Goal: Information Seeking & Learning: Check status

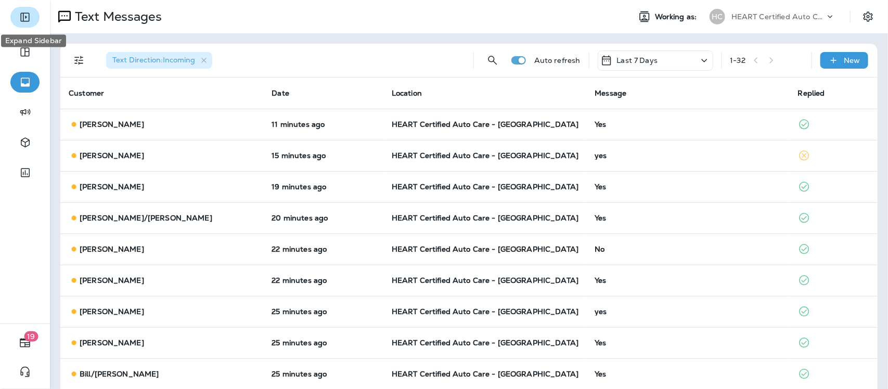
click at [27, 19] on icon "Expand Sidebar" at bounding box center [25, 17] width 12 height 12
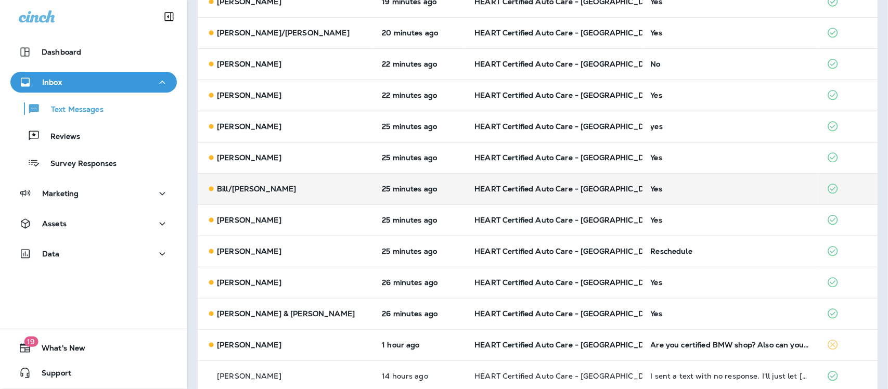
scroll to position [260, 0]
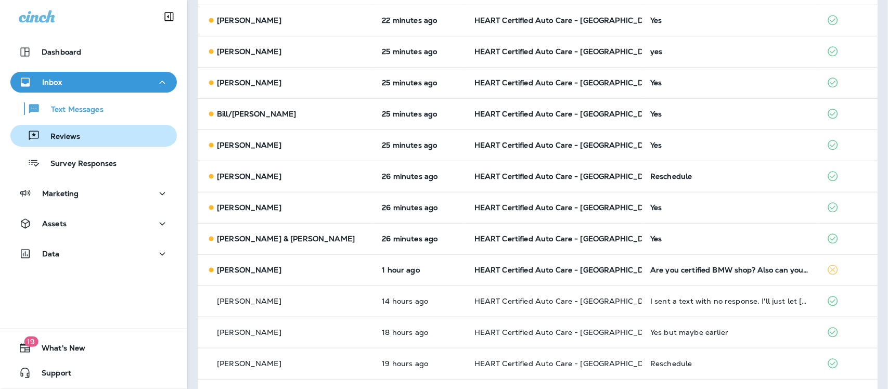
click at [72, 136] on p "Reviews" at bounding box center [60, 137] width 40 height 10
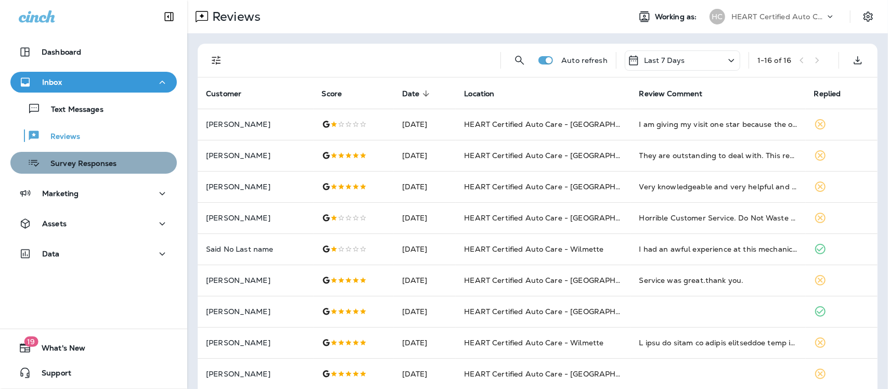
click at [104, 162] on p "Survey Responses" at bounding box center [78, 164] width 76 height 10
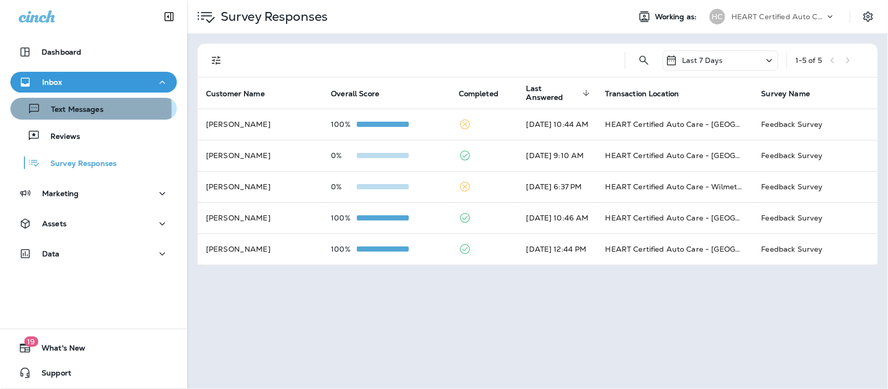
click at [76, 109] on p "Text Messages" at bounding box center [72, 110] width 63 height 10
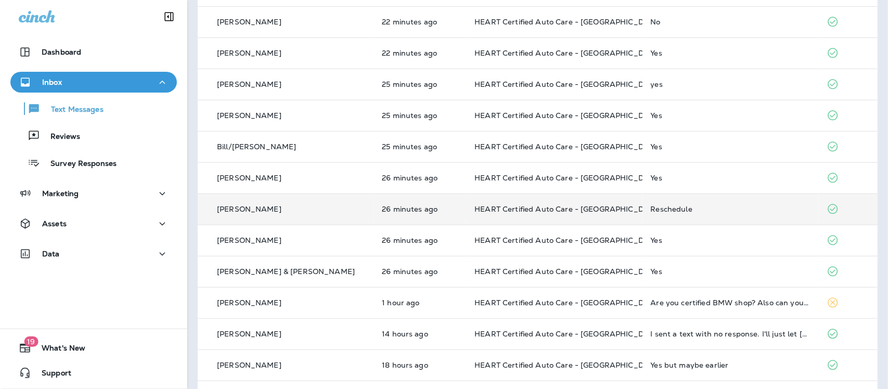
scroll to position [260, 0]
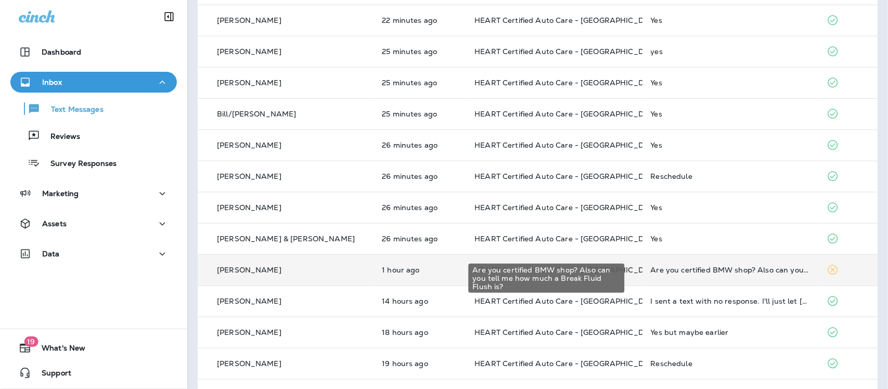
click at [719, 266] on div "Are you certified BMW shop? Also can you tell me how much a Break Fluid Flush i…" at bounding box center [730, 270] width 159 height 8
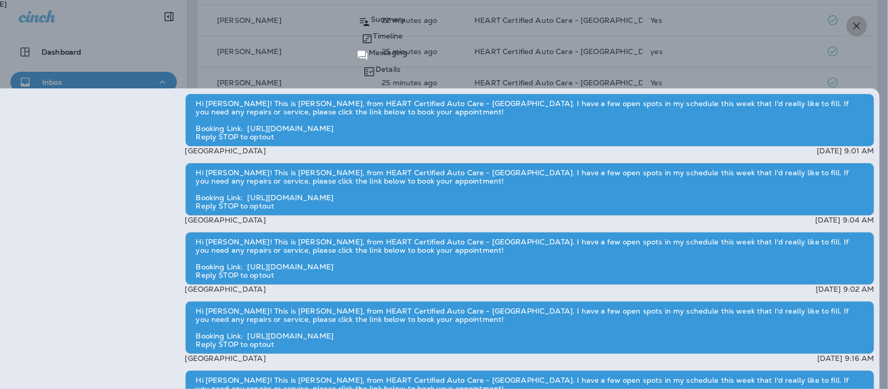
click at [857, 27] on icon "button" at bounding box center [857, 26] width 12 height 12
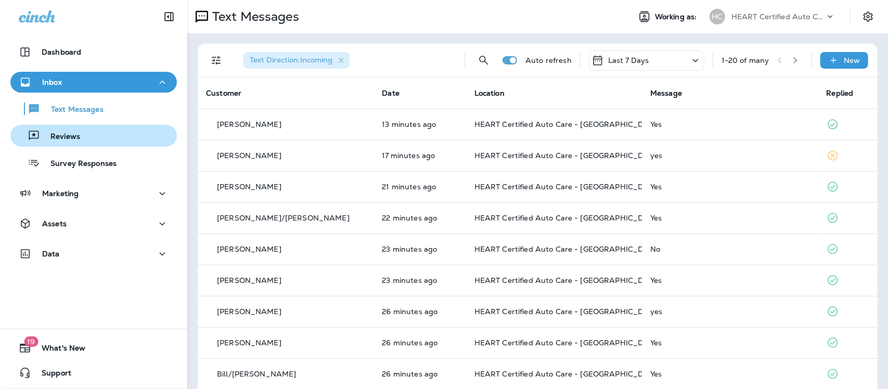
click at [53, 134] on p "Reviews" at bounding box center [60, 137] width 40 height 10
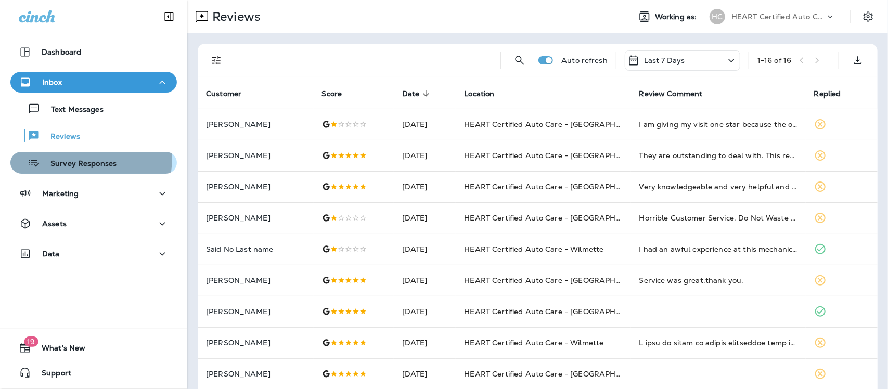
click at [56, 158] on div "Survey Responses" at bounding box center [66, 163] width 102 height 16
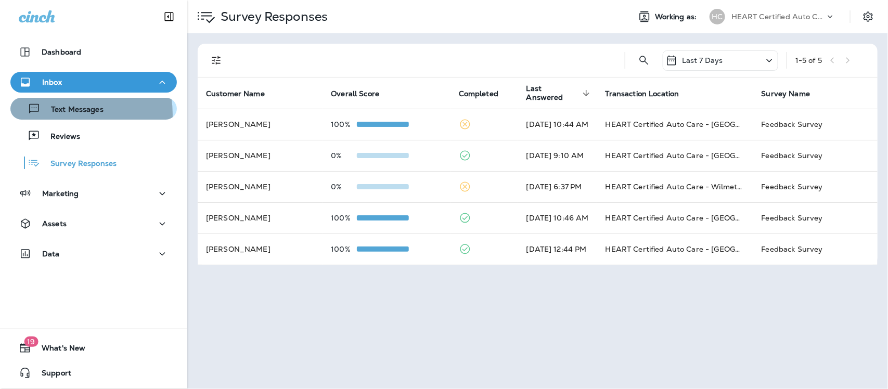
click at [68, 114] on p "Text Messages" at bounding box center [72, 110] width 63 height 10
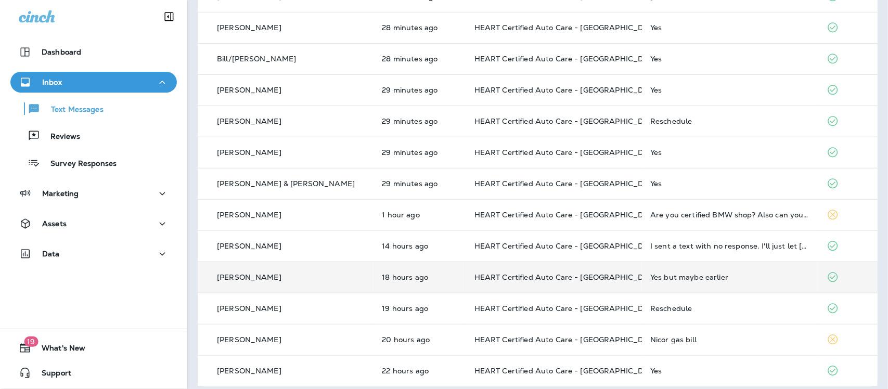
scroll to position [354, 0]
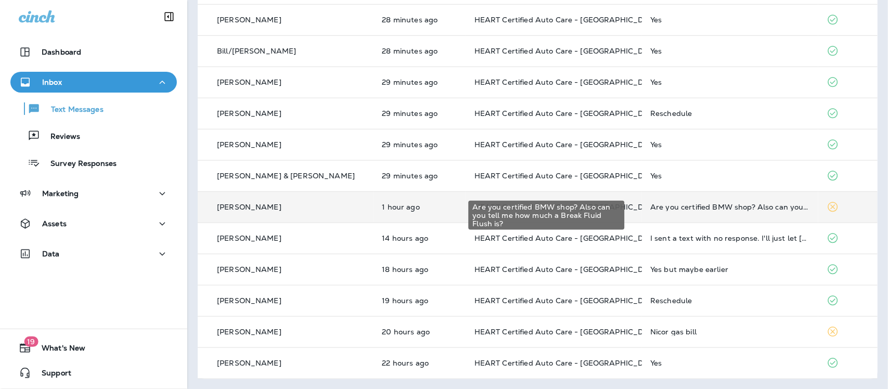
click at [699, 207] on div "Are you certified BMW shop? Also can you tell me how much a Break Fluid Flush i…" at bounding box center [729, 207] width 159 height 8
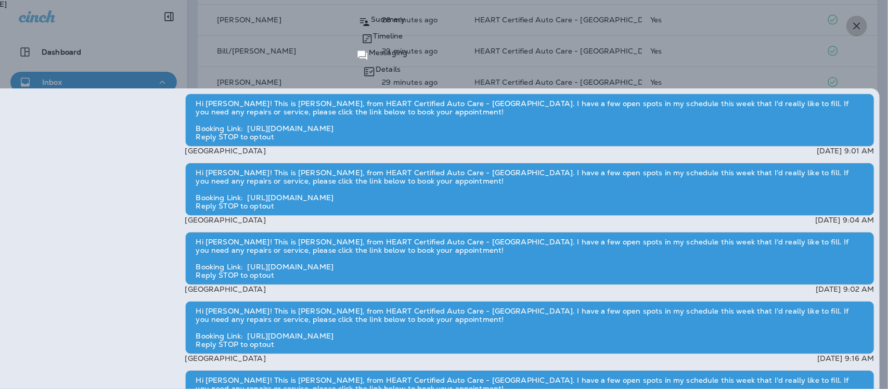
drag, startPoint x: 858, startPoint y: 24, endPoint x: 481, endPoint y: 112, distance: 387.4
click at [854, 25] on icon "button" at bounding box center [857, 26] width 12 height 12
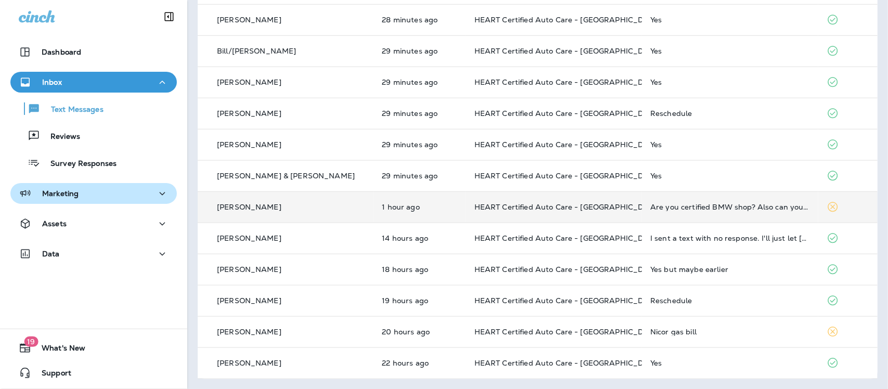
click at [79, 198] on div "Marketing" at bounding box center [94, 193] width 150 height 13
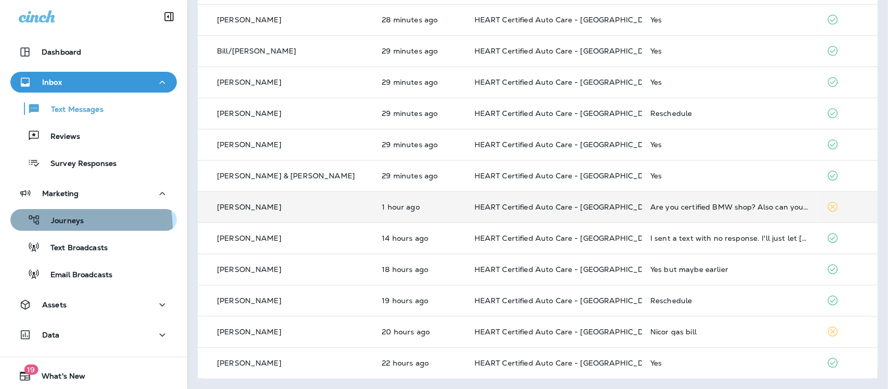
click at [72, 227] on div "Journeys" at bounding box center [49, 220] width 69 height 16
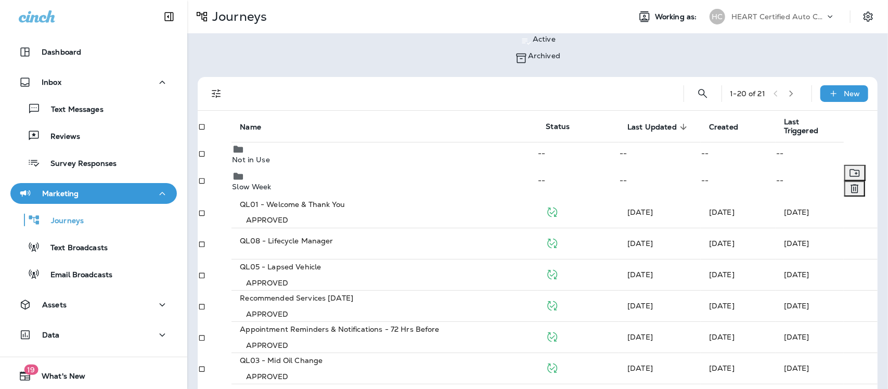
click at [271, 185] on p "Slow Week" at bounding box center [384, 187] width 305 height 8
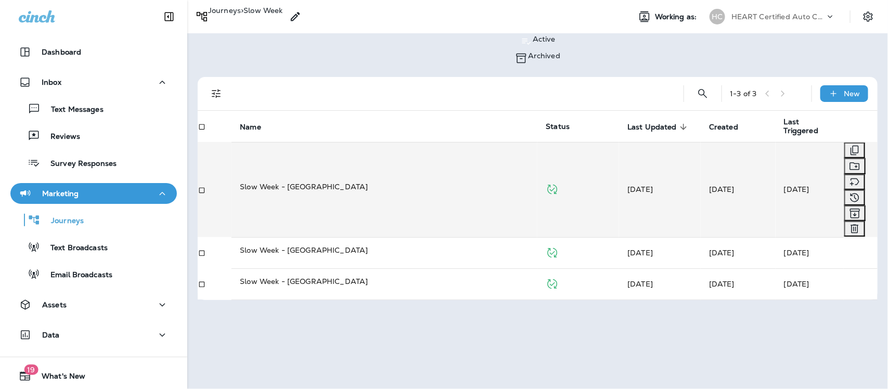
click at [297, 182] on p "Slow Week - [GEOGRAPHIC_DATA]" at bounding box center [384, 187] width 289 height 10
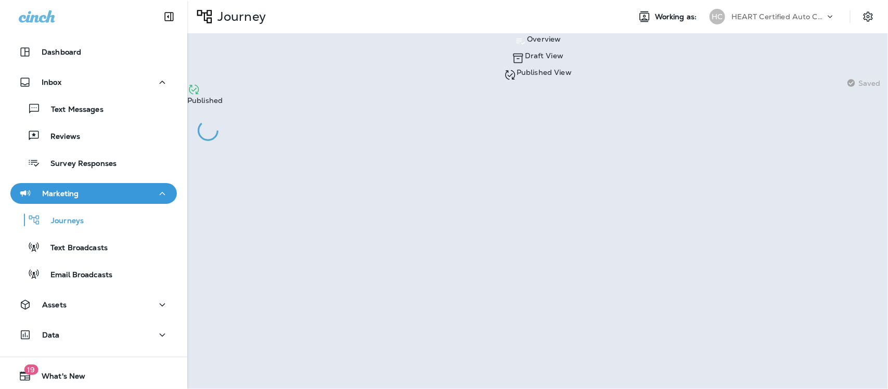
click at [525, 55] on p "Draft View" at bounding box center [544, 55] width 38 height 8
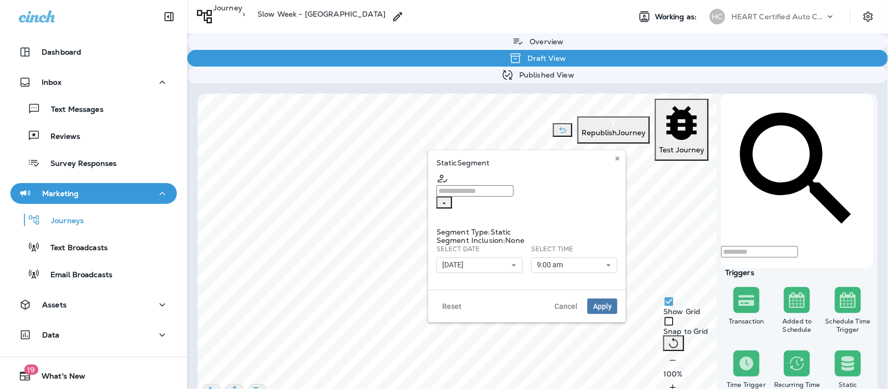
type input "**********"
click at [511, 262] on icon at bounding box center [514, 265] width 6 height 6
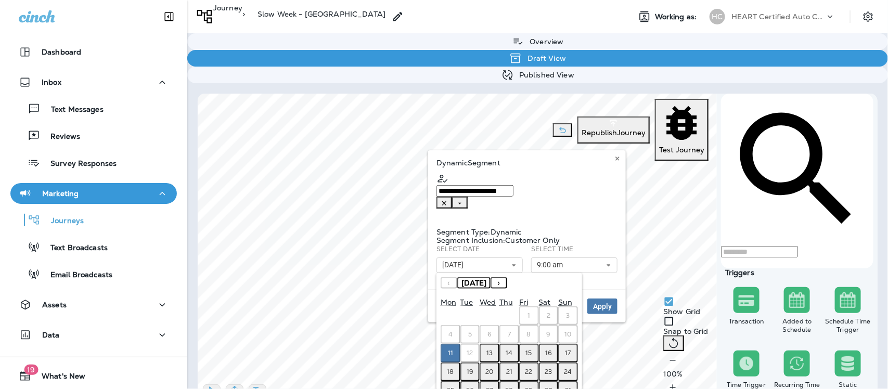
click at [487, 349] on abbr "13" at bounding box center [489, 353] width 6 height 8
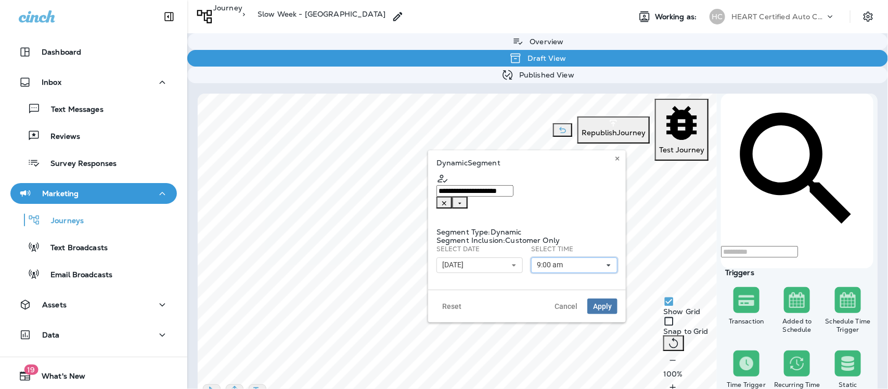
click at [609, 262] on icon at bounding box center [608, 265] width 6 height 6
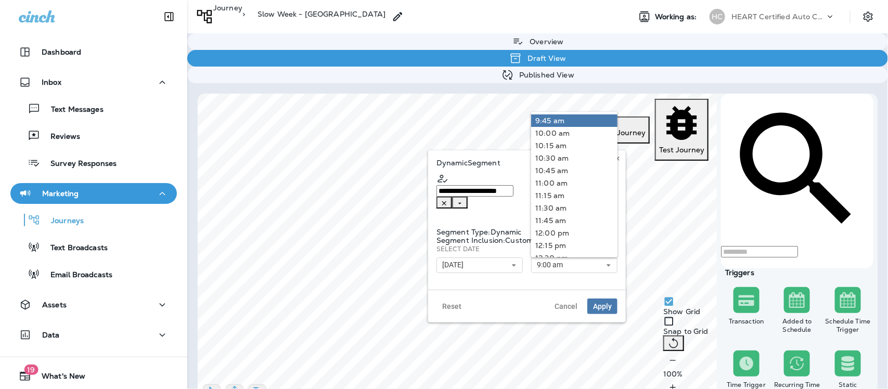
click at [555, 114] on link "9:45 am" at bounding box center [574, 120] width 86 height 12
click at [604, 303] on span "Apply" at bounding box center [602, 306] width 19 height 7
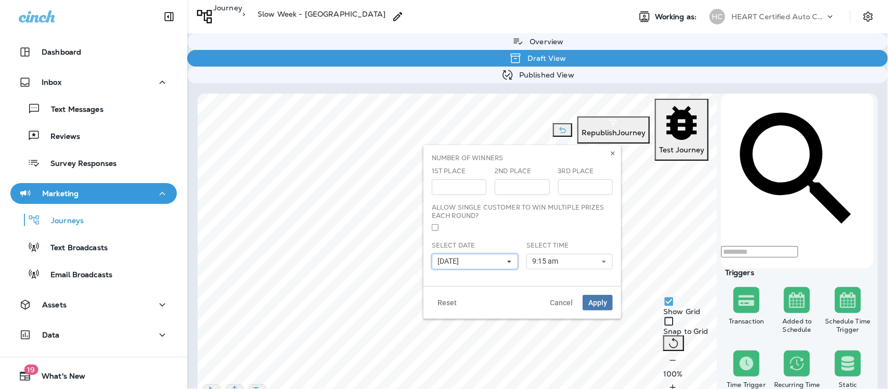
click at [511, 264] on icon at bounding box center [509, 262] width 6 height 6
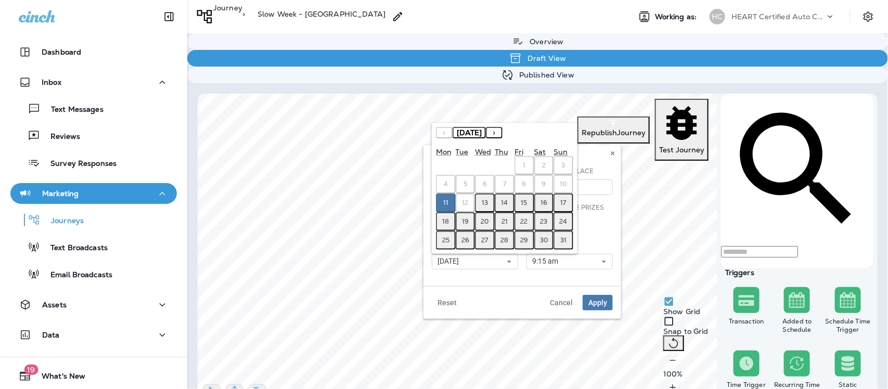
click at [485, 203] on abbr "13" at bounding box center [485, 203] width 6 height 8
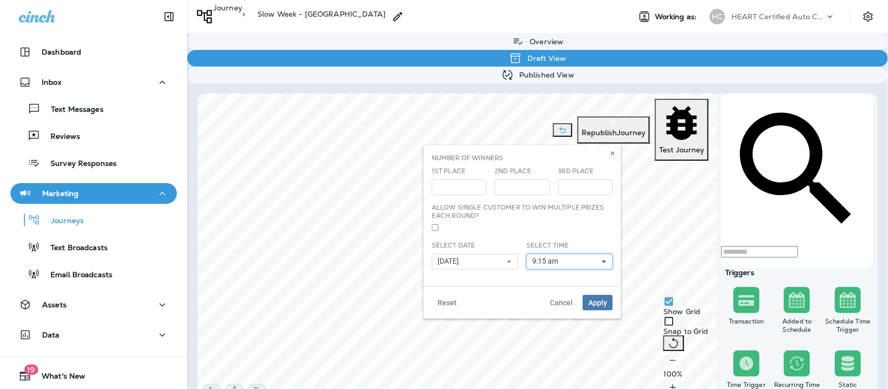
click at [603, 261] on use at bounding box center [604, 262] width 4 height 2
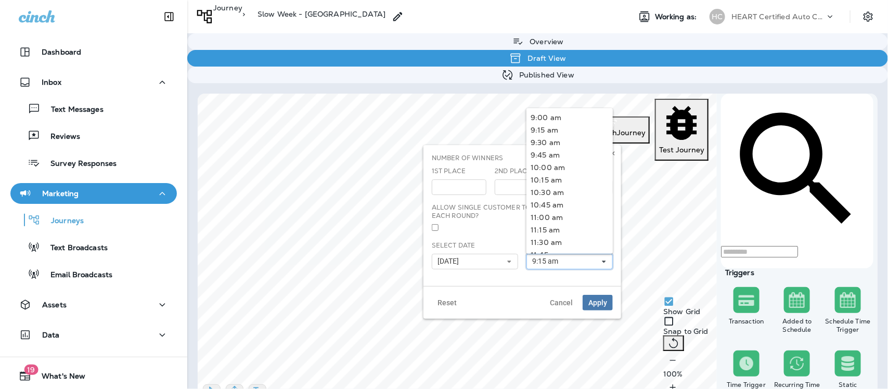
scroll to position [455, 0]
click at [541, 162] on link "10:00 am" at bounding box center [569, 161] width 86 height 12
click at [593, 305] on span "Apply" at bounding box center [597, 302] width 19 height 7
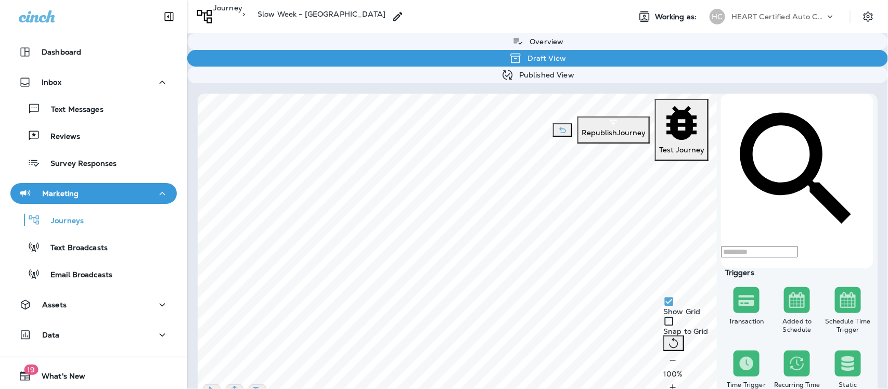
click at [582, 128] on p "Republish Journey" at bounding box center [614, 132] width 64 height 8
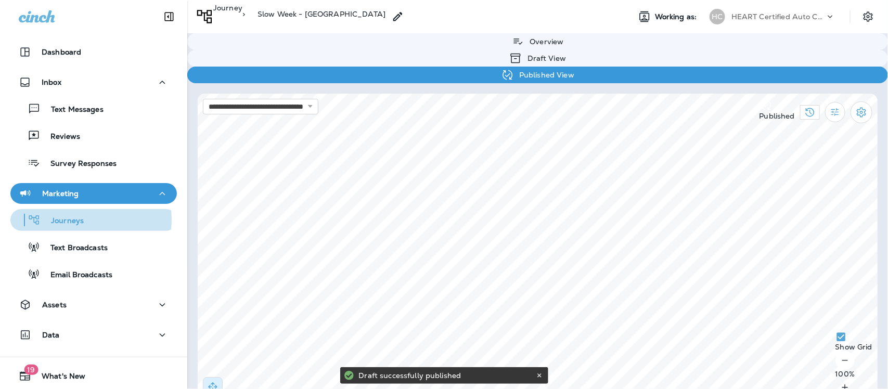
click at [69, 220] on p "Journeys" at bounding box center [62, 221] width 43 height 10
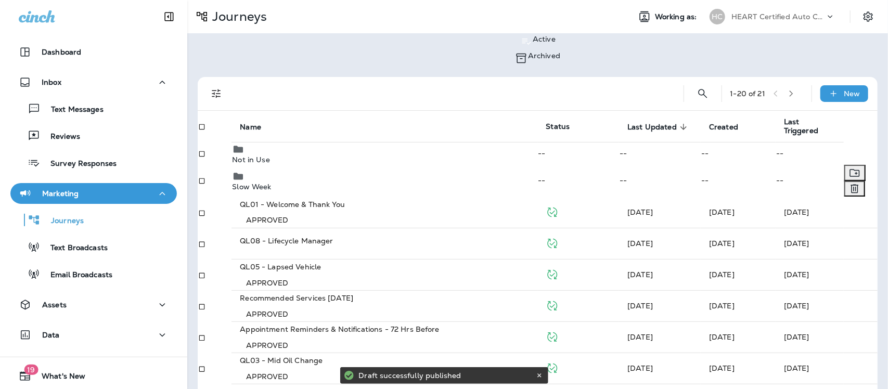
click at [265, 183] on p "Slow Week" at bounding box center [384, 187] width 305 height 8
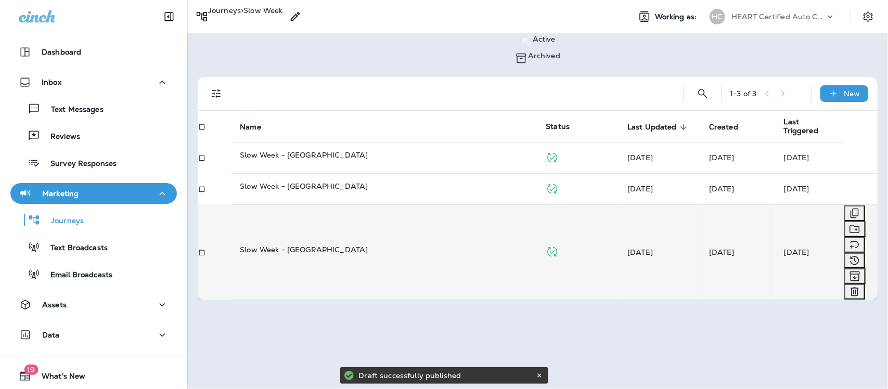
click at [300, 244] on p "Slow Week - [GEOGRAPHIC_DATA]" at bounding box center [384, 249] width 289 height 10
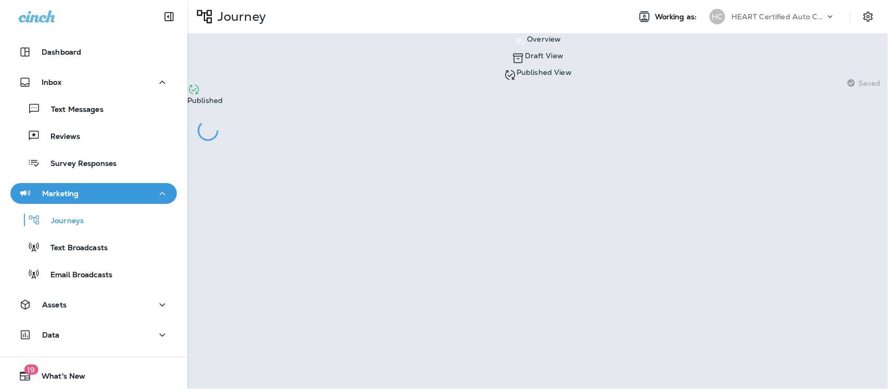
click at [308, 50] on div "Draft View" at bounding box center [537, 58] width 701 height 17
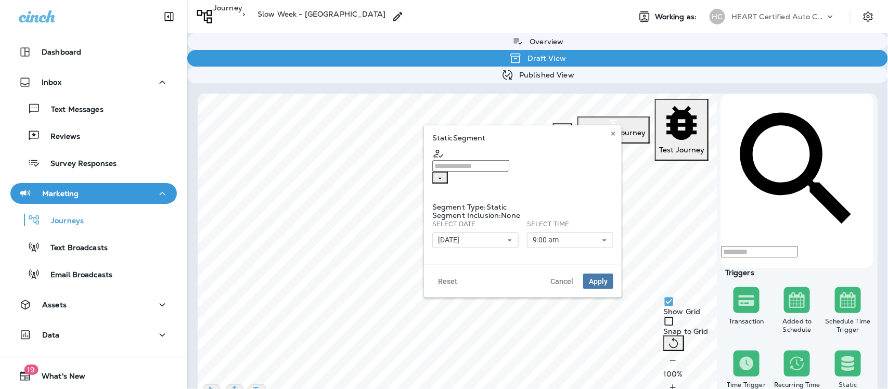
type input "**********"
click at [510, 237] on icon at bounding box center [510, 240] width 6 height 6
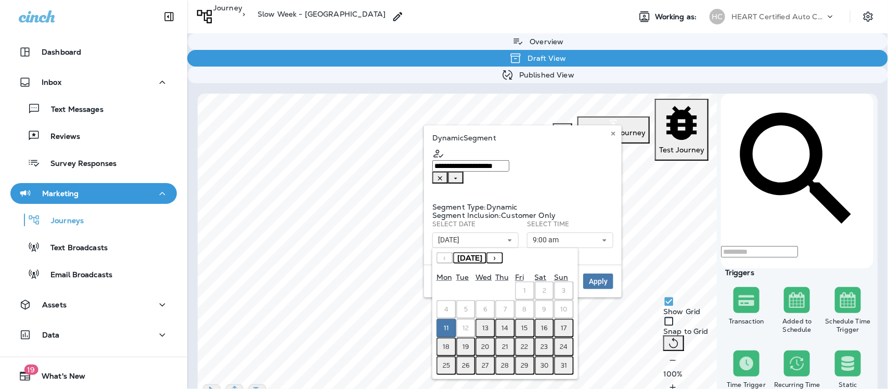
click at [483, 319] on button "13" at bounding box center [485, 328] width 20 height 19
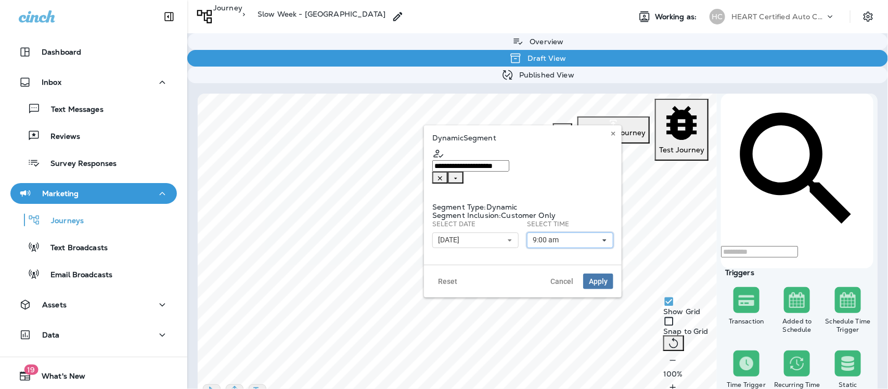
click at [604, 239] on use at bounding box center [605, 240] width 4 height 2
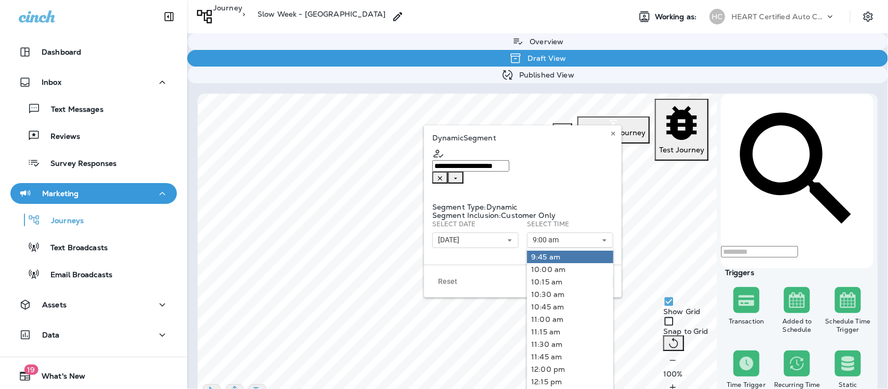
click at [552, 251] on link "9:45 am" at bounding box center [570, 257] width 86 height 12
click at [474, 268] on div "Reset Cancel Apply" at bounding box center [523, 281] width 198 height 33
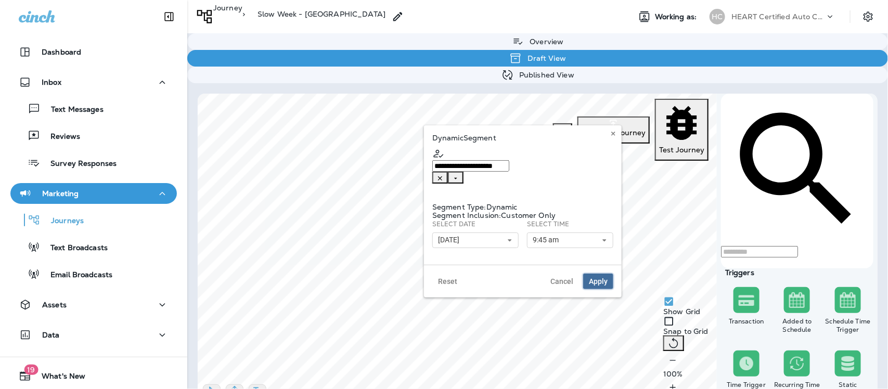
click at [597, 278] on span "Apply" at bounding box center [598, 281] width 19 height 7
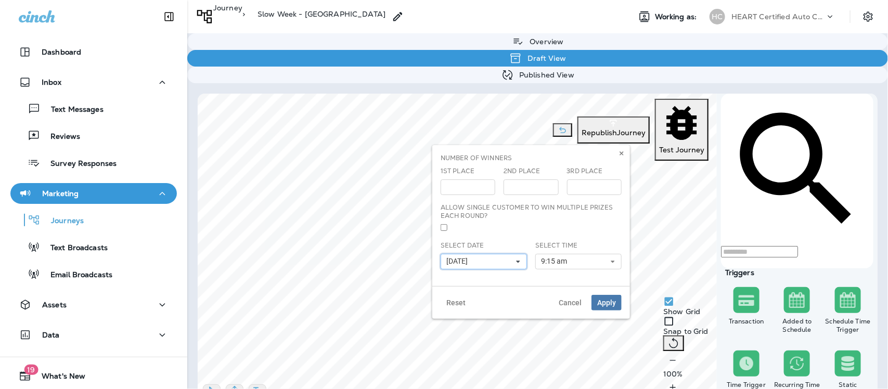
click at [517, 261] on use at bounding box center [519, 262] width 4 height 2
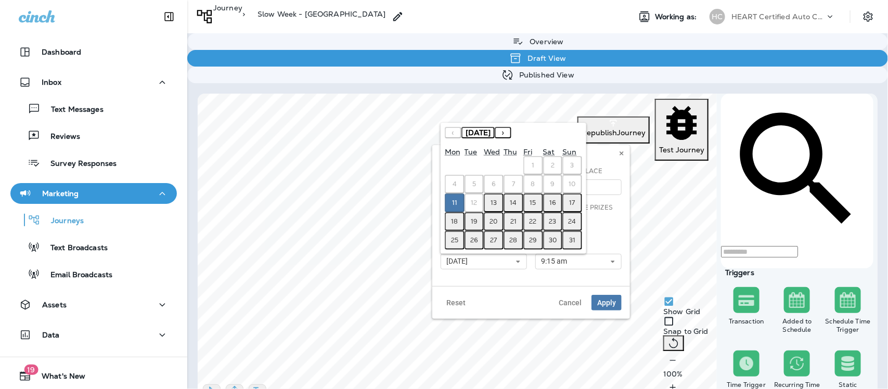
click at [494, 203] on abbr "13" at bounding box center [494, 203] width 6 height 8
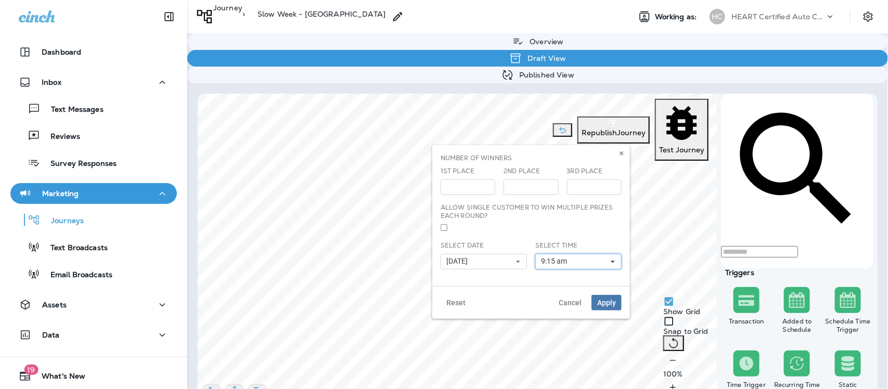
click at [611, 262] on icon at bounding box center [613, 262] width 6 height 6
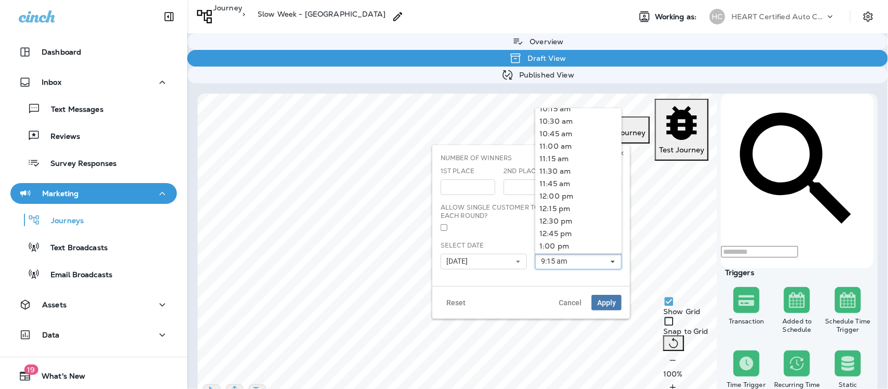
scroll to position [455, 0]
click at [556, 160] on link "10:00 am" at bounding box center [578, 161] width 86 height 12
click at [607, 306] on span "Apply" at bounding box center [606, 302] width 19 height 7
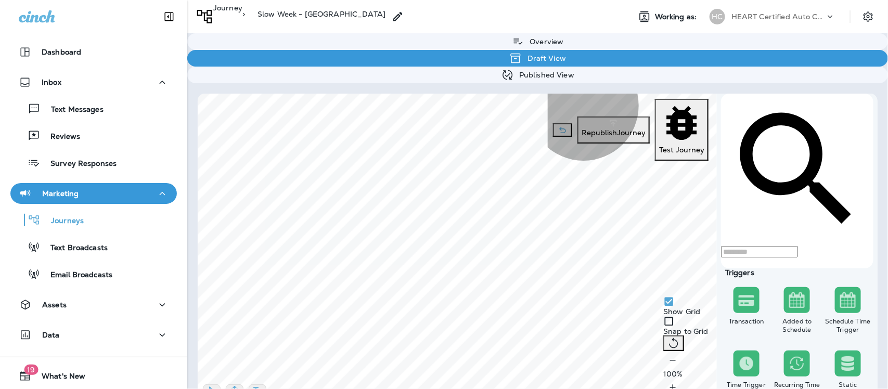
click at [582, 128] on p "Republish Journey" at bounding box center [614, 132] width 64 height 8
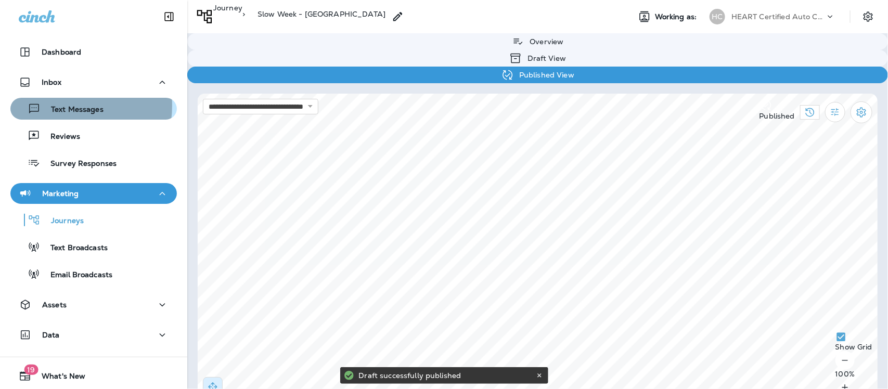
click at [62, 106] on p "Text Messages" at bounding box center [72, 110] width 63 height 10
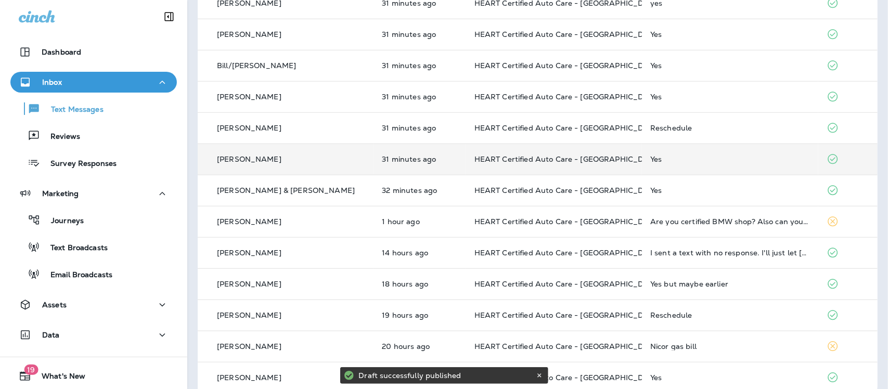
scroll to position [354, 0]
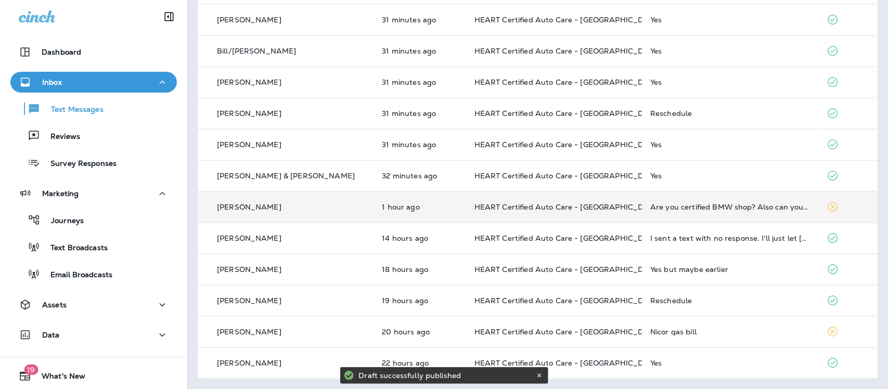
click at [700, 211] on td "Are you certified BMW shop? Also can you tell me how much a Break Fluid Flush i…" at bounding box center [730, 206] width 176 height 31
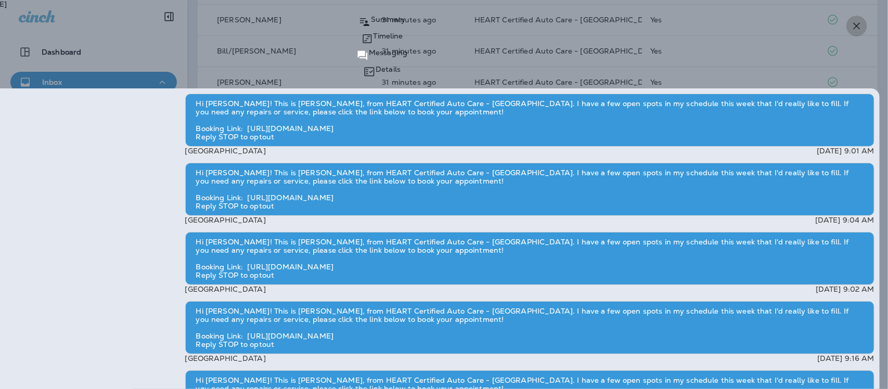
click at [860, 26] on icon "button" at bounding box center [857, 26] width 12 height 12
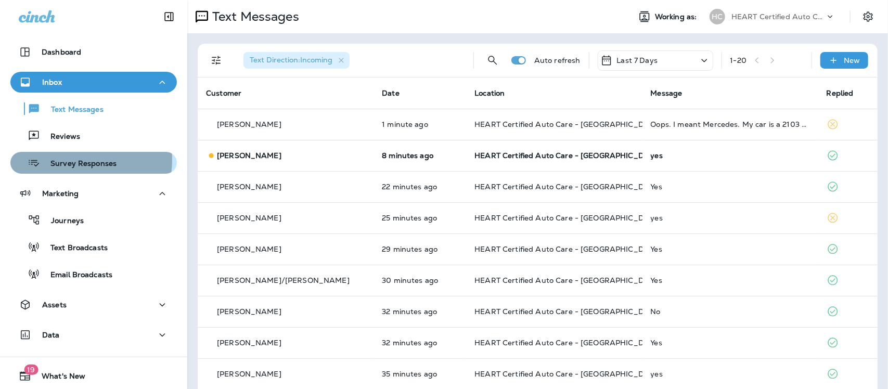
click at [66, 160] on p "Survey Responses" at bounding box center [78, 164] width 76 height 10
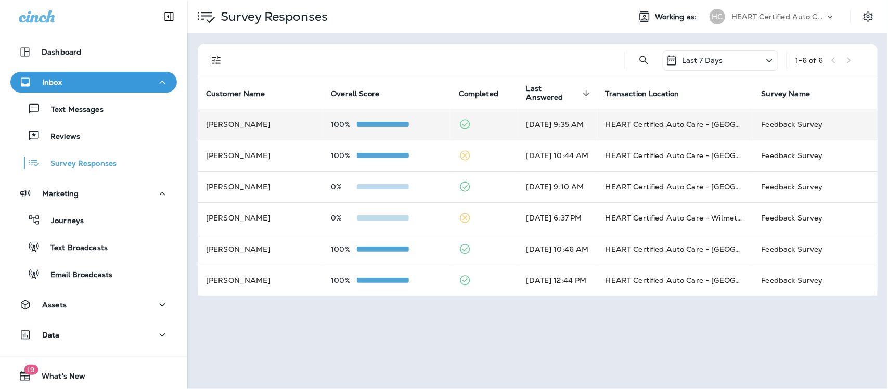
click at [664, 126] on td "HEART Certified Auto Care - [GEOGRAPHIC_DATA]" at bounding box center [675, 124] width 156 height 31
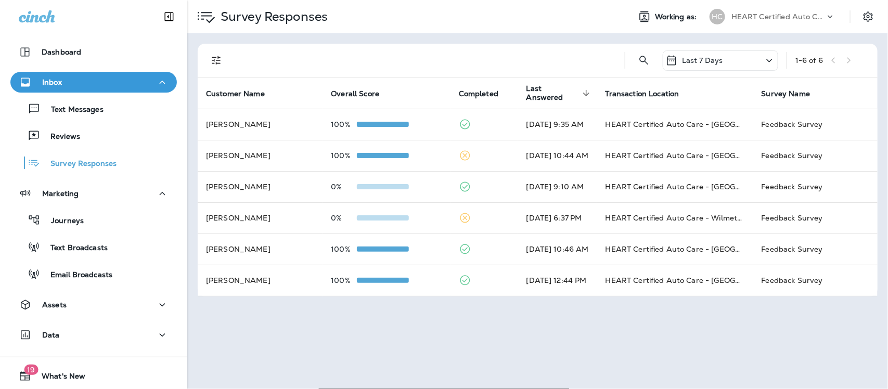
click at [72, 130] on div "Reviews" at bounding box center [48, 136] width 66 height 16
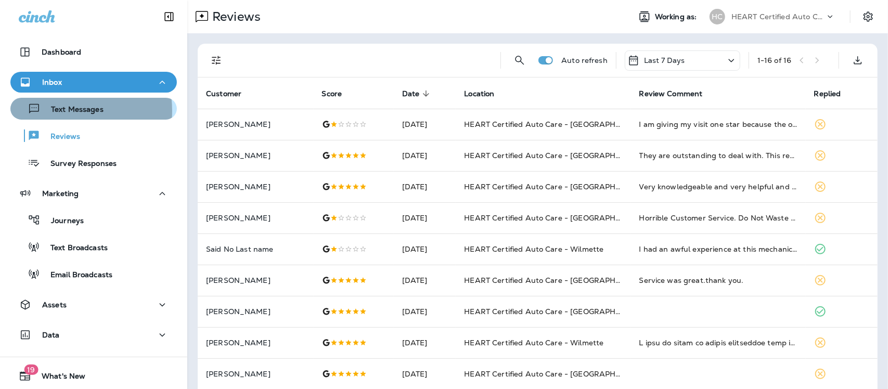
click at [59, 111] on p "Text Messages" at bounding box center [72, 110] width 63 height 10
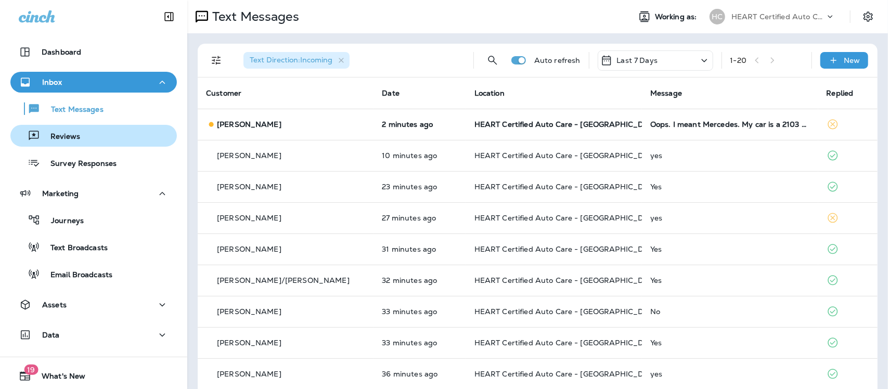
click at [74, 139] on p "Reviews" at bounding box center [60, 137] width 40 height 10
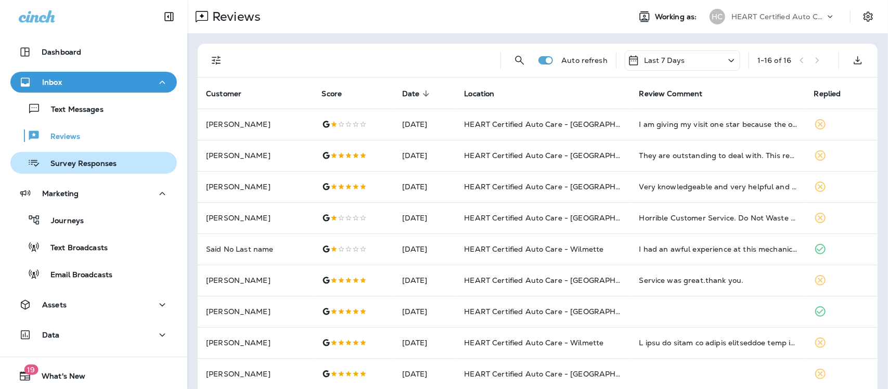
click at [60, 169] on div "Survey Responses" at bounding box center [66, 163] width 102 height 16
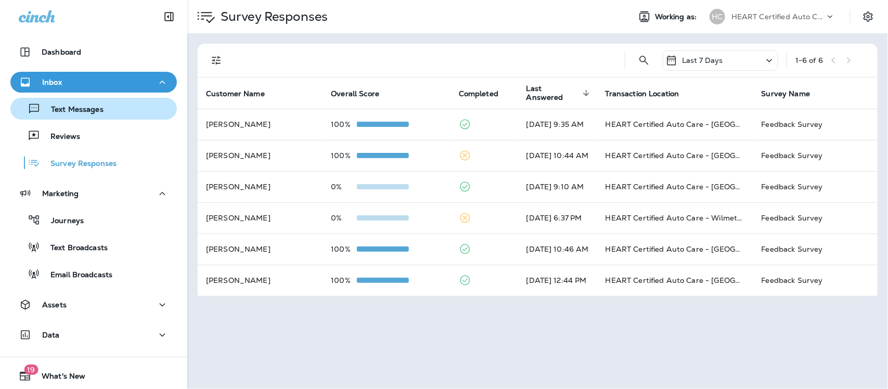
click at [61, 108] on p "Text Messages" at bounding box center [72, 110] width 63 height 10
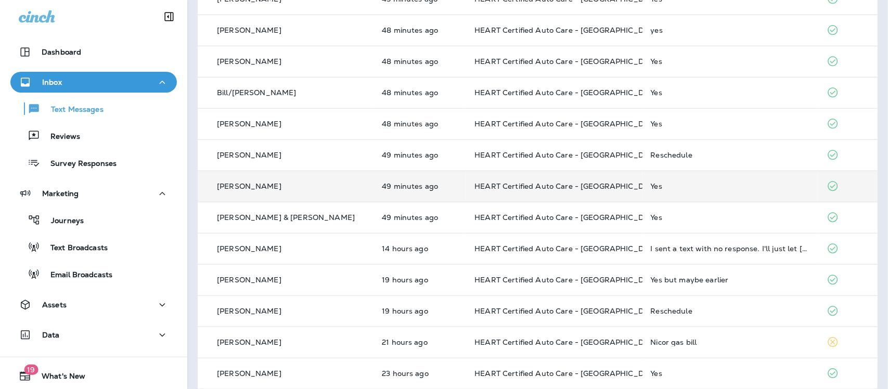
scroll to position [354, 0]
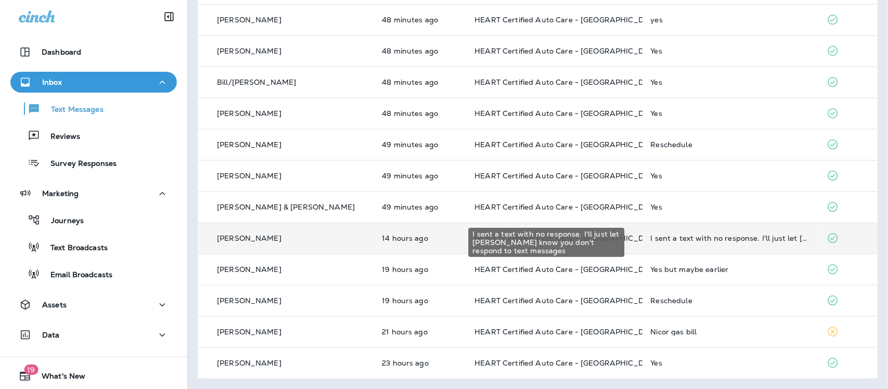
click at [686, 242] on div "I sent a text with no response. I'll just let [PERSON_NAME] know you don't resp…" at bounding box center [730, 238] width 159 height 8
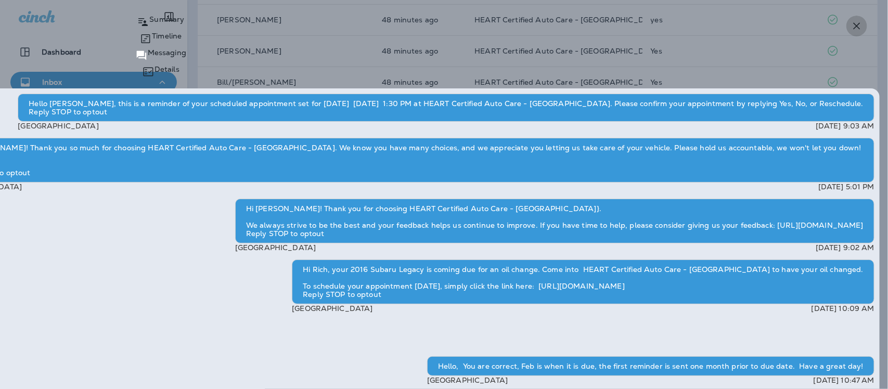
click at [856, 25] on icon "button" at bounding box center [857, 26] width 12 height 12
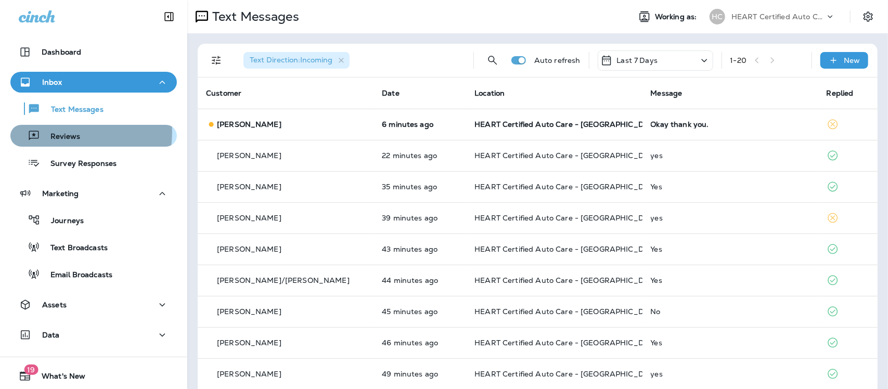
click at [47, 132] on p "Reviews" at bounding box center [60, 137] width 40 height 10
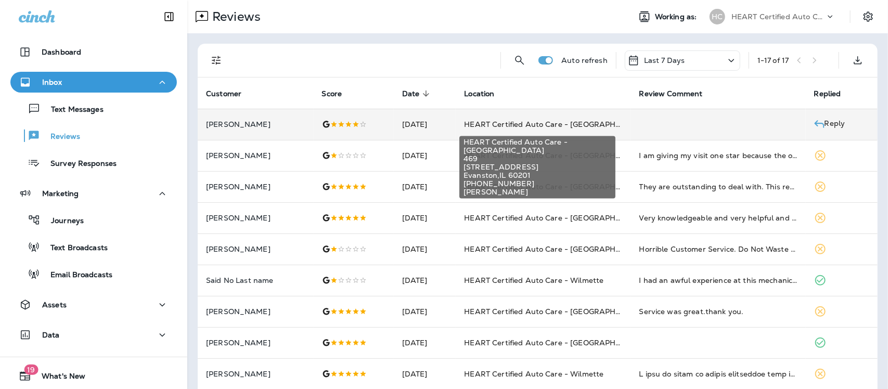
click at [558, 127] on span "HEART Certified Auto Care - [GEOGRAPHIC_DATA]" at bounding box center [557, 124] width 187 height 9
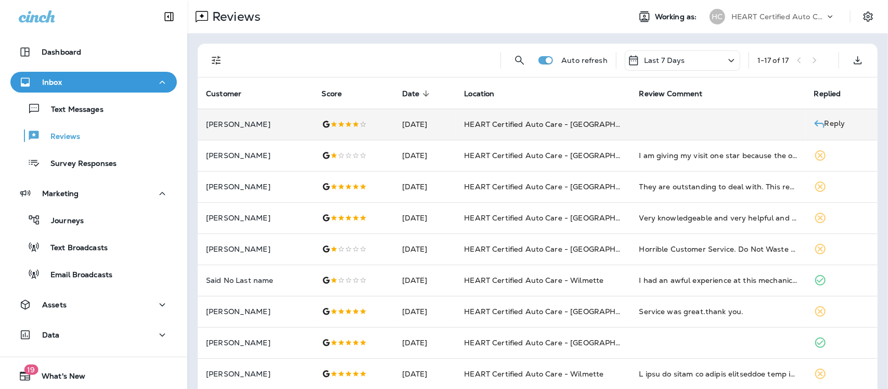
click at [15, 12] on icon "close" at bounding box center [9, 7] width 11 height 11
drag, startPoint x: 73, startPoint y: 159, endPoint x: 126, endPoint y: 152, distance: 53.5
click at [74, 159] on p "Survey Responses" at bounding box center [78, 164] width 76 height 10
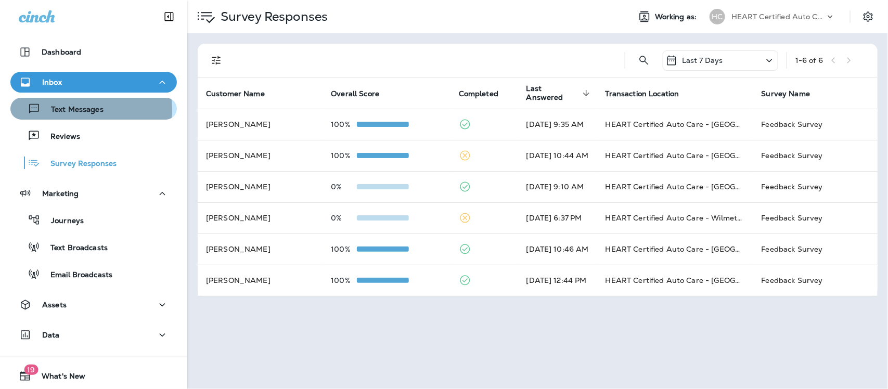
click at [73, 110] on p "Text Messages" at bounding box center [72, 110] width 63 height 10
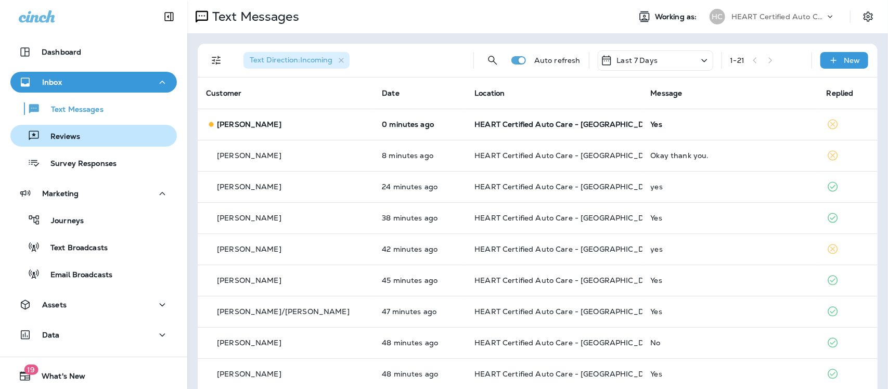
click at [53, 138] on p "Reviews" at bounding box center [60, 137] width 40 height 10
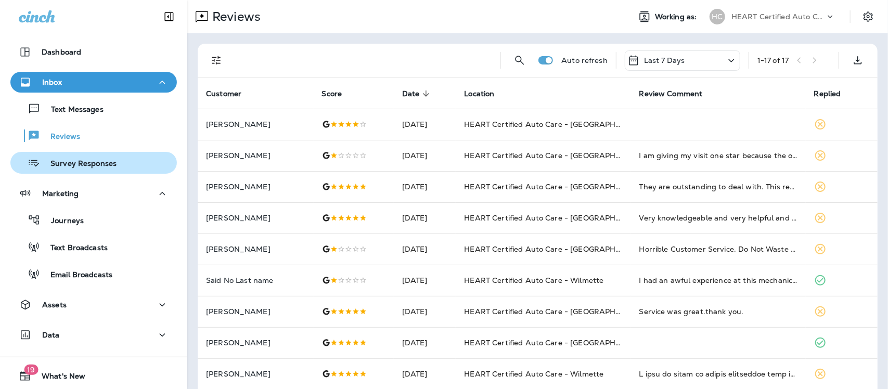
click at [87, 170] on div "Survey Responses" at bounding box center [66, 163] width 102 height 16
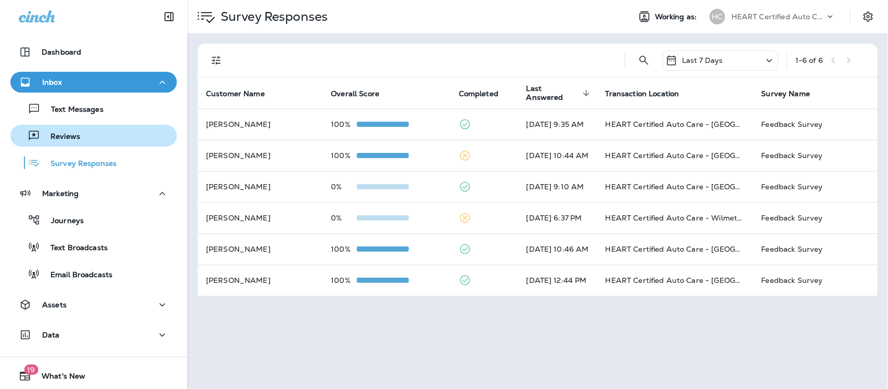
click at [79, 138] on p "Reviews" at bounding box center [60, 137] width 40 height 10
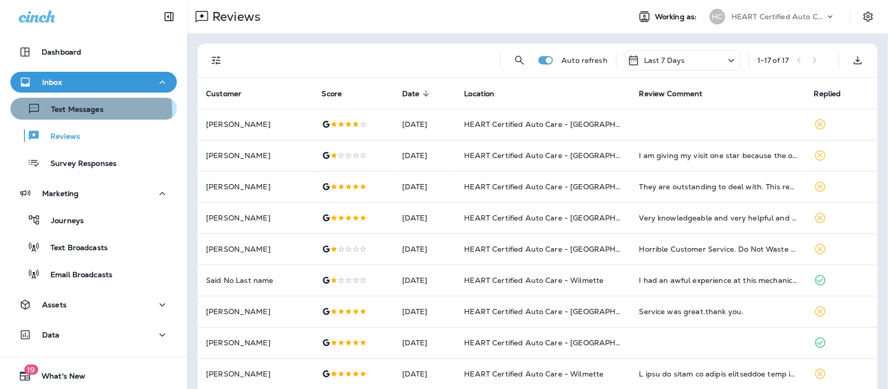
click at [76, 111] on p "Text Messages" at bounding box center [72, 110] width 63 height 10
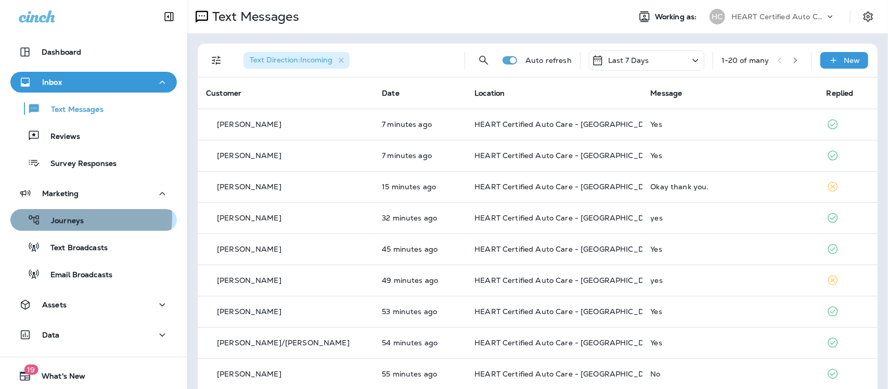
click at [72, 217] on p "Journeys" at bounding box center [62, 221] width 43 height 10
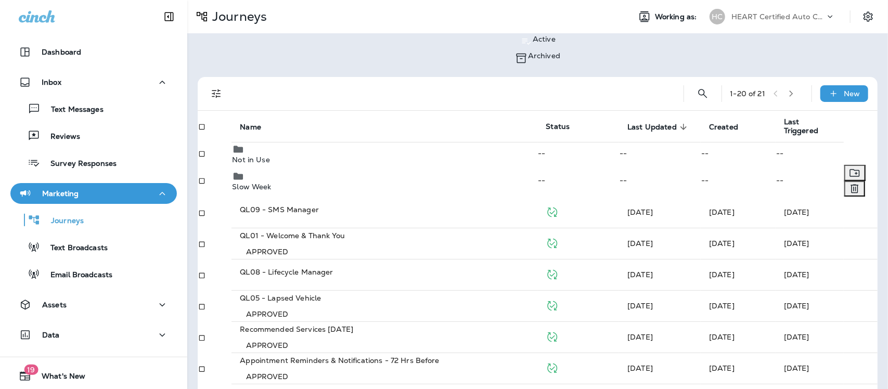
click at [273, 183] on p "Slow Week" at bounding box center [384, 187] width 305 height 8
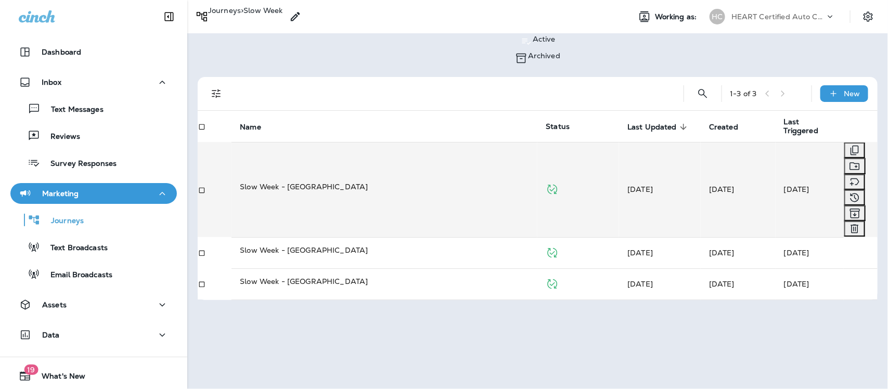
click at [290, 182] on p "Slow Week - [GEOGRAPHIC_DATA]" at bounding box center [384, 187] width 289 height 10
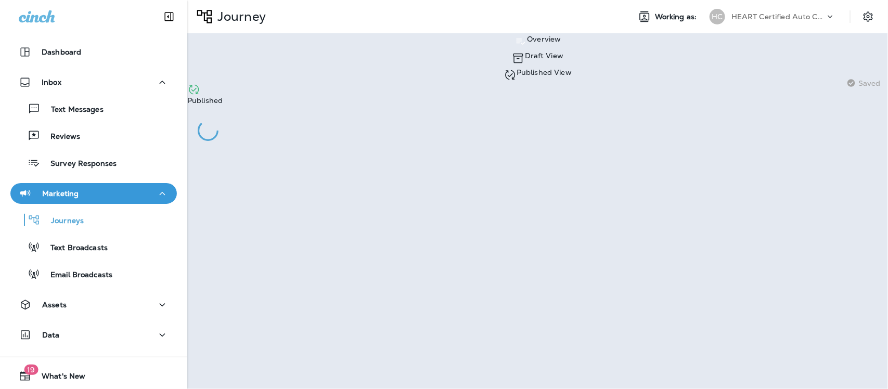
click at [517, 68] on p "Published View" at bounding box center [544, 72] width 55 height 8
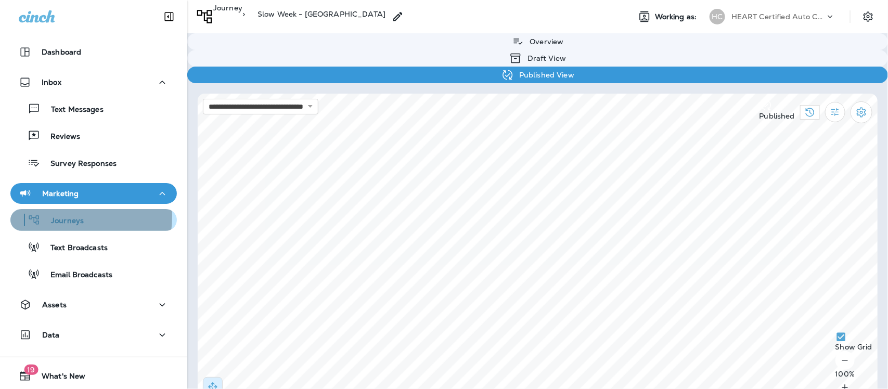
click at [56, 216] on p "Journeys" at bounding box center [62, 221] width 43 height 10
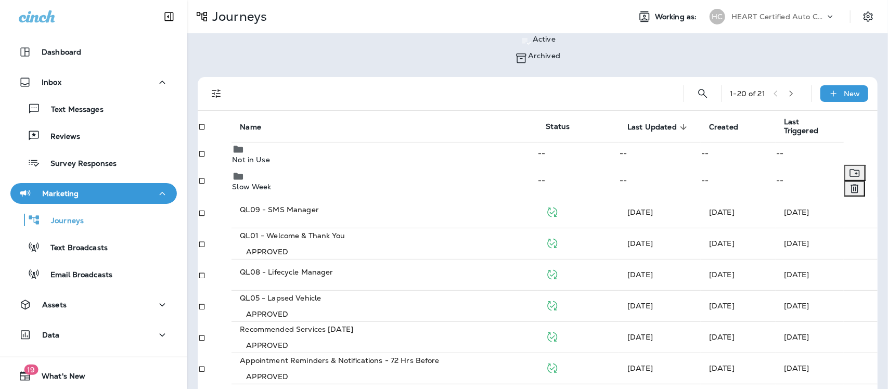
click at [288, 183] on p "Slow Week" at bounding box center [384, 187] width 305 height 8
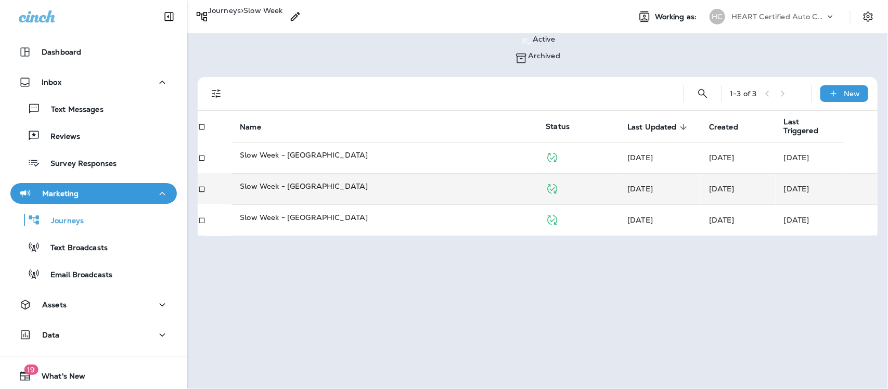
click at [294, 181] on p "Slow Week - [GEOGRAPHIC_DATA]" at bounding box center [384, 186] width 289 height 10
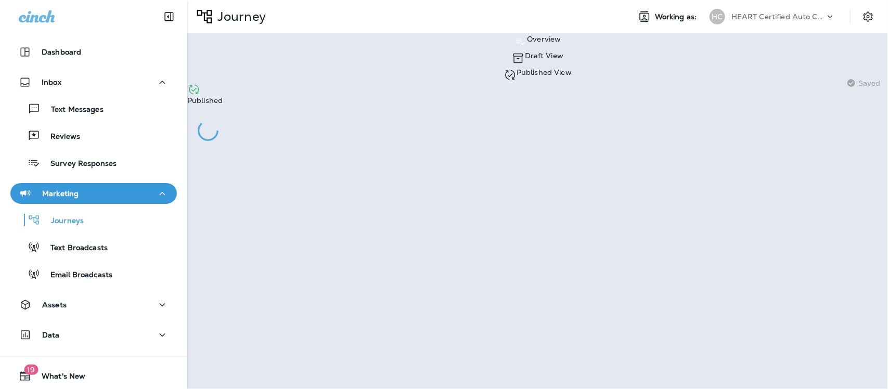
click at [517, 68] on p "Published View" at bounding box center [544, 72] width 55 height 8
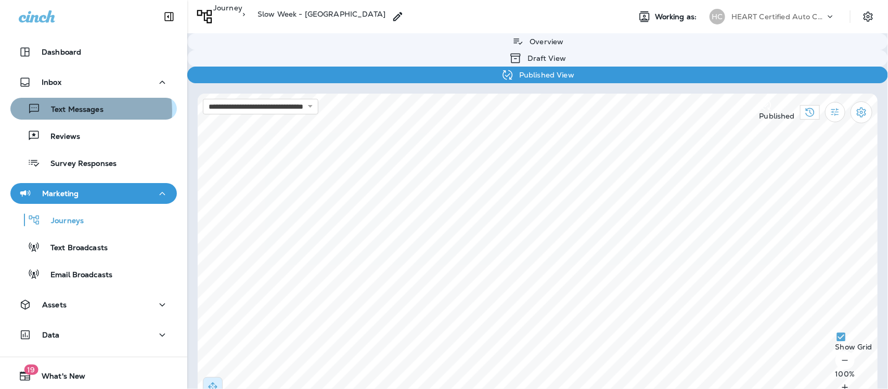
click at [78, 111] on p "Text Messages" at bounding box center [72, 110] width 63 height 10
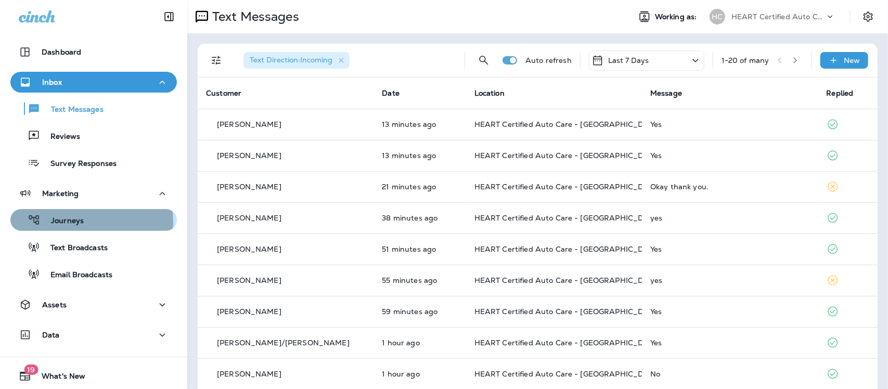
click at [92, 221] on div "Journeys" at bounding box center [94, 220] width 158 height 16
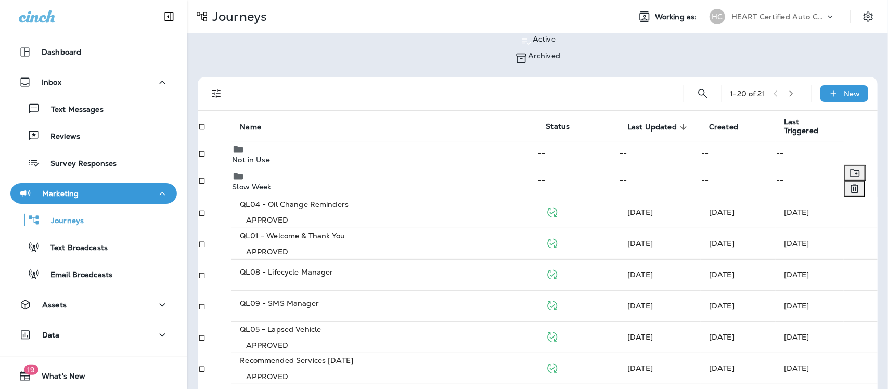
click at [276, 184] on p "Slow Week" at bounding box center [384, 187] width 305 height 8
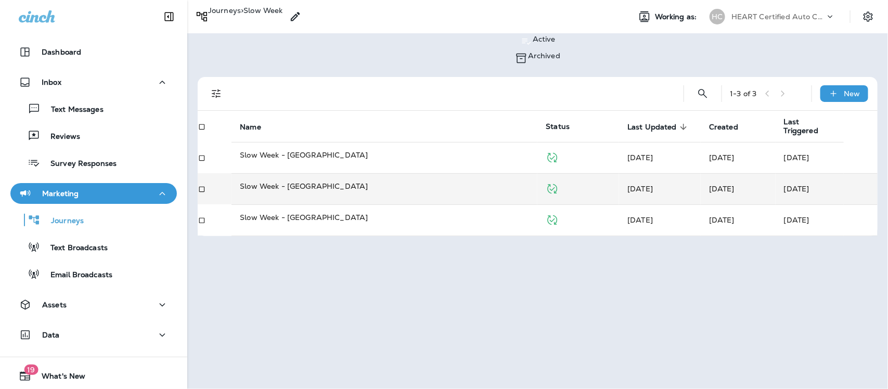
click at [287, 177] on td "Slow Week - [GEOGRAPHIC_DATA]" at bounding box center [384, 188] width 306 height 31
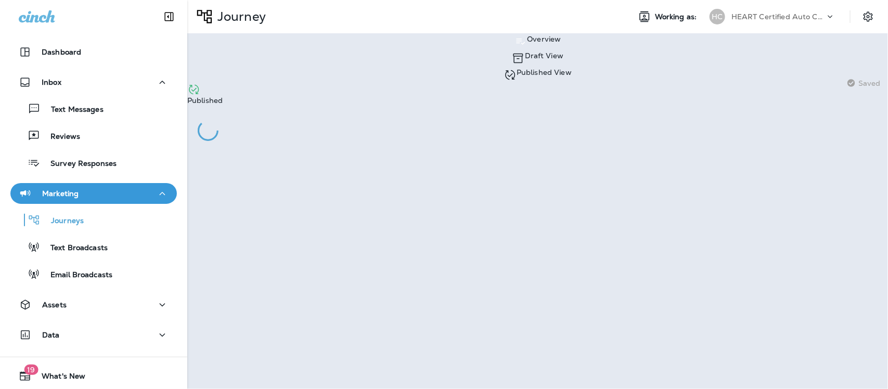
click at [517, 68] on p "Published View" at bounding box center [544, 72] width 55 height 8
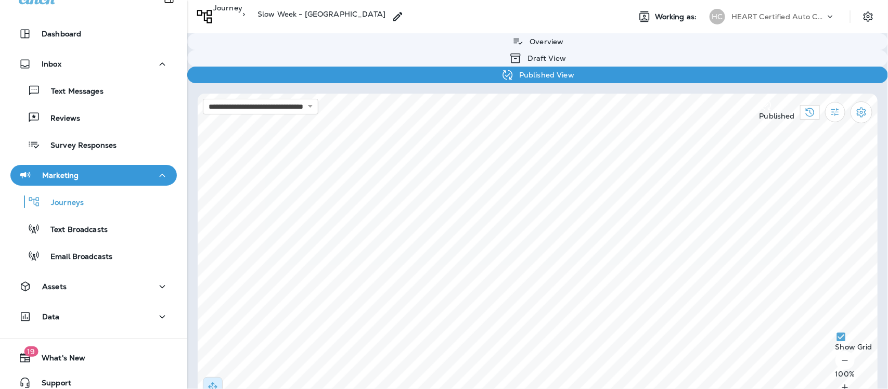
scroll to position [28, 0]
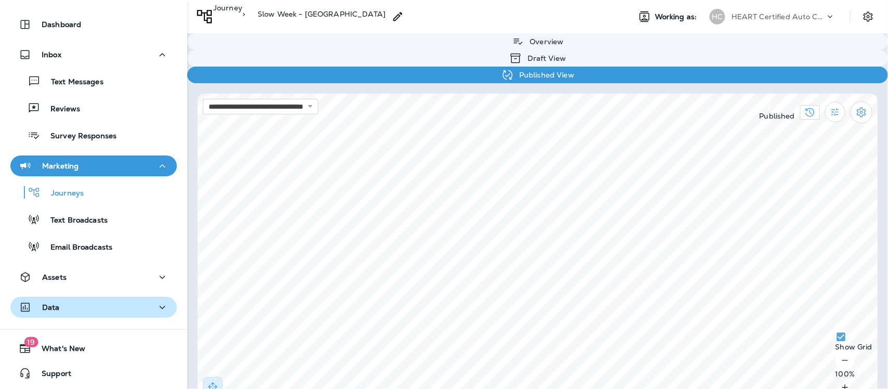
click at [94, 311] on div "Data" at bounding box center [94, 307] width 150 height 13
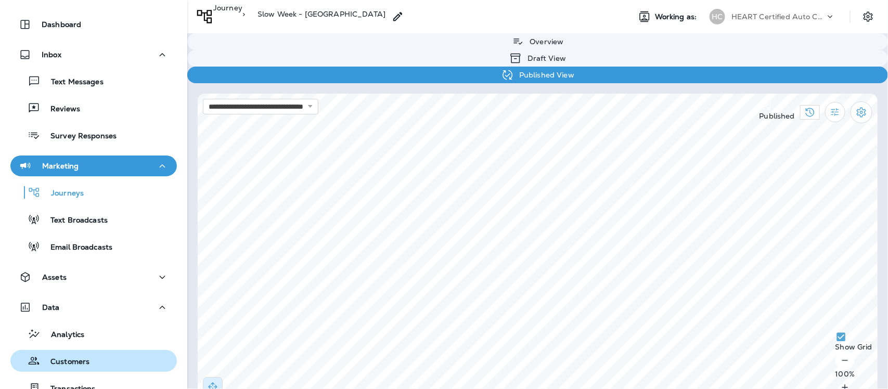
click at [81, 362] on p "Customers" at bounding box center [64, 362] width 49 height 10
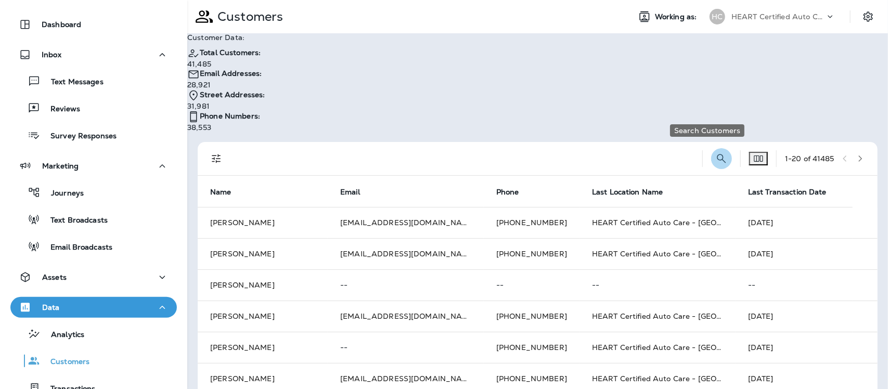
click at [715, 152] on icon "Search Customers" at bounding box center [721, 158] width 12 height 12
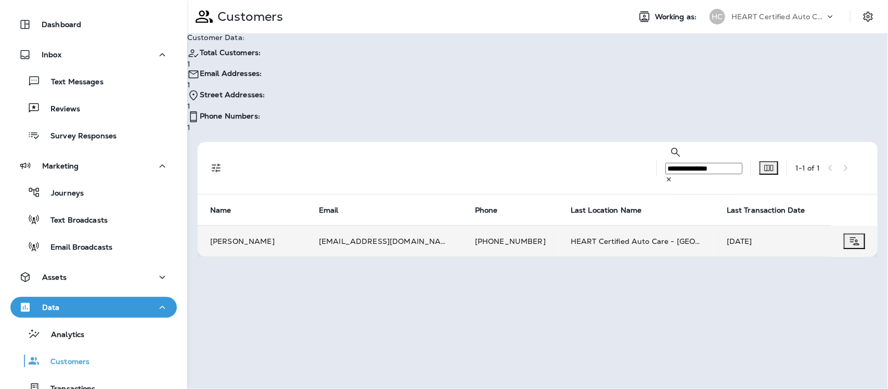
click at [238, 226] on td "[PERSON_NAME]" at bounding box center [252, 241] width 109 height 31
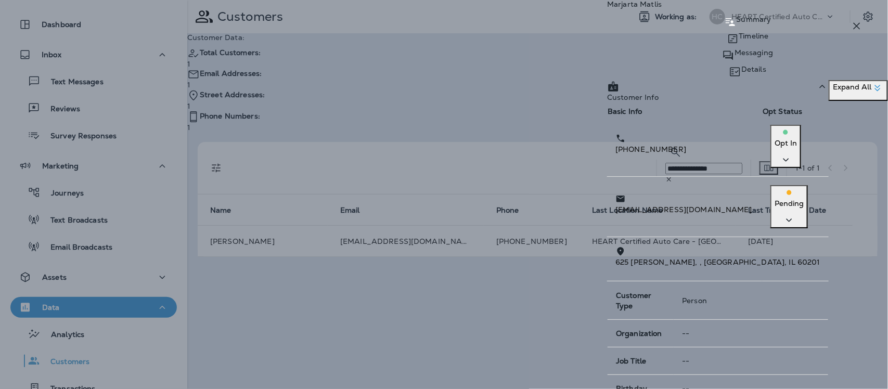
click at [737, 57] on p "Messaging" at bounding box center [753, 52] width 38 height 8
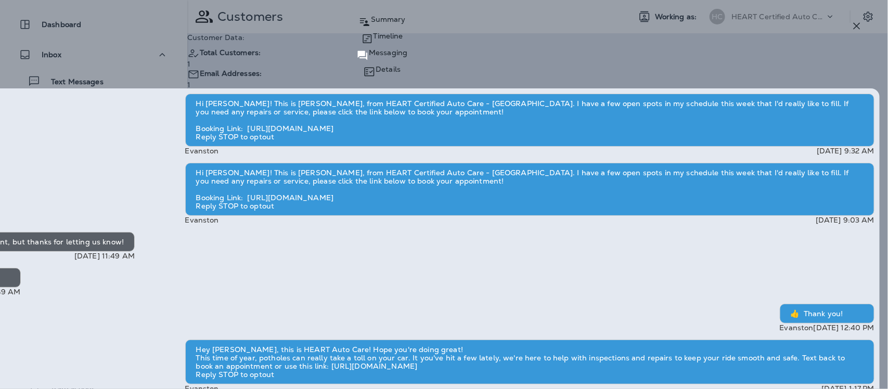
scroll to position [-390, 0]
click at [857, 24] on icon "button" at bounding box center [857, 26] width 12 height 12
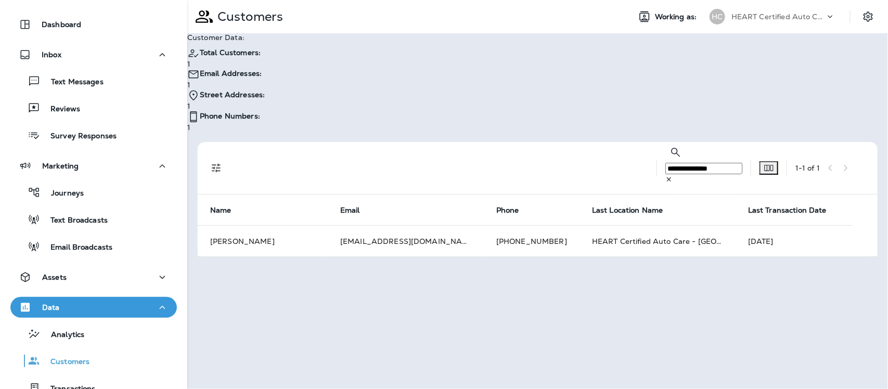
click at [677, 163] on input "**********" at bounding box center [703, 168] width 77 height 11
type input "*"
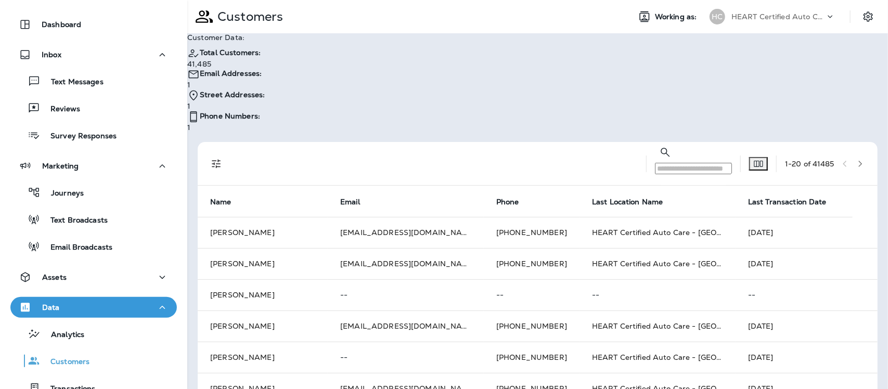
drag, startPoint x: 654, startPoint y: 102, endPoint x: 628, endPoint y: 105, distance: 26.1
click at [655, 163] on input "text" at bounding box center [693, 168] width 77 height 11
paste input "*********"
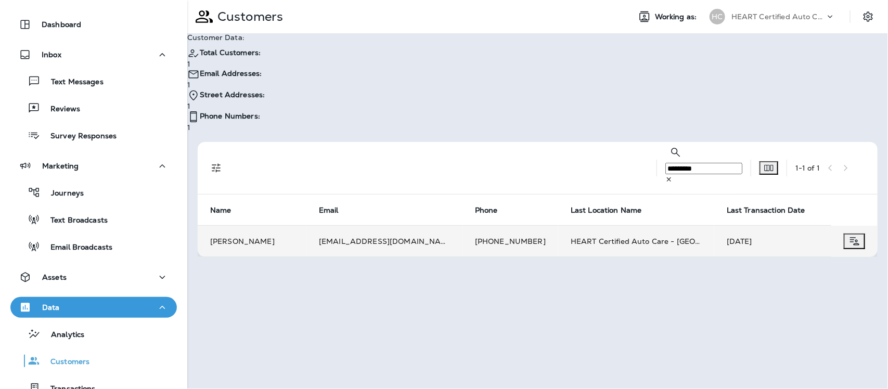
click at [238, 226] on td "[PERSON_NAME]" at bounding box center [252, 241] width 109 height 31
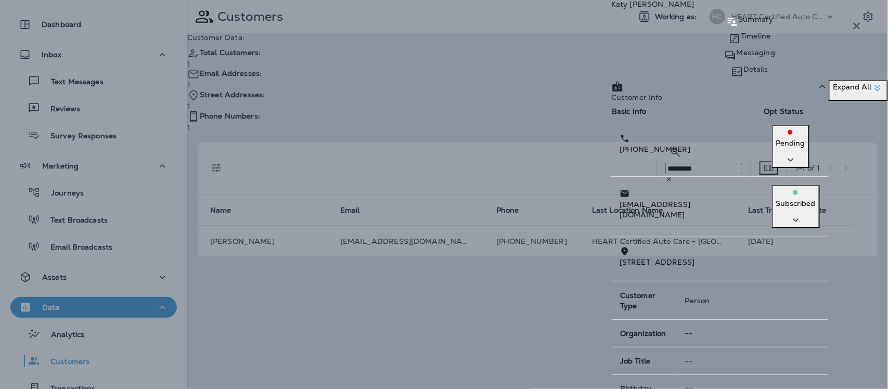
click at [737, 57] on p "Messaging" at bounding box center [756, 52] width 38 height 8
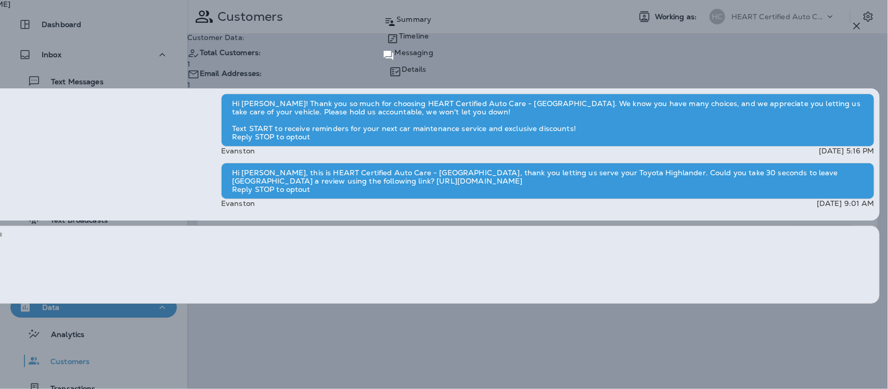
click at [431, 23] on p "Summary" at bounding box center [413, 19] width 35 height 8
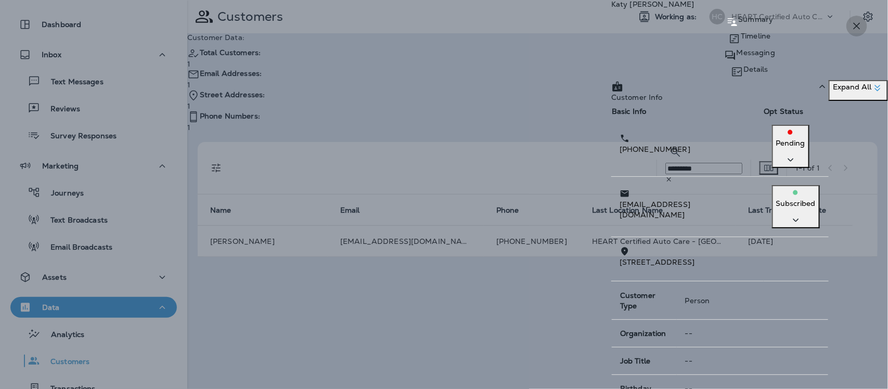
click at [857, 25] on icon "button" at bounding box center [857, 26] width 7 height 7
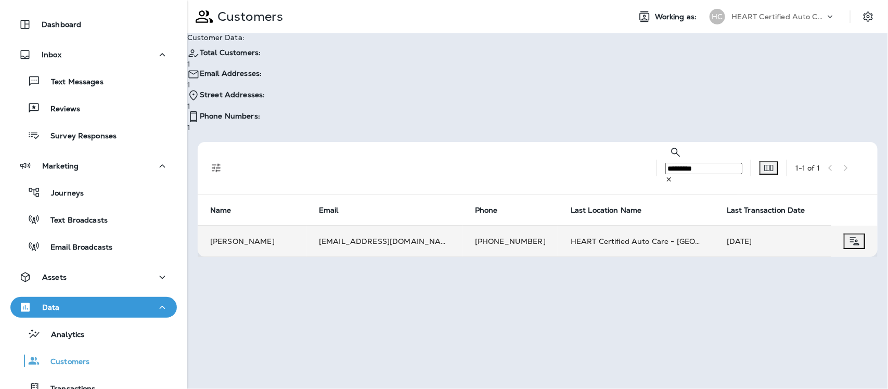
click at [222, 226] on td "[PERSON_NAME]" at bounding box center [252, 241] width 109 height 31
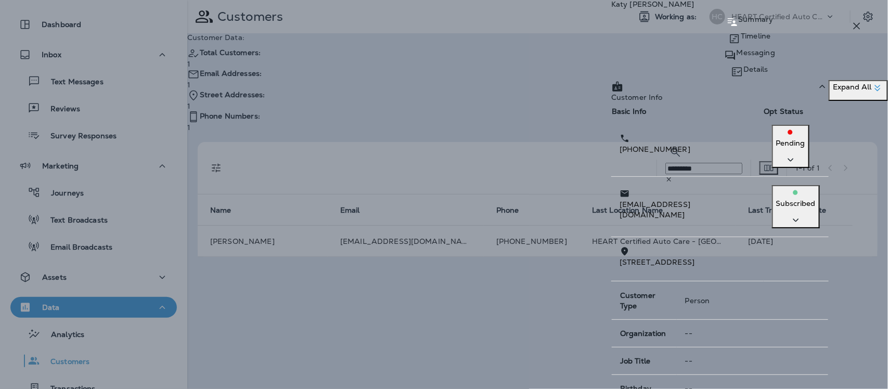
click at [856, 27] on icon "button" at bounding box center [857, 26] width 12 height 12
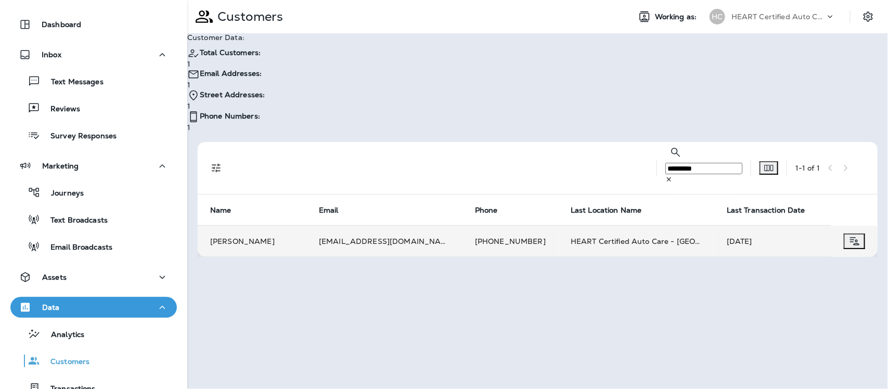
click at [244, 226] on td "[PERSON_NAME]" at bounding box center [252, 241] width 109 height 31
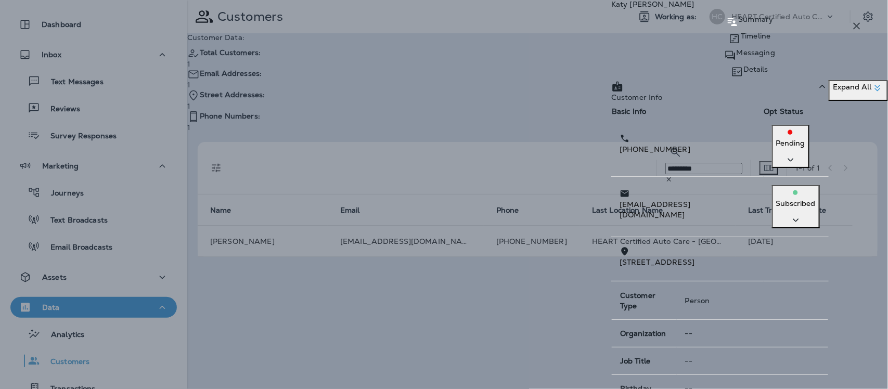
click at [740, 57] on p "Messaging" at bounding box center [756, 52] width 38 height 8
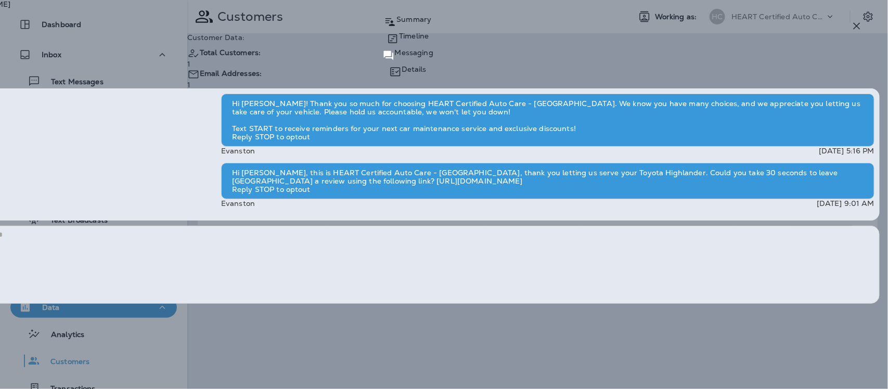
click at [855, 29] on icon "button" at bounding box center [857, 26] width 12 height 12
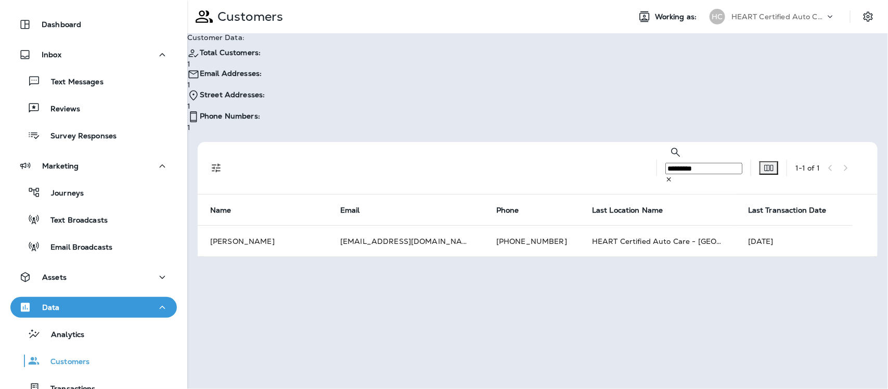
click at [669, 163] on input "*********" at bounding box center [703, 168] width 77 height 11
type input "*"
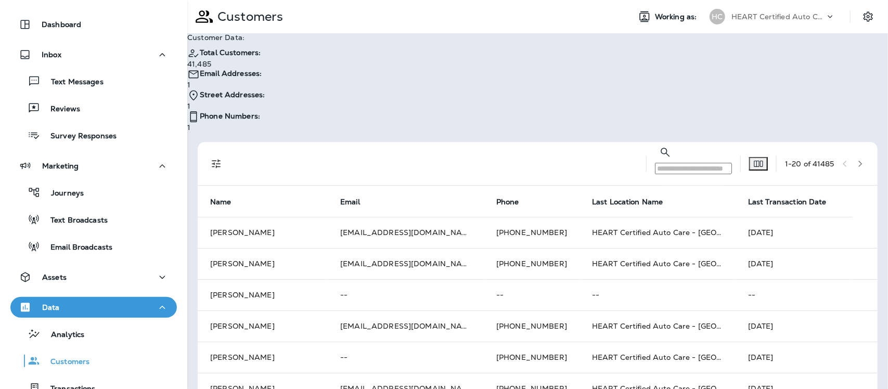
drag, startPoint x: 632, startPoint y: 107, endPoint x: 615, endPoint y: 107, distance: 16.6
click at [655, 163] on input "text" at bounding box center [693, 168] width 77 height 11
paste input "**********"
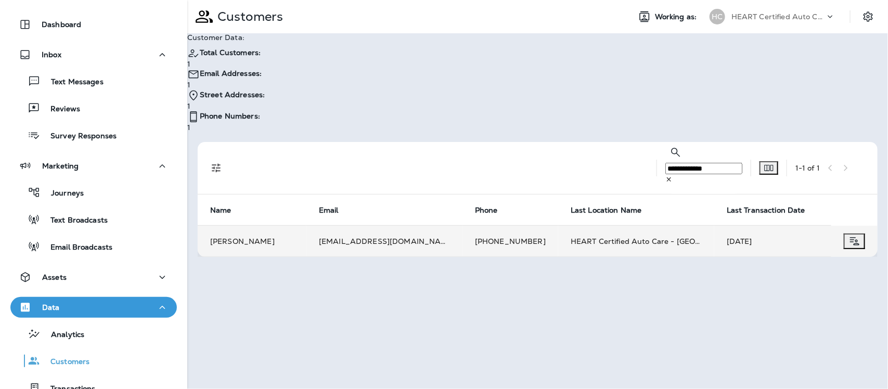
click at [247, 226] on td "[PERSON_NAME]" at bounding box center [252, 241] width 109 height 31
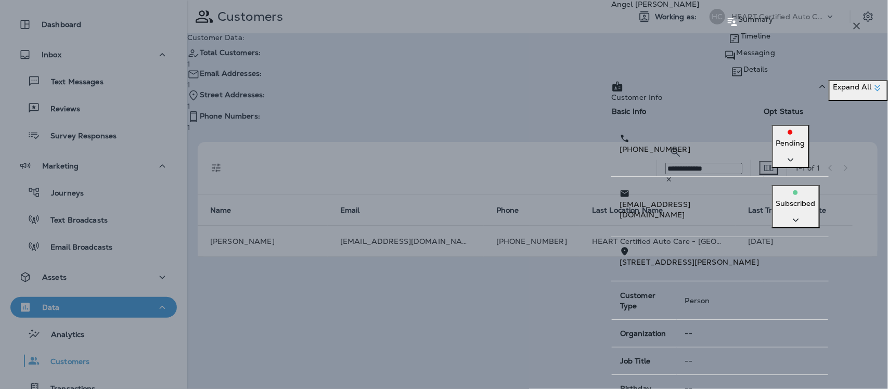
click at [738, 57] on p "Messaging" at bounding box center [756, 52] width 38 height 8
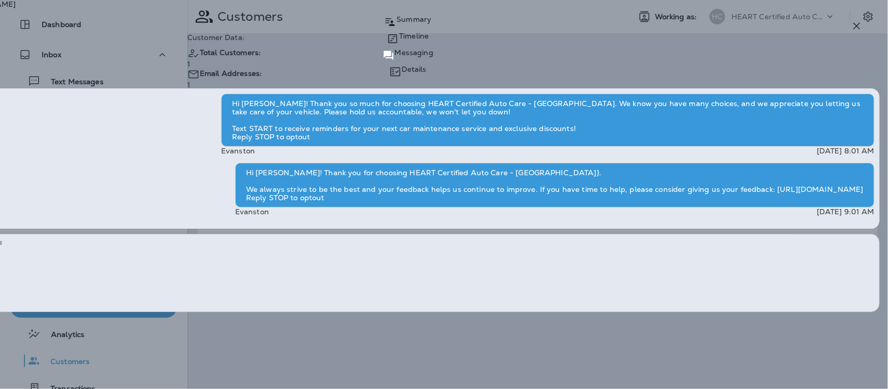
click at [431, 23] on p "Summary" at bounding box center [413, 19] width 35 height 8
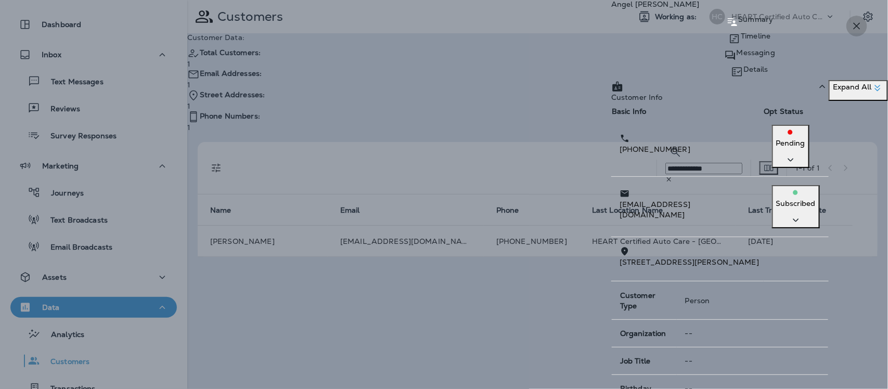
click at [859, 25] on icon "button" at bounding box center [857, 26] width 12 height 12
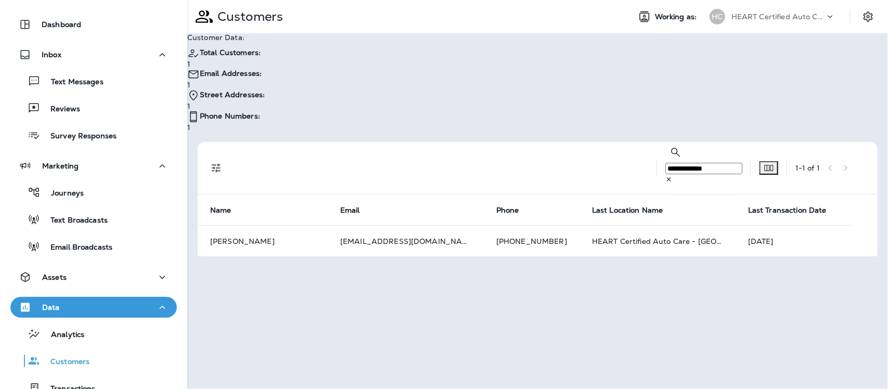
click at [674, 163] on input "**********" at bounding box center [703, 168] width 77 height 11
type input "*"
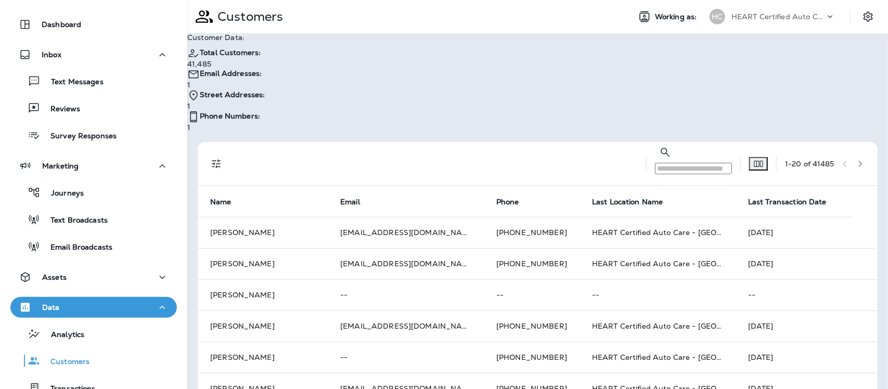
drag, startPoint x: 674, startPoint y: 104, endPoint x: 625, endPoint y: 102, distance: 48.9
click at [655, 163] on input "text" at bounding box center [693, 168] width 77 height 11
paste input "**********"
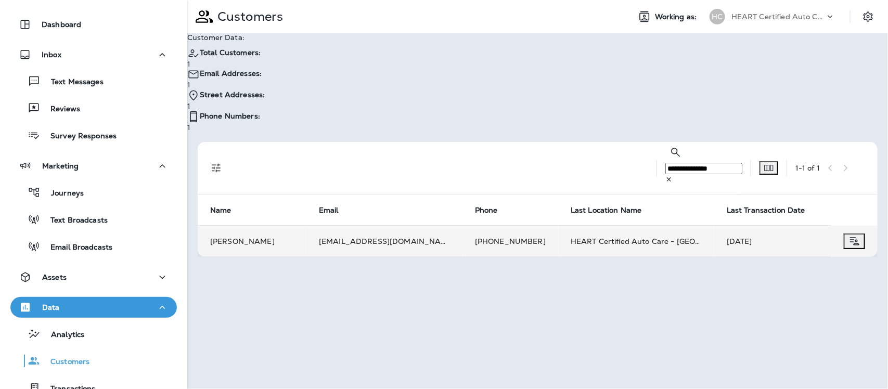
click at [250, 226] on td "[PERSON_NAME]" at bounding box center [252, 241] width 109 height 31
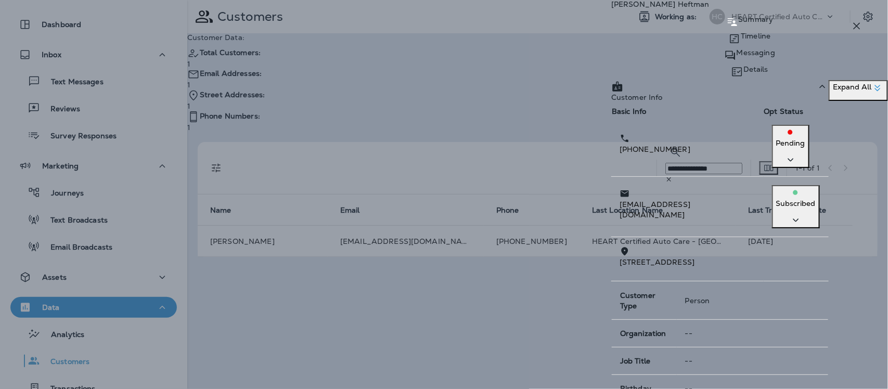
click at [732, 57] on div "Messaging" at bounding box center [749, 55] width 277 height 17
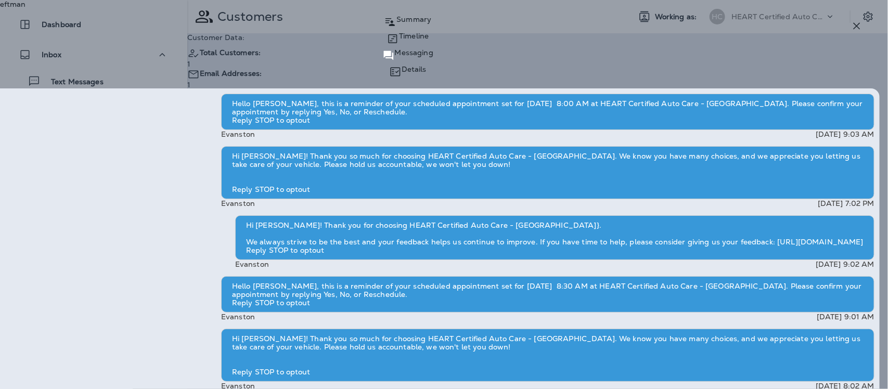
scroll to position [1, 0]
click at [855, 24] on icon "button" at bounding box center [857, 26] width 7 height 7
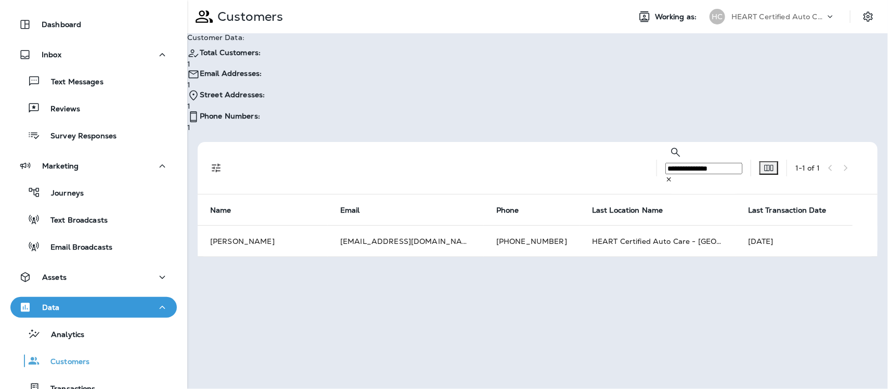
click at [693, 163] on input "**********" at bounding box center [703, 168] width 77 height 11
type input "*"
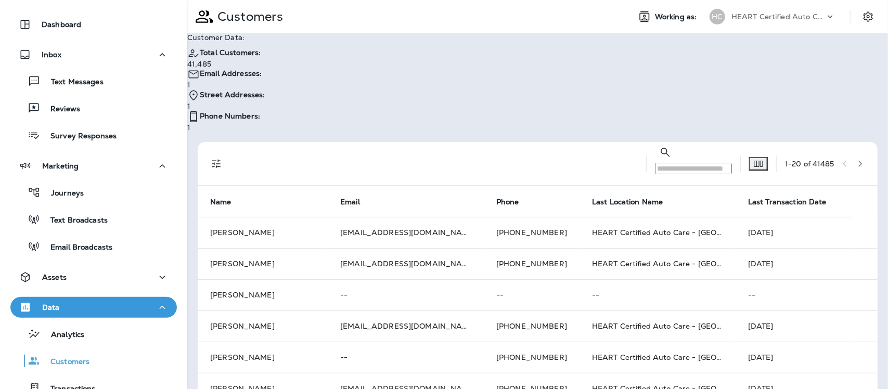
paste input "**********"
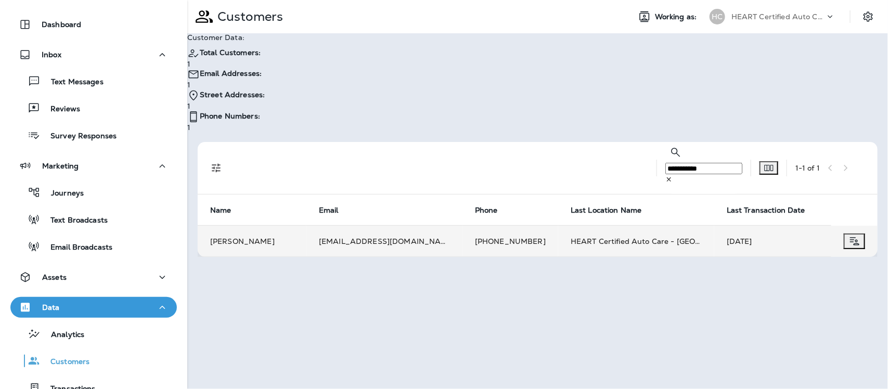
click at [235, 226] on td "[PERSON_NAME]" at bounding box center [252, 241] width 109 height 31
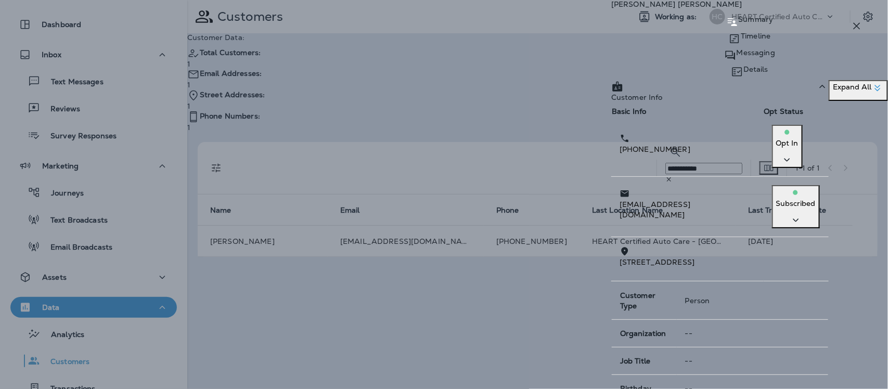
click at [743, 57] on div "Messaging" at bounding box center [749, 55] width 277 height 17
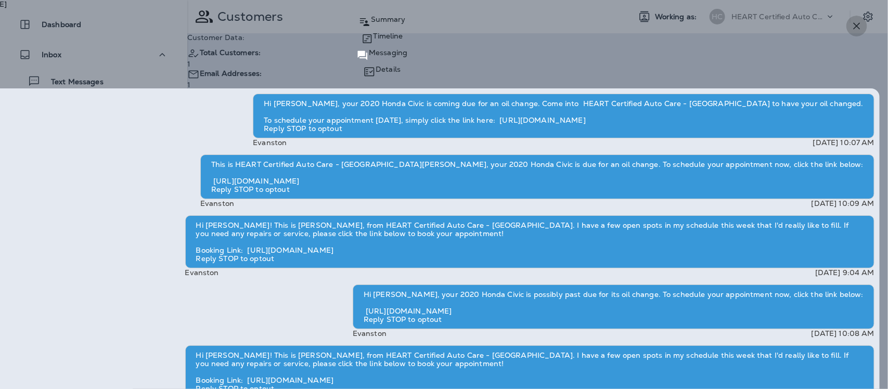
click at [859, 21] on icon "button" at bounding box center [857, 26] width 12 height 12
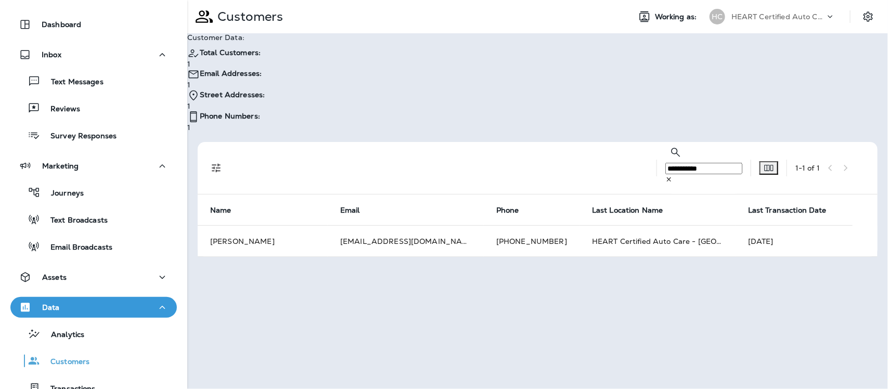
click at [669, 163] on input "**********" at bounding box center [703, 168] width 77 height 11
type input "*"
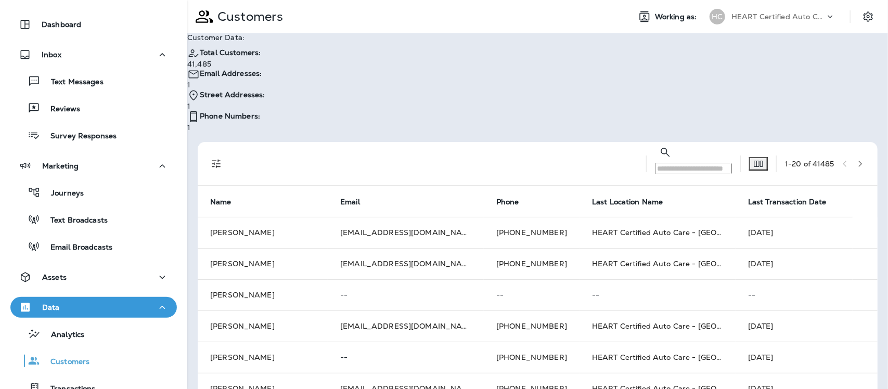
paste input "**********"
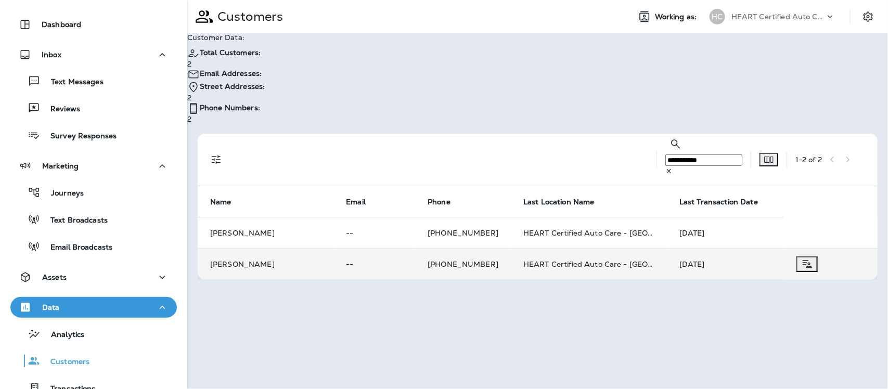
click at [235, 249] on td "[PERSON_NAME]" at bounding box center [266, 264] width 136 height 31
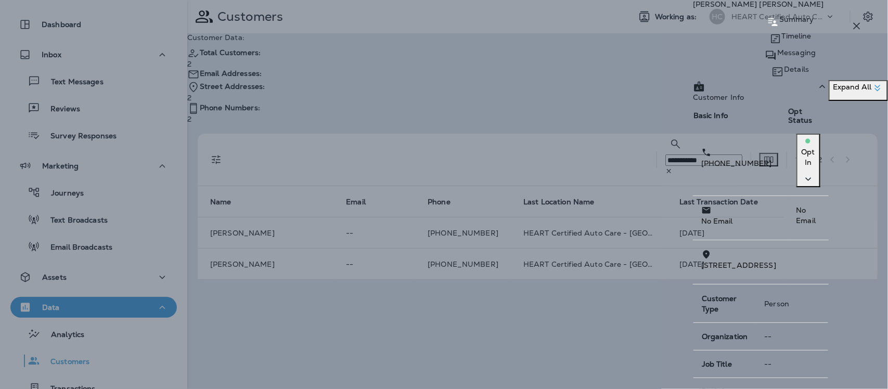
click at [777, 57] on p "Messaging" at bounding box center [796, 52] width 38 height 8
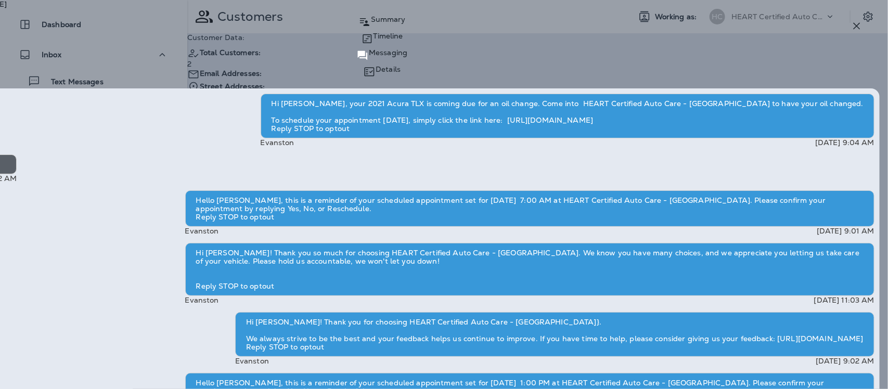
scroll to position [-130, 0]
drag, startPoint x: 856, startPoint y: 26, endPoint x: 849, endPoint y: 29, distance: 7.4
click at [856, 26] on icon "button" at bounding box center [857, 26] width 12 height 12
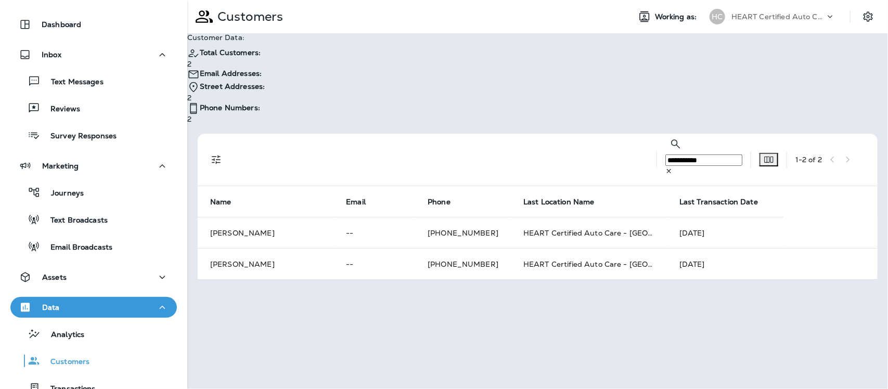
click at [671, 154] on input "**********" at bounding box center [703, 159] width 77 height 11
type input "*"
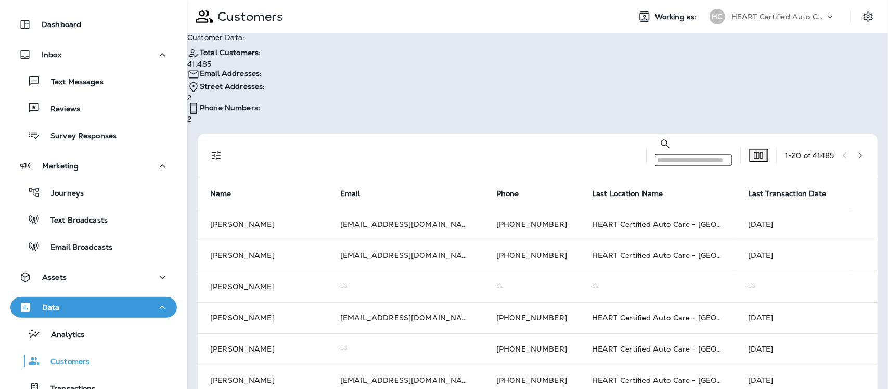
drag, startPoint x: 667, startPoint y: 104, endPoint x: 624, endPoint y: 108, distance: 43.4
click at [655, 154] on input "text" at bounding box center [693, 159] width 77 height 11
paste input "**********"
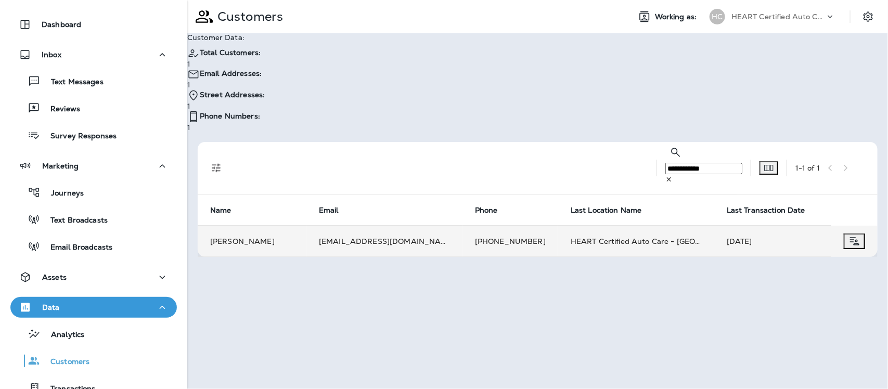
click at [231, 226] on td "[PERSON_NAME]" at bounding box center [252, 241] width 109 height 31
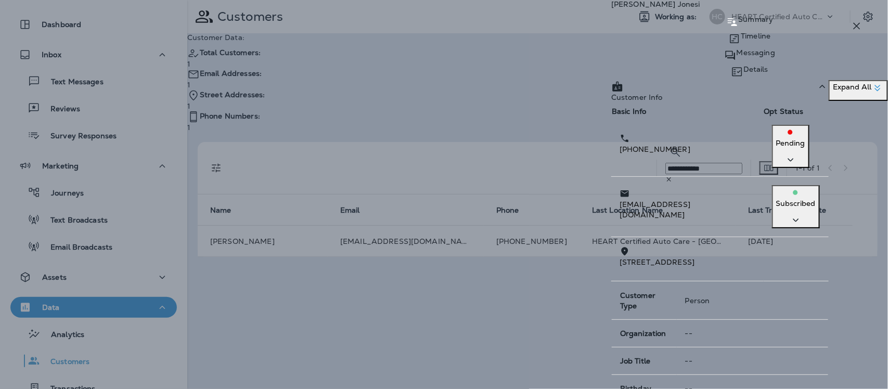
click at [744, 57] on p "Messaging" at bounding box center [756, 52] width 38 height 8
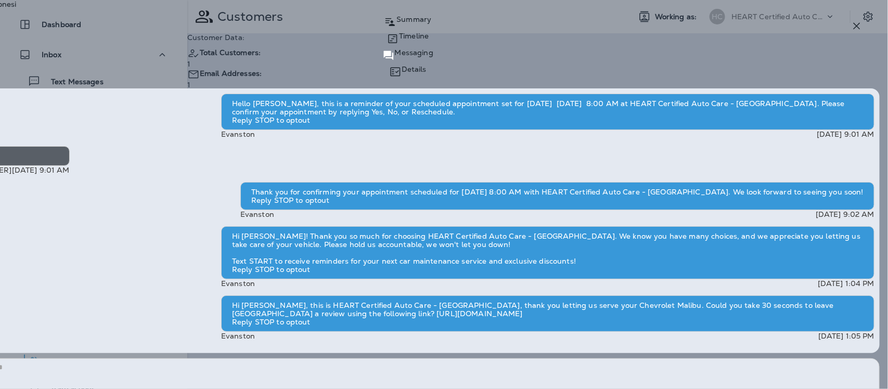
scroll to position [-19, 0]
click at [855, 24] on icon "button" at bounding box center [857, 26] width 12 height 12
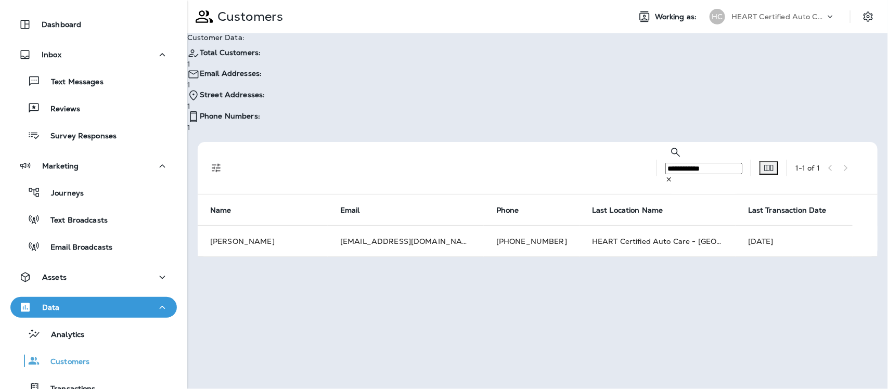
click at [669, 163] on input "**********" at bounding box center [703, 168] width 77 height 11
type input "*"
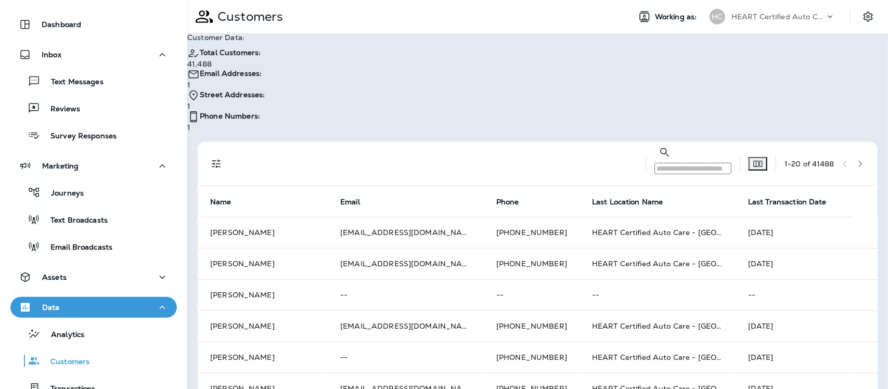
drag, startPoint x: 664, startPoint y: 107, endPoint x: 635, endPoint y: 107, distance: 29.7
click at [654, 163] on input "text" at bounding box center [692, 168] width 77 height 11
paste input "**********"
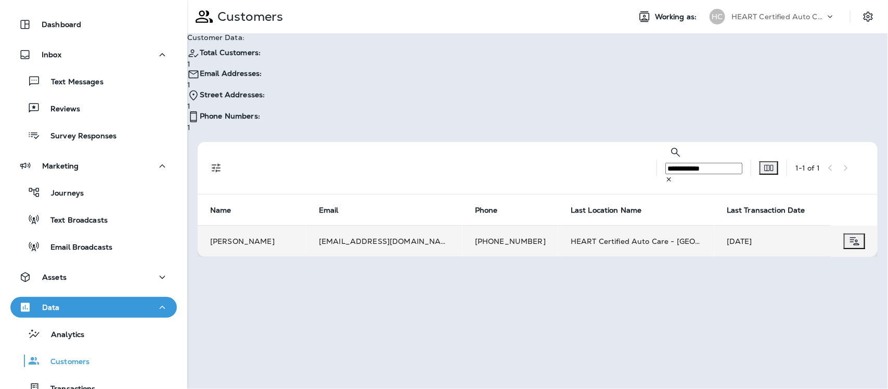
type input "**********"
click at [241, 226] on td "[PERSON_NAME]" at bounding box center [252, 241] width 109 height 31
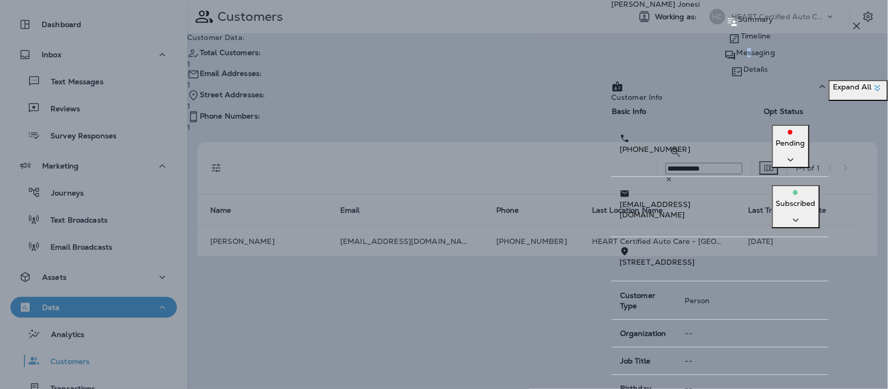
click at [737, 57] on p "Messaging" at bounding box center [756, 52] width 38 height 8
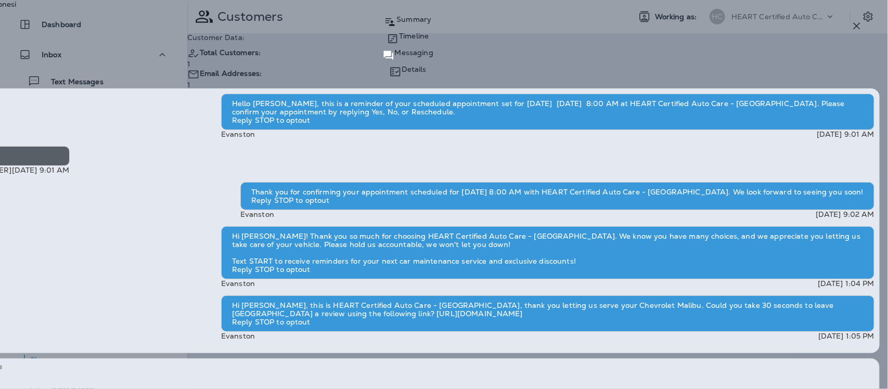
scroll to position [-130, 0]
click at [856, 25] on icon "button" at bounding box center [857, 26] width 12 height 12
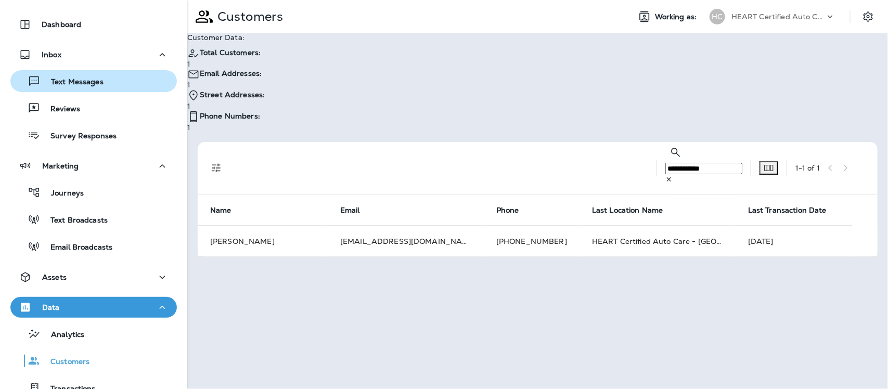
click at [72, 78] on p "Text Messages" at bounding box center [72, 83] width 63 height 10
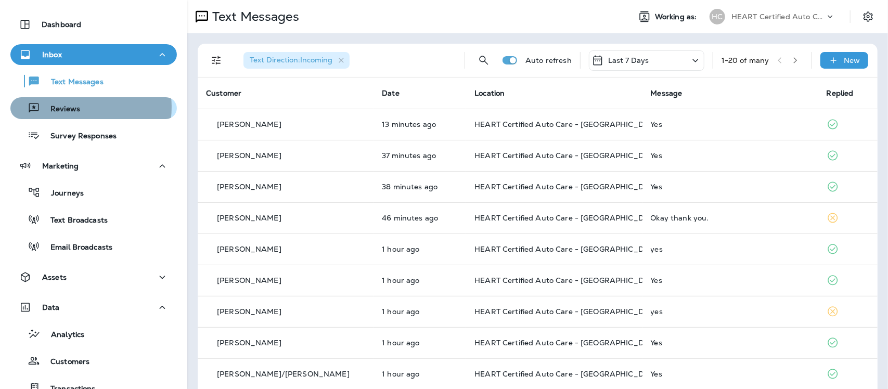
click at [69, 107] on p "Reviews" at bounding box center [60, 110] width 40 height 10
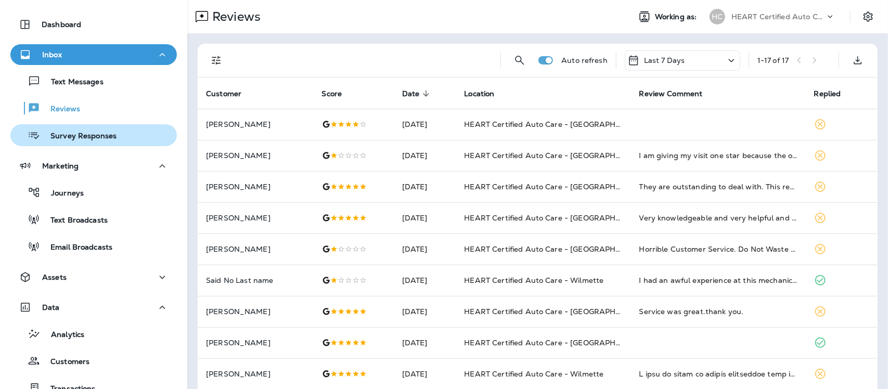
click at [56, 136] on p "Survey Responses" at bounding box center [78, 137] width 76 height 10
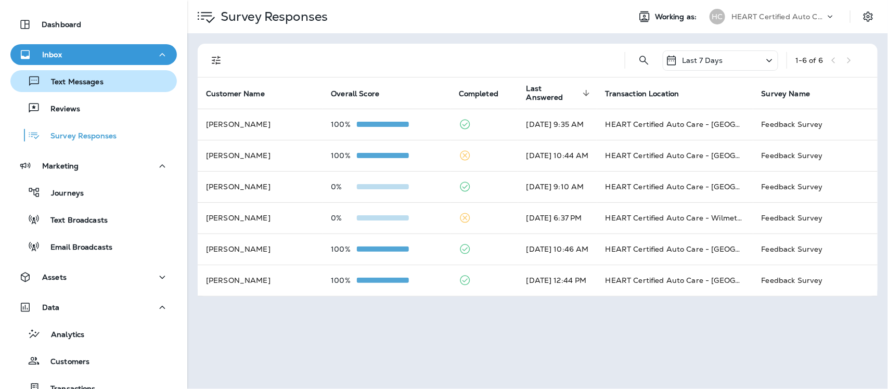
click at [77, 84] on p "Text Messages" at bounding box center [72, 83] width 63 height 10
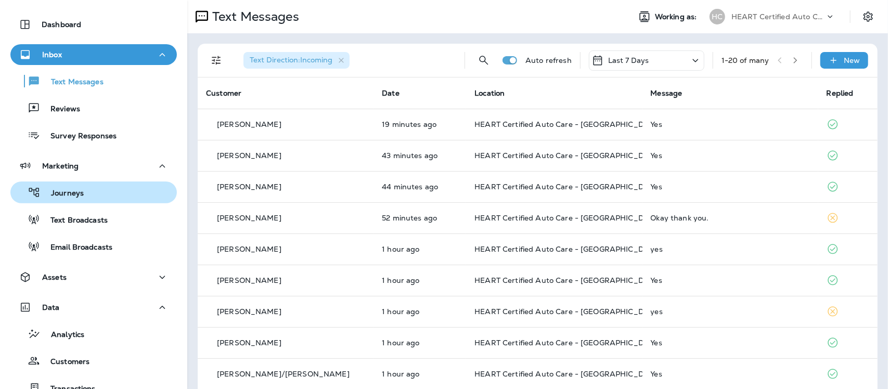
click at [83, 193] on div "Journeys" at bounding box center [94, 193] width 158 height 16
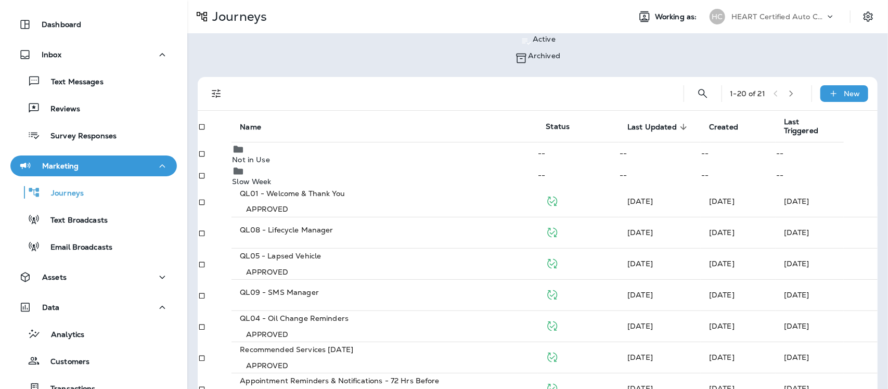
click at [269, 183] on p "Slow Week" at bounding box center [384, 181] width 305 height 8
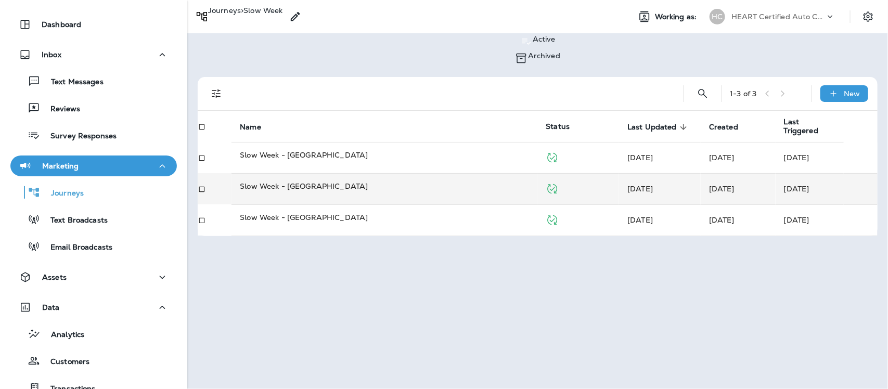
click at [303, 185] on p "Slow Week - [GEOGRAPHIC_DATA]" at bounding box center [384, 186] width 289 height 10
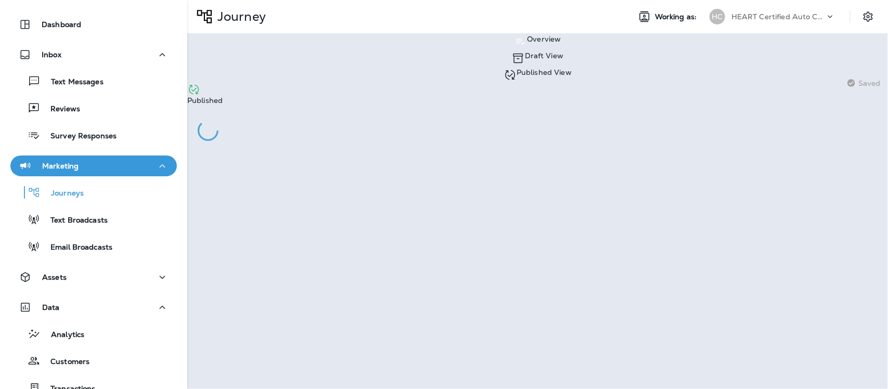
click at [517, 68] on p "Published View" at bounding box center [544, 72] width 55 height 8
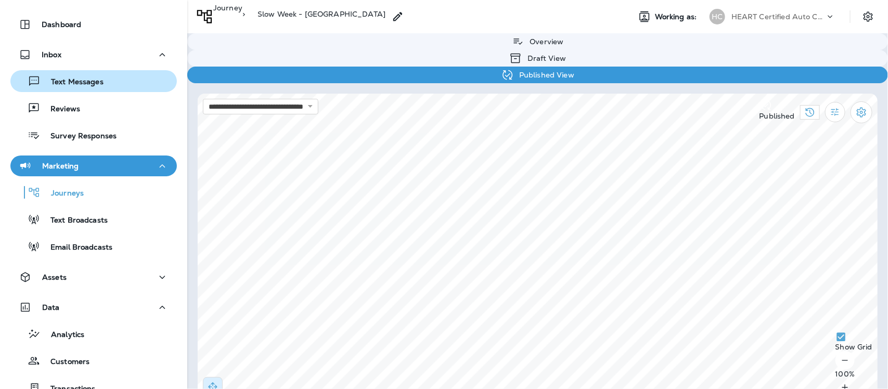
click at [69, 81] on p "Text Messages" at bounding box center [72, 83] width 63 height 10
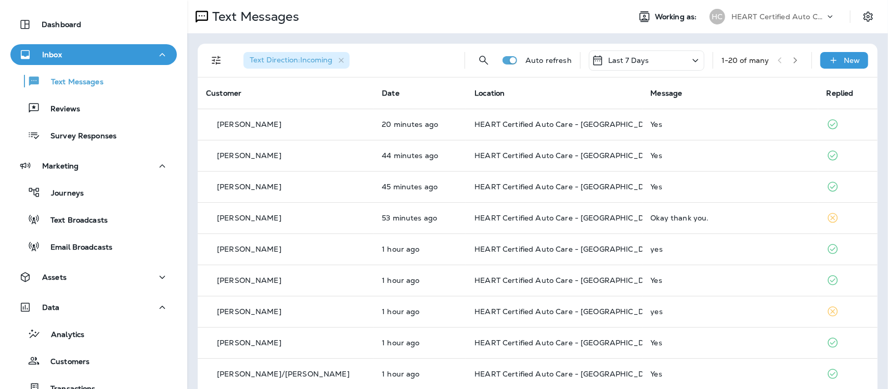
click at [792, 60] on icon "button" at bounding box center [795, 60] width 7 height 7
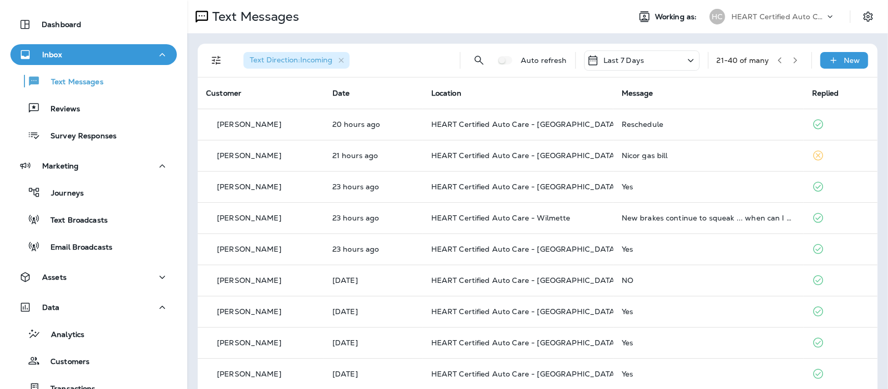
click at [776, 58] on icon "button" at bounding box center [779, 60] width 7 height 7
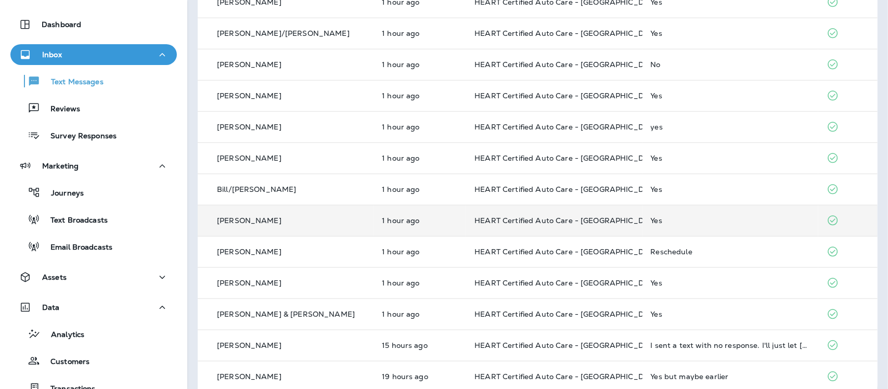
scroll to position [354, 0]
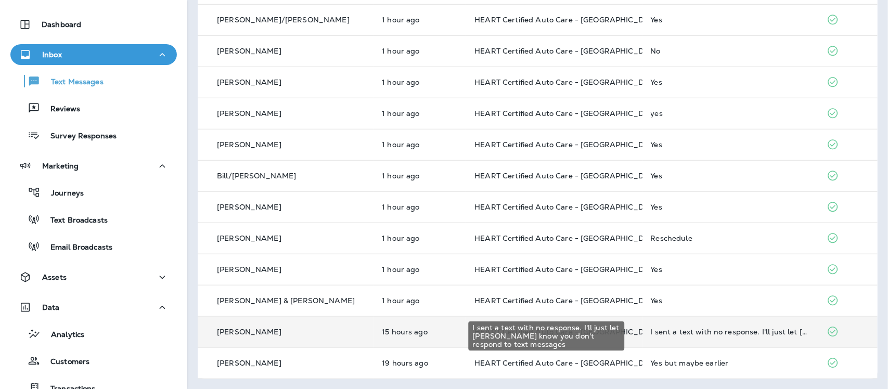
click at [672, 331] on div "I sent a text with no response. I'll just let [PERSON_NAME] know you don't resp…" at bounding box center [730, 332] width 159 height 8
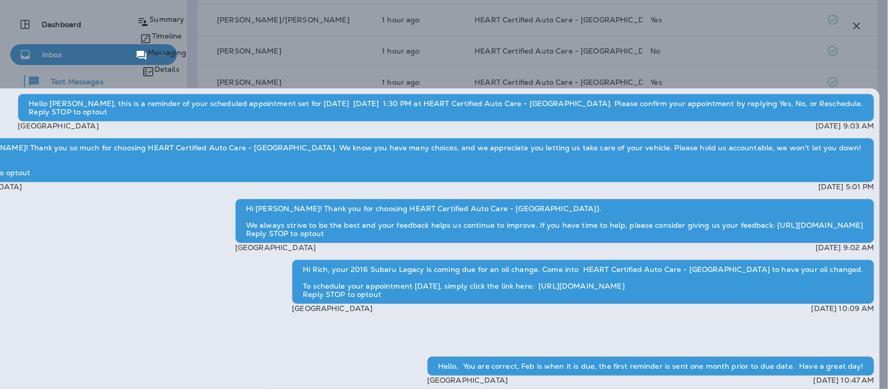
click at [858, 23] on icon "button" at bounding box center [857, 26] width 12 height 12
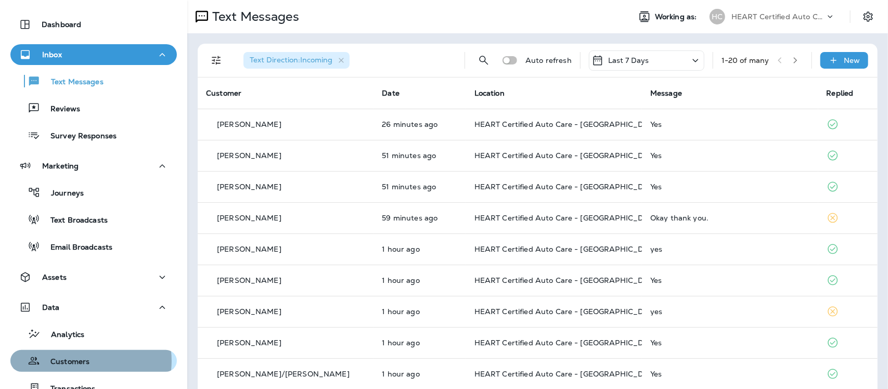
click at [80, 360] on p "Customers" at bounding box center [64, 362] width 49 height 10
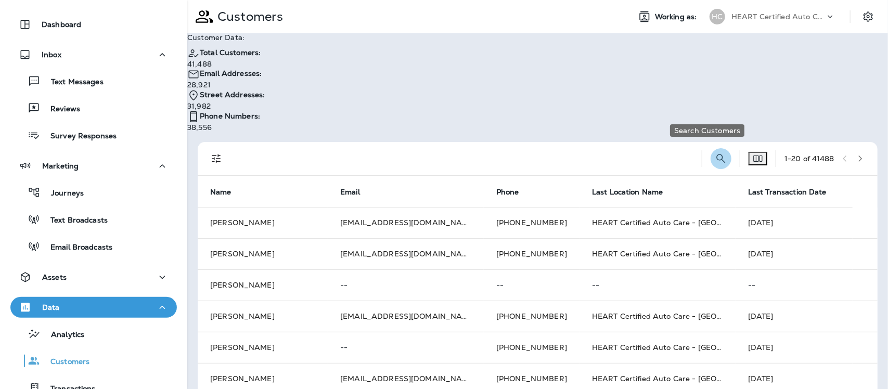
click at [715, 152] on icon "Search Customers" at bounding box center [721, 158] width 12 height 12
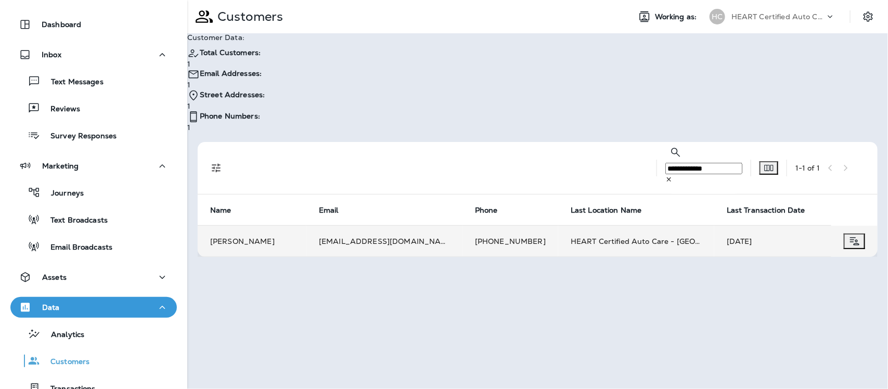
click at [222, 226] on td "[PERSON_NAME]" at bounding box center [252, 241] width 109 height 31
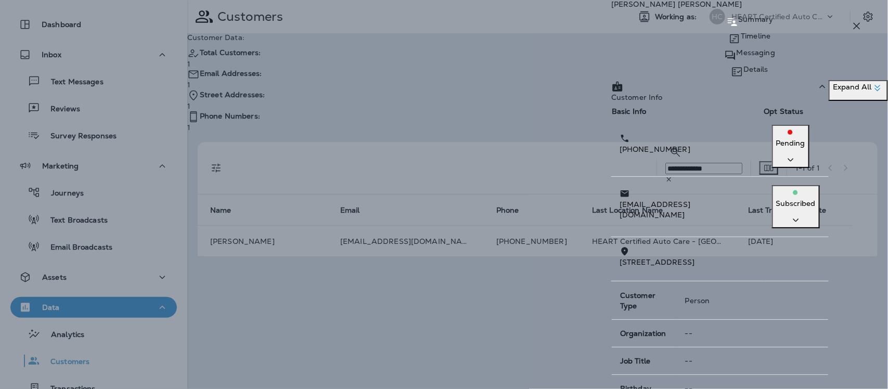
click at [737, 57] on p "Messaging" at bounding box center [756, 52] width 38 height 8
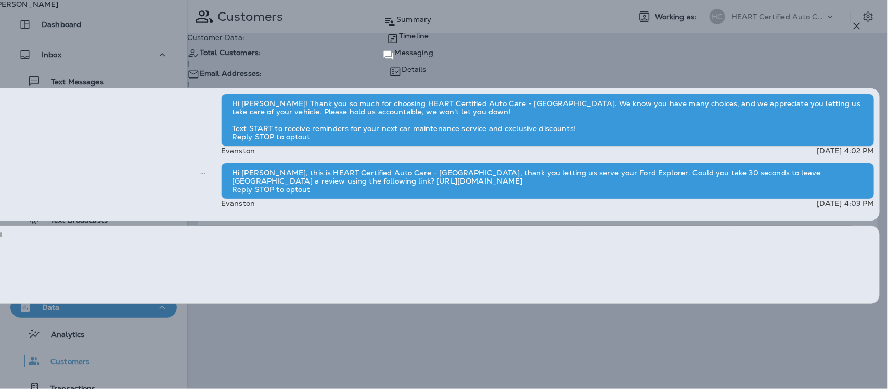
click at [431, 23] on p "Summary" at bounding box center [413, 19] width 35 height 8
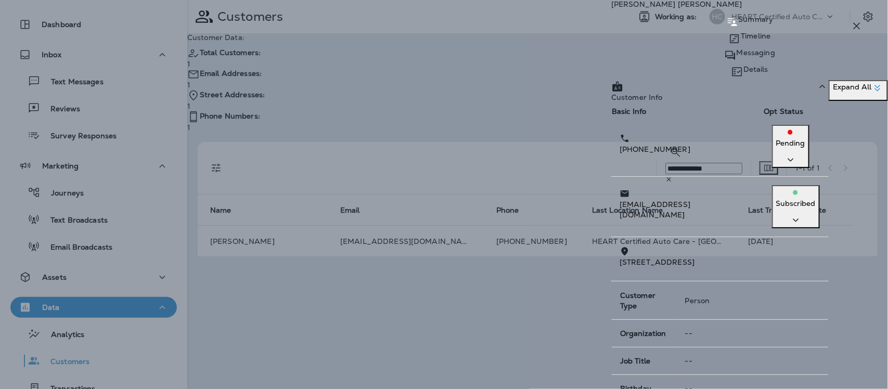
click at [741, 40] on p "Timeline" at bounding box center [756, 36] width 30 height 8
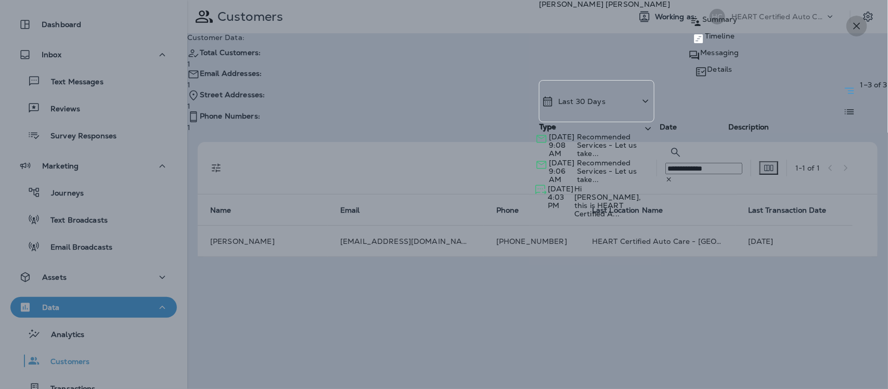
click at [862, 22] on icon "button" at bounding box center [857, 26] width 12 height 12
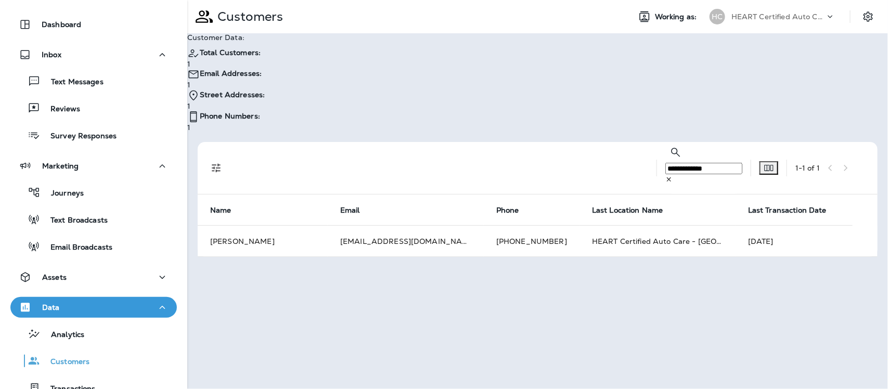
drag, startPoint x: 672, startPoint y: 104, endPoint x: 674, endPoint y: 109, distance: 5.6
click at [672, 163] on input "**********" at bounding box center [703, 168] width 77 height 11
type input "*"
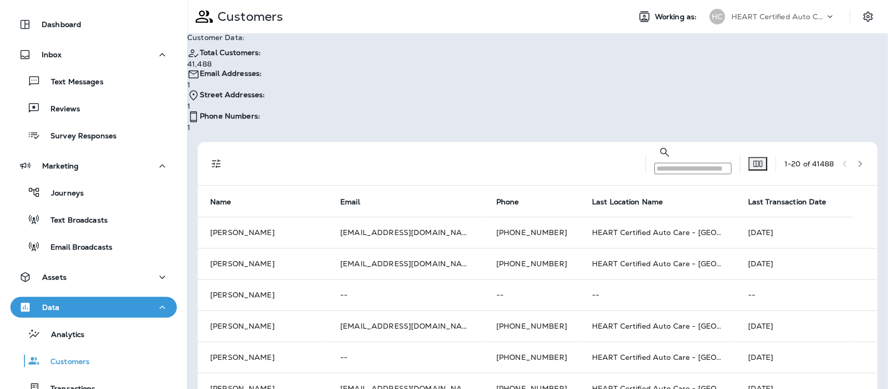
drag, startPoint x: 662, startPoint y: 110, endPoint x: 621, endPoint y: 105, distance: 42.0
click at [654, 163] on input "text" at bounding box center [692, 168] width 77 height 11
paste input "**********"
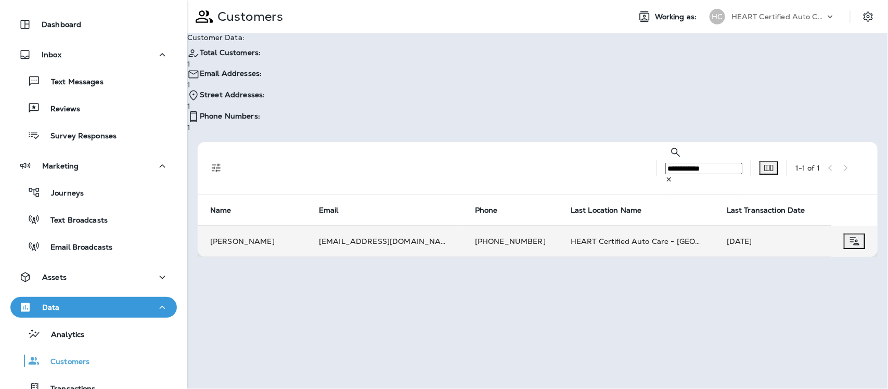
click at [249, 226] on td "[PERSON_NAME]" at bounding box center [252, 241] width 109 height 31
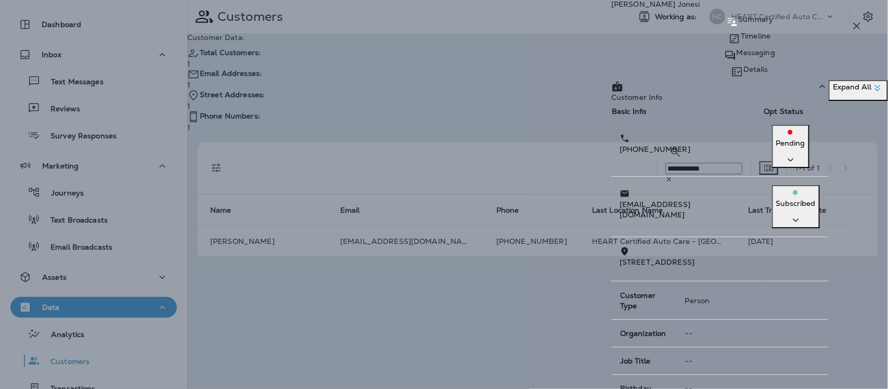
click at [741, 40] on p "Timeline" at bounding box center [756, 36] width 30 height 8
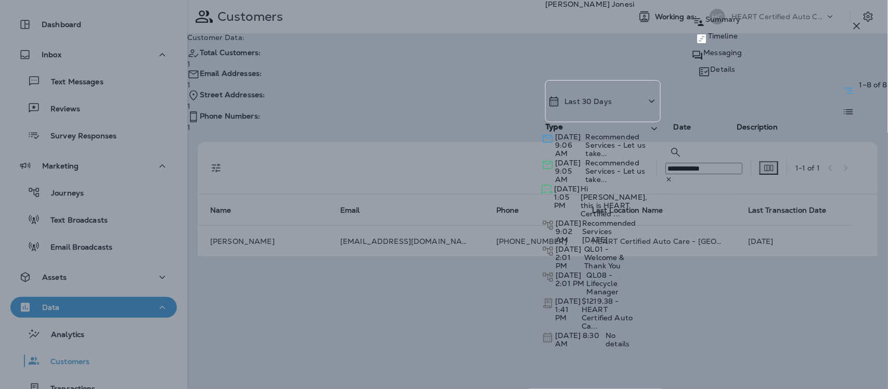
click at [856, 26] on icon "button" at bounding box center [857, 26] width 12 height 12
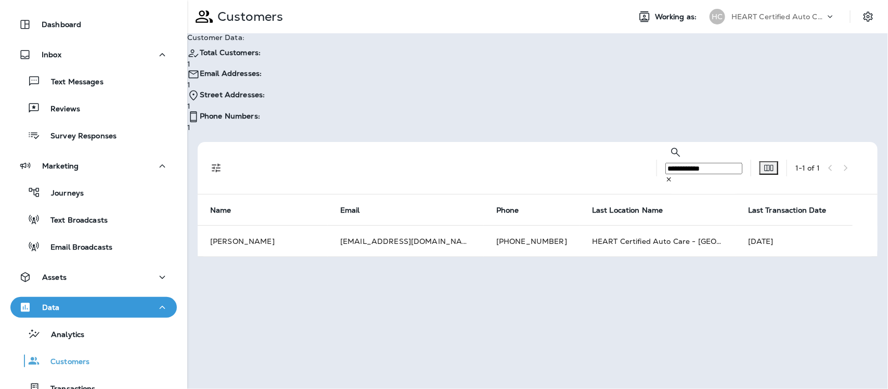
click at [671, 163] on input "**********" at bounding box center [703, 168] width 77 height 11
type input "*"
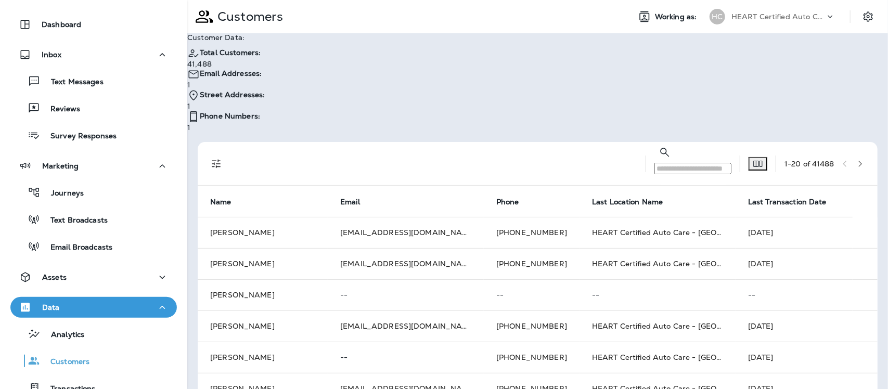
paste input "**********"
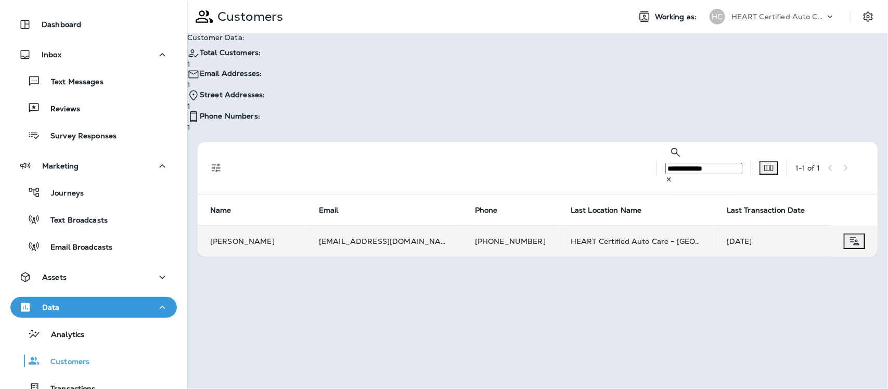
click at [243, 226] on td "[PERSON_NAME]" at bounding box center [252, 241] width 109 height 31
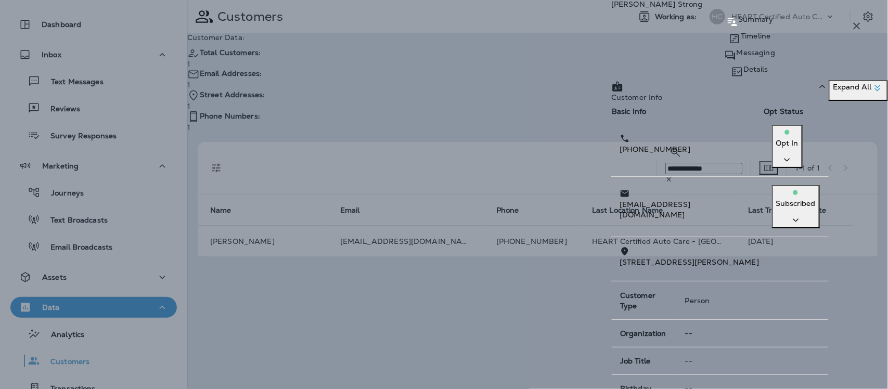
click at [737, 57] on p "Messaging" at bounding box center [756, 52] width 38 height 8
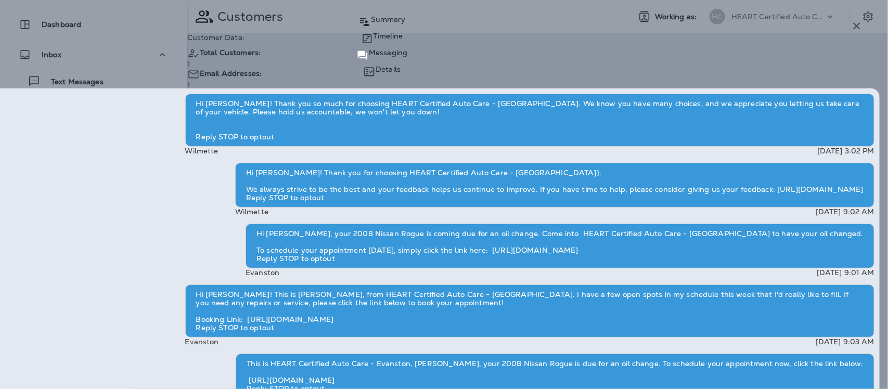
scroll to position [-65, 0]
click at [857, 26] on icon "button" at bounding box center [857, 26] width 12 height 12
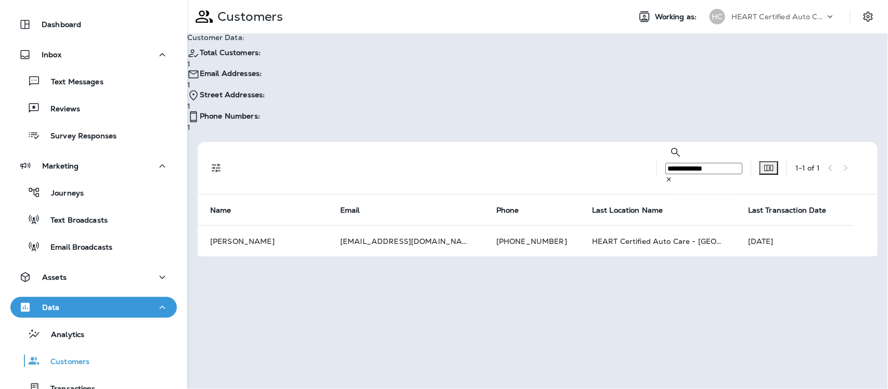
click at [681, 163] on input "**********" at bounding box center [703, 168] width 77 height 11
type input "*"
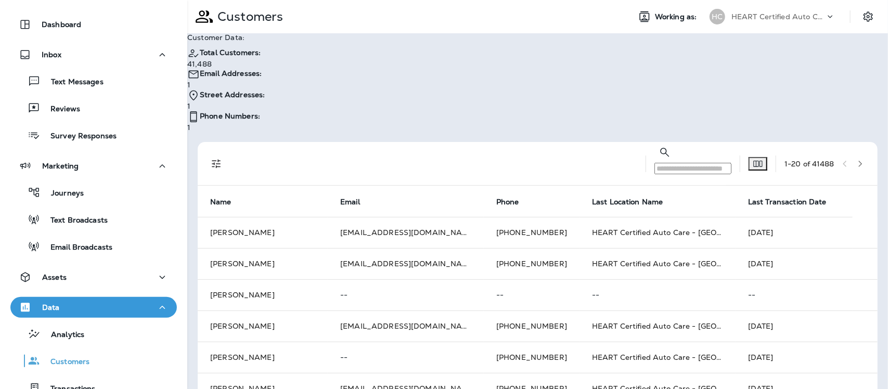
drag, startPoint x: 678, startPoint y: 106, endPoint x: 615, endPoint y: 103, distance: 63.0
click at [654, 163] on input "text" at bounding box center [692, 168] width 77 height 11
paste input "**********"
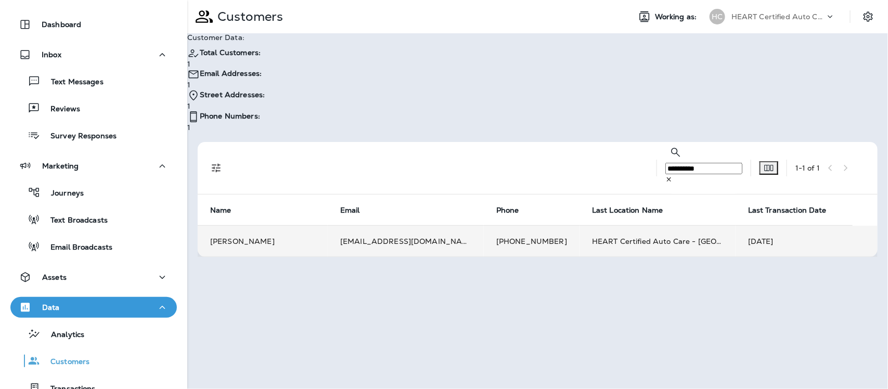
click at [226, 226] on td "[PERSON_NAME]" at bounding box center [263, 241] width 130 height 31
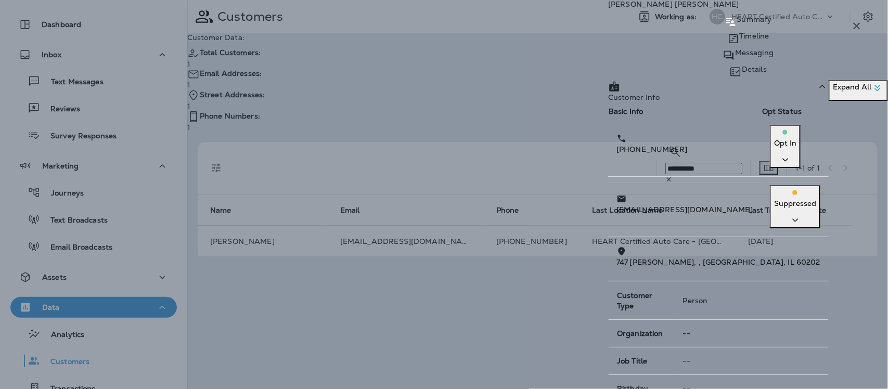
click at [740, 40] on p "Timeline" at bounding box center [755, 36] width 30 height 8
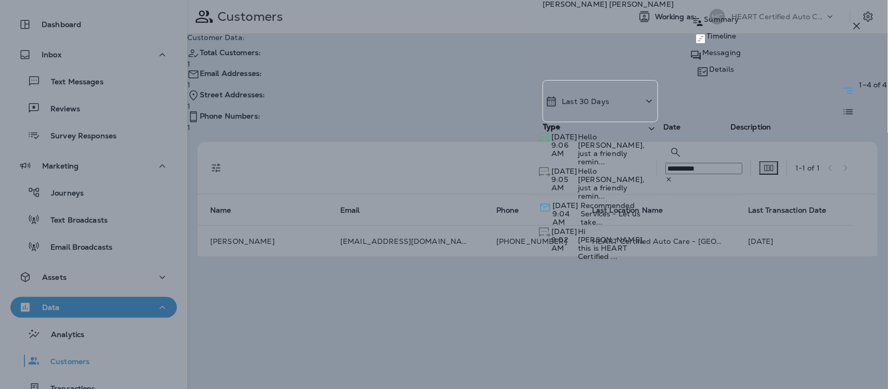
click at [731, 57] on p "Messaging" at bounding box center [721, 52] width 38 height 8
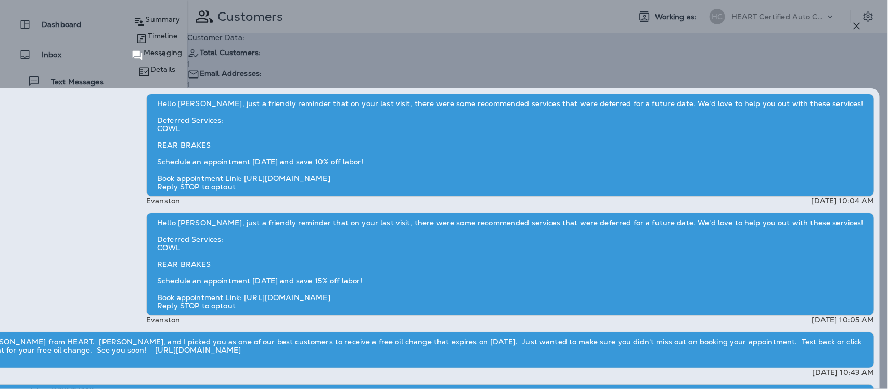
scroll to position [-455, 0]
click at [857, 26] on icon "button" at bounding box center [857, 26] width 7 height 7
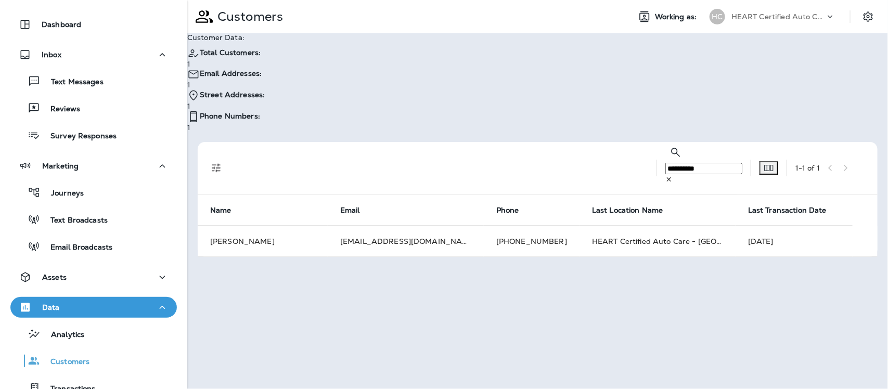
click at [665, 163] on input "**********" at bounding box center [703, 168] width 77 height 11
type input "*"
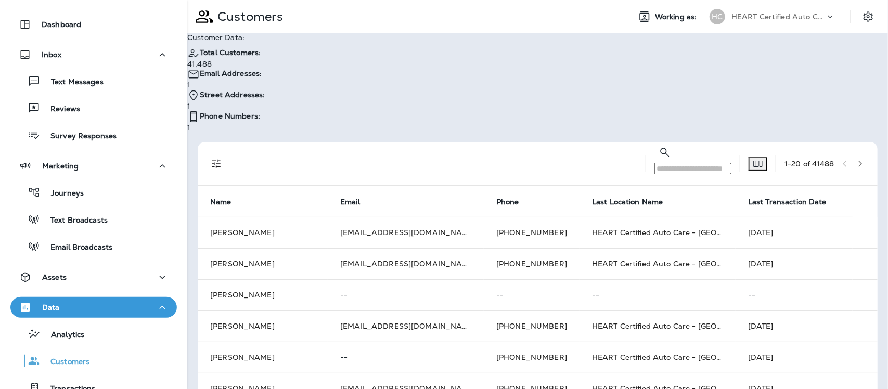
paste input "**********"
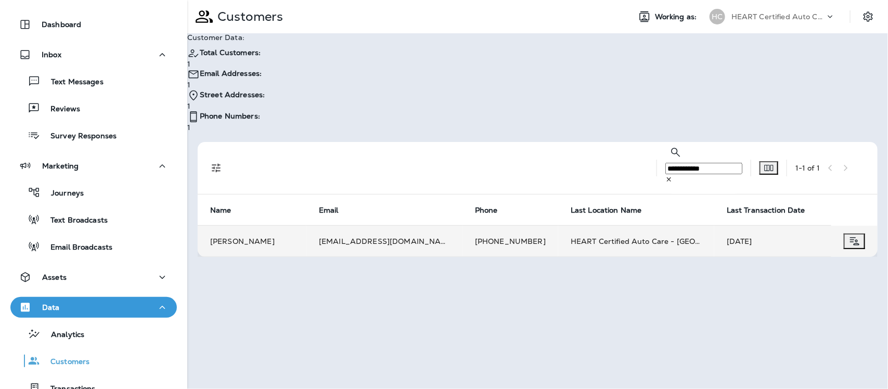
click at [230, 226] on td "[PERSON_NAME]" at bounding box center [252, 241] width 109 height 31
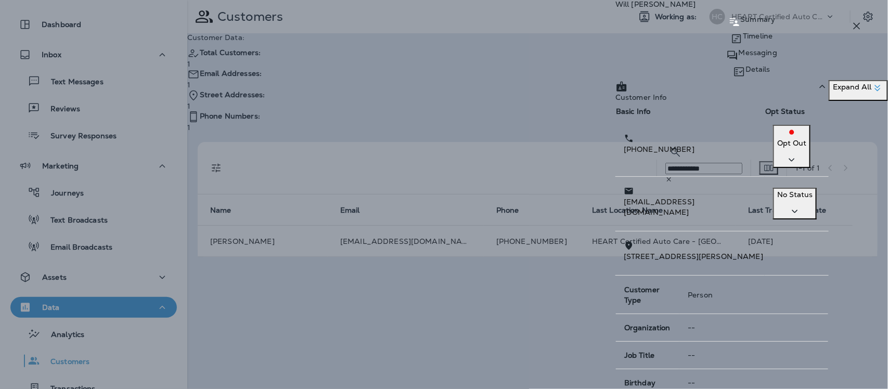
click at [740, 57] on p "Messaging" at bounding box center [758, 52] width 38 height 8
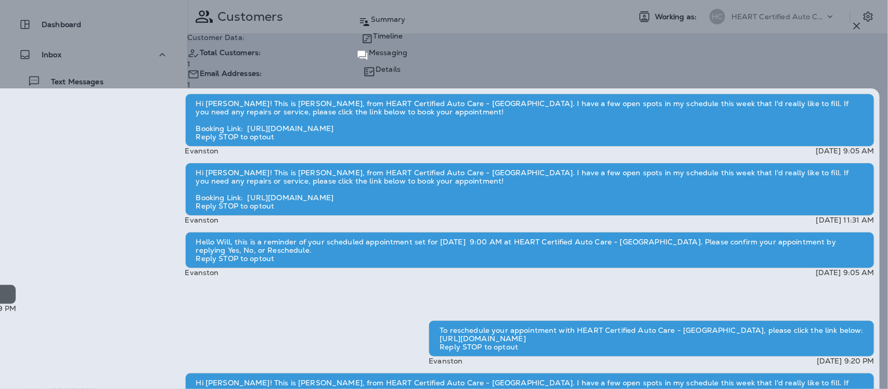
click at [403, 40] on p "Timeline" at bounding box center [388, 36] width 30 height 8
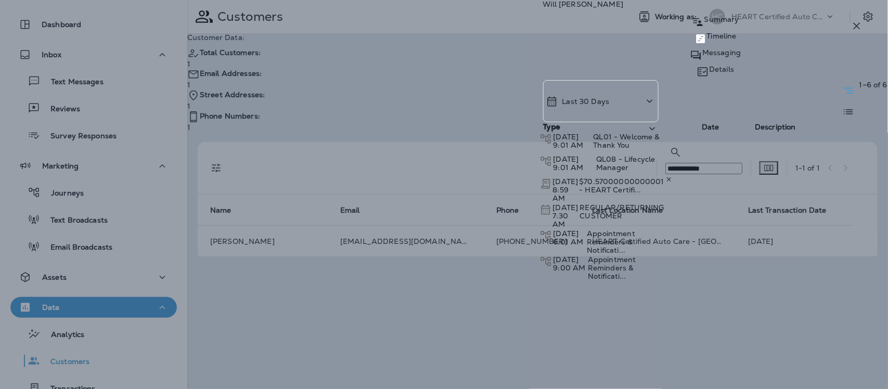
click at [856, 29] on icon "button" at bounding box center [857, 26] width 12 height 12
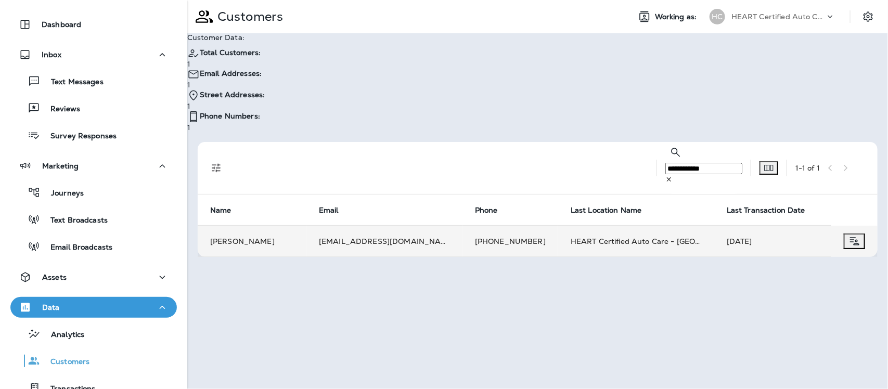
click at [238, 226] on td "[PERSON_NAME]" at bounding box center [252, 241] width 109 height 31
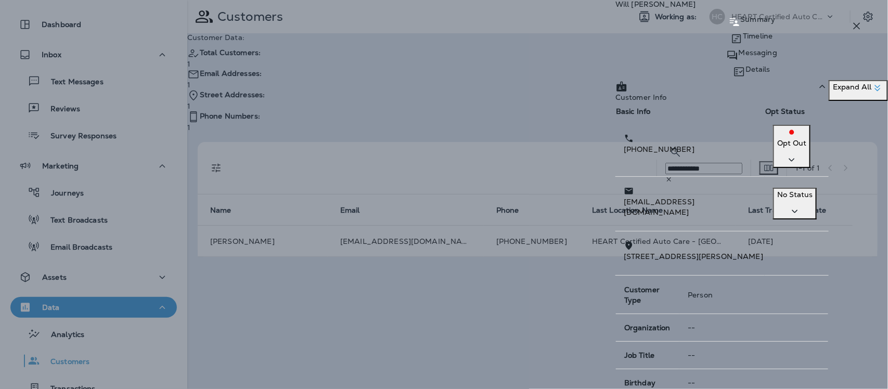
click at [743, 40] on p "Timeline" at bounding box center [758, 36] width 30 height 8
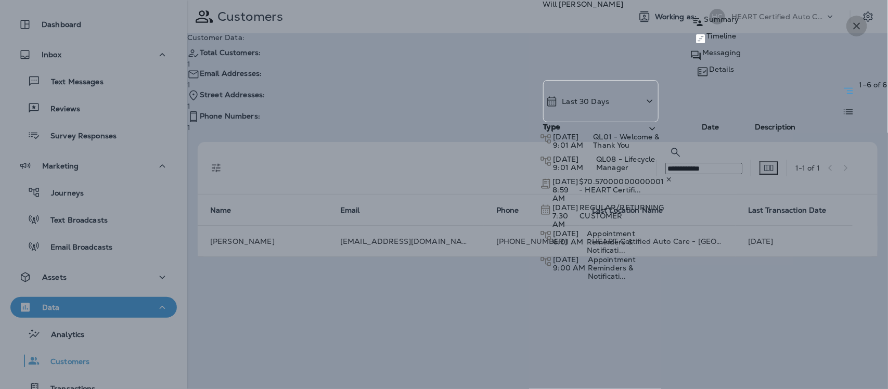
click at [855, 24] on icon "button" at bounding box center [857, 26] width 7 height 7
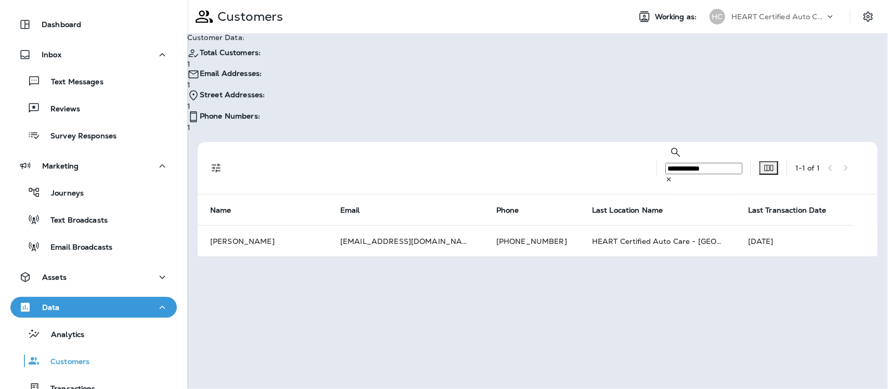
drag, startPoint x: 681, startPoint y: 105, endPoint x: 676, endPoint y: 109, distance: 7.0
click at [675, 163] on input "**********" at bounding box center [703, 168] width 77 height 11
type input "*"
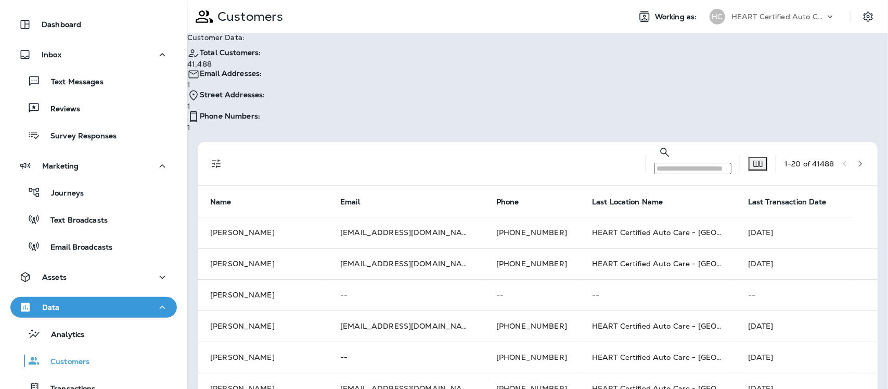
paste input "**********"
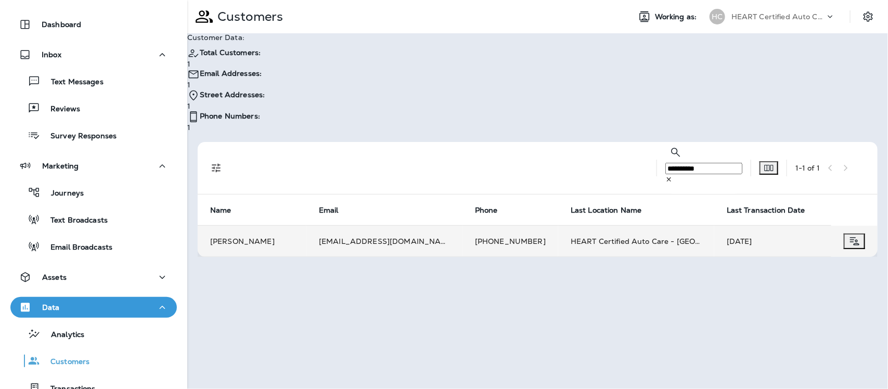
click at [229, 226] on td "[PERSON_NAME]" at bounding box center [252, 241] width 109 height 31
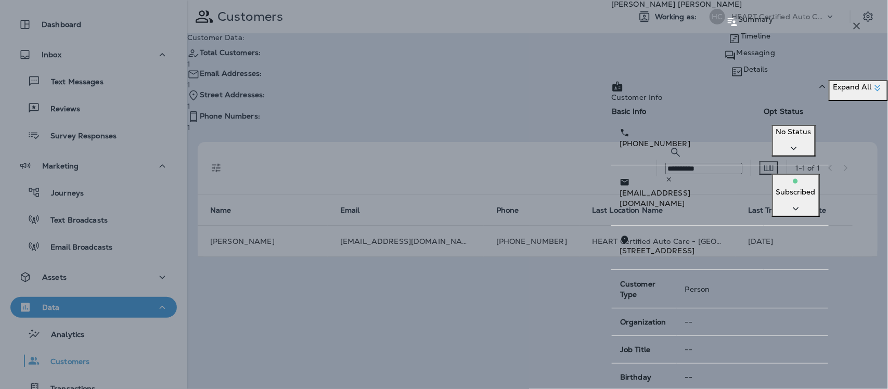
click at [748, 57] on p "Messaging" at bounding box center [756, 52] width 38 height 8
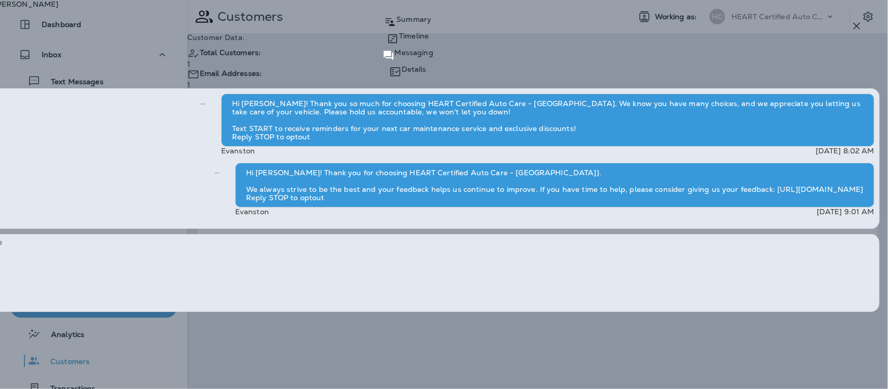
click at [429, 40] on p "Timeline" at bounding box center [414, 36] width 30 height 8
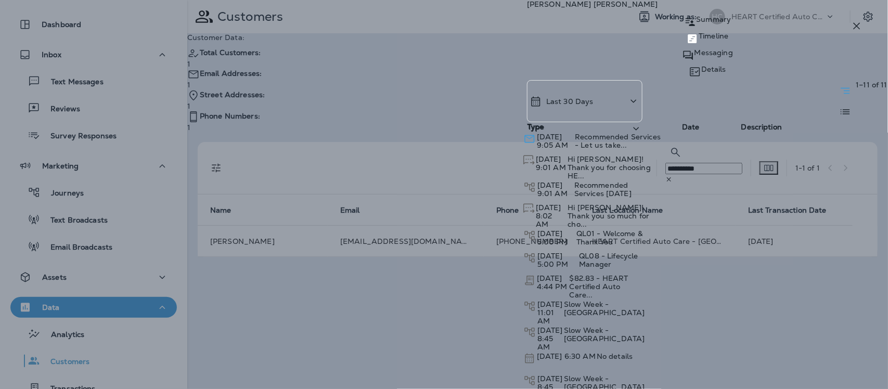
scroll to position [120, 0]
click at [854, 24] on icon "button" at bounding box center [857, 26] width 12 height 12
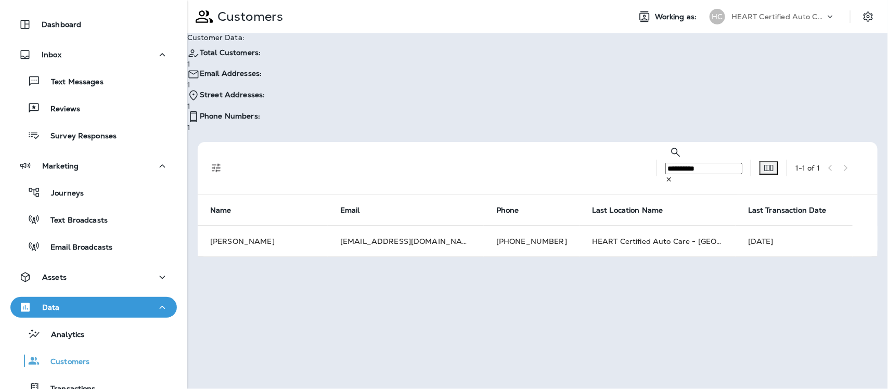
click at [668, 163] on input "**********" at bounding box center [703, 168] width 77 height 11
type input "*"
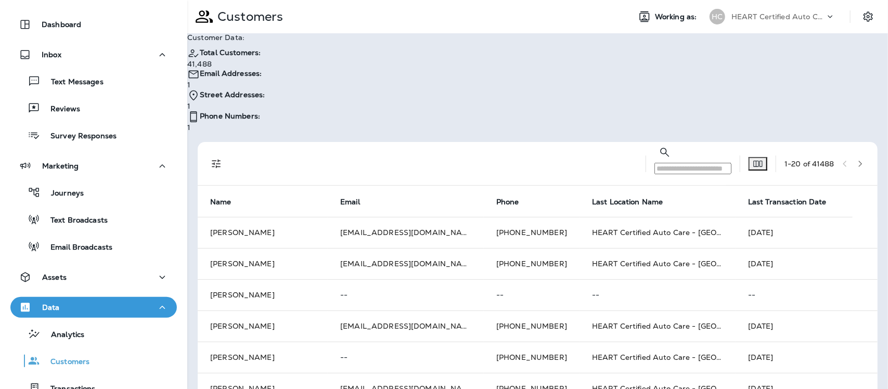
paste input "**********"
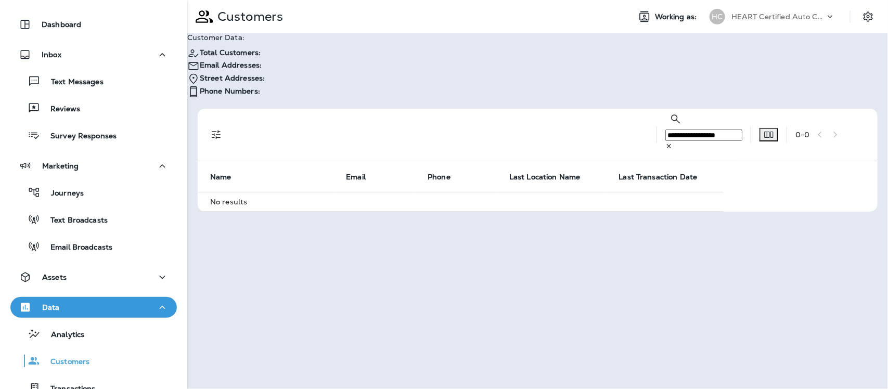
click at [693, 130] on input "**********" at bounding box center [703, 135] width 77 height 11
type input "*"
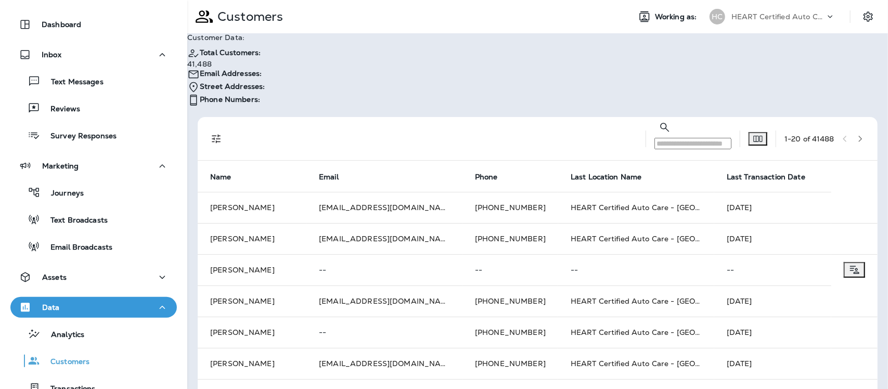
drag, startPoint x: 683, startPoint y: 102, endPoint x: 614, endPoint y: 108, distance: 68.9
click at [654, 138] on input "text" at bounding box center [692, 143] width 77 height 11
paste input "**********"
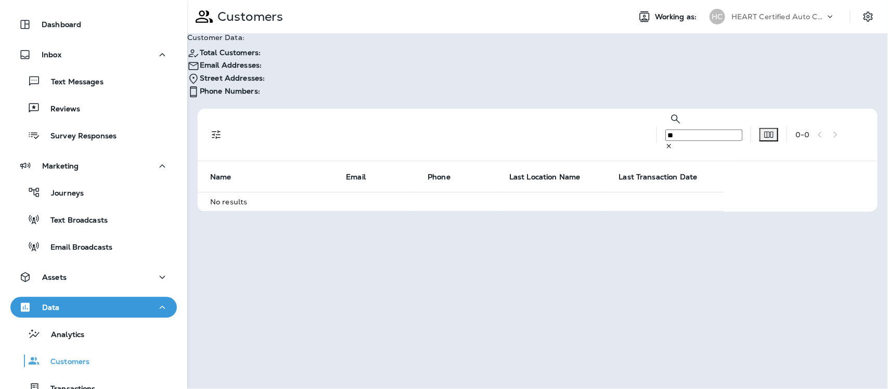
type input "*"
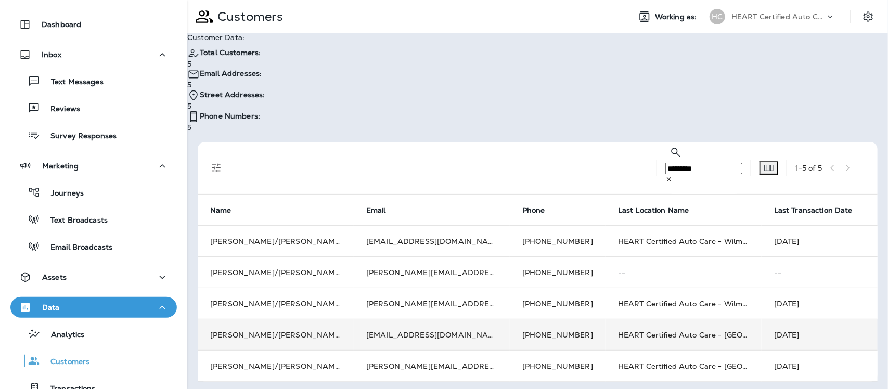
click at [257, 319] on td "[PERSON_NAME]/[PERSON_NAME]" at bounding box center [276, 334] width 156 height 31
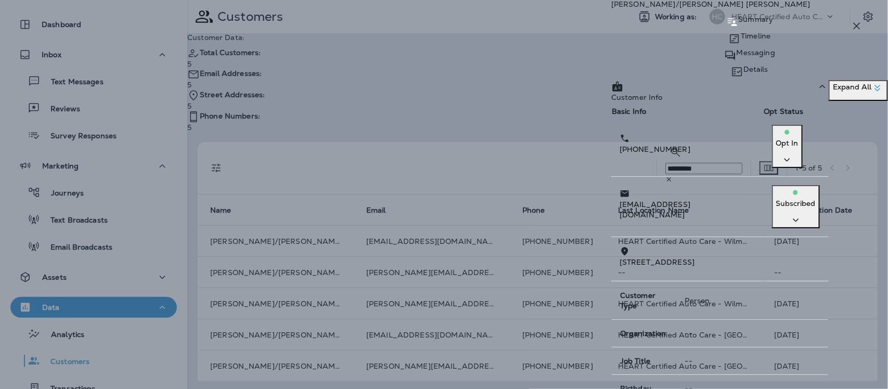
click at [737, 57] on p "Messaging" at bounding box center [756, 52] width 38 height 8
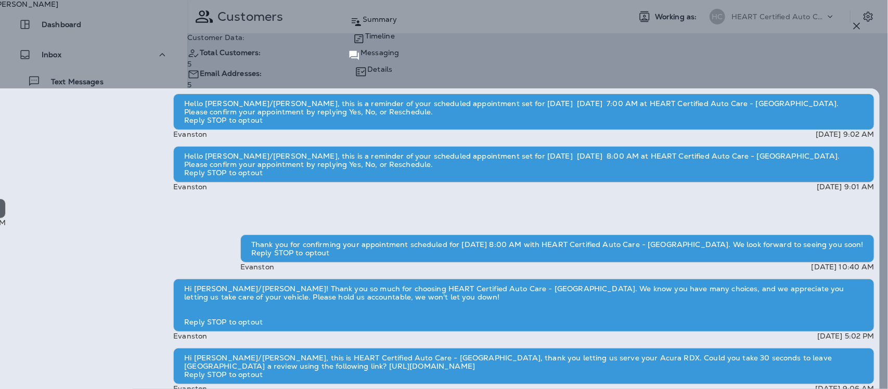
scroll to position [-130, 0]
click at [856, 21] on icon "button" at bounding box center [857, 26] width 12 height 12
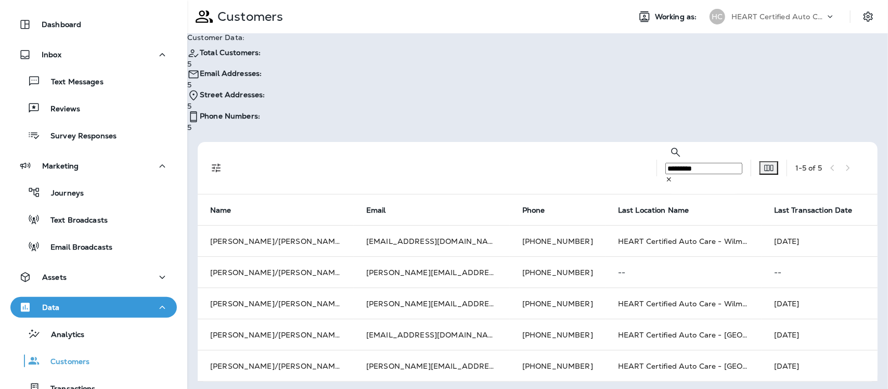
drag, startPoint x: 664, startPoint y: 108, endPoint x: 657, endPoint y: 113, distance: 9.3
click at [665, 163] on input "*********" at bounding box center [703, 168] width 77 height 11
type input "*"
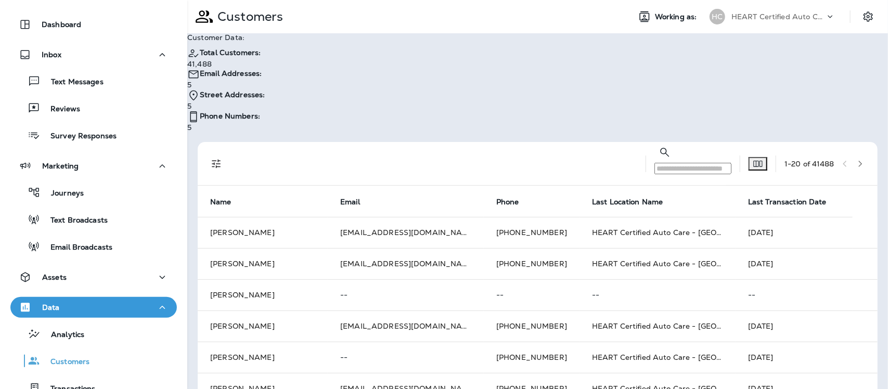
drag, startPoint x: 635, startPoint y: 113, endPoint x: 623, endPoint y: 99, distance: 17.7
click at [654, 163] on input "text" at bounding box center [692, 168] width 77 height 11
paste input "**********"
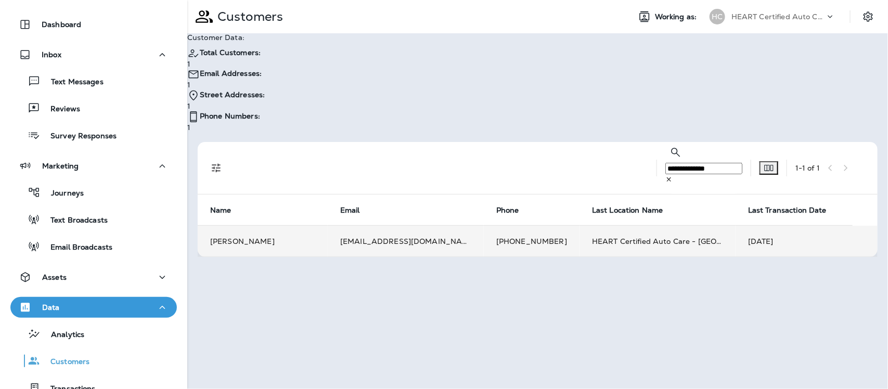
click at [242, 226] on td "[PERSON_NAME]" at bounding box center [263, 241] width 130 height 31
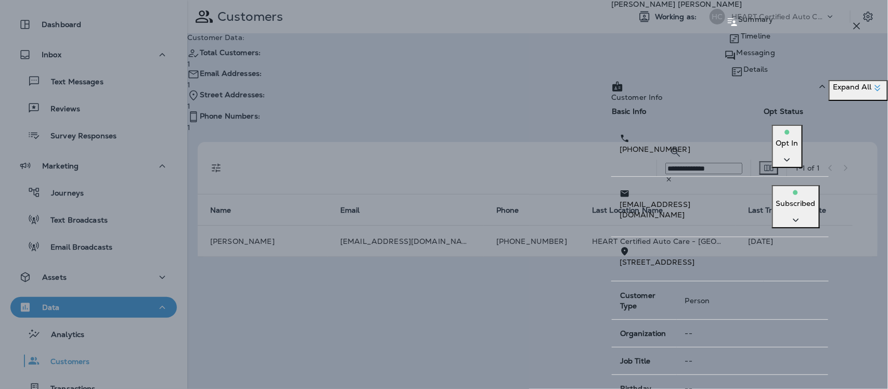
click at [748, 57] on p "Messaging" at bounding box center [756, 52] width 38 height 8
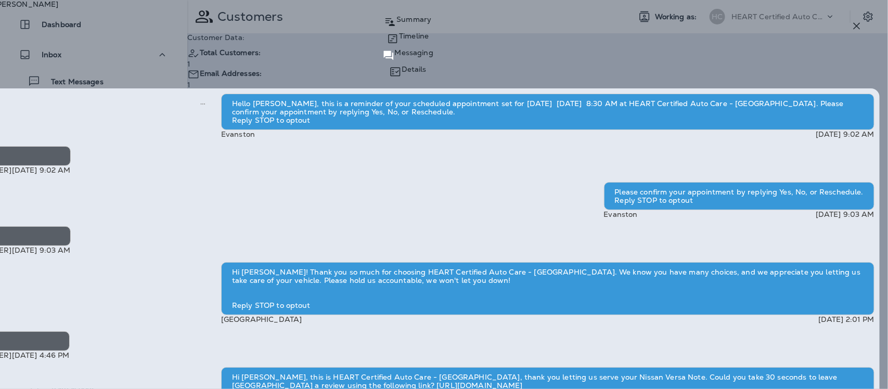
click at [429, 40] on p "Timeline" at bounding box center [414, 36] width 30 height 8
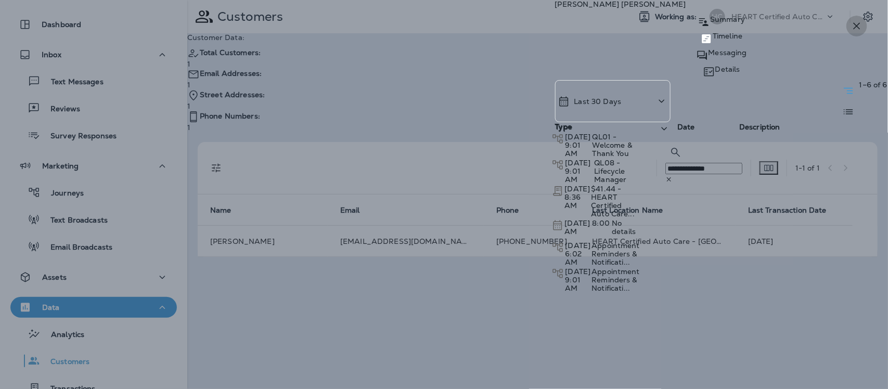
click at [855, 24] on icon "button" at bounding box center [857, 26] width 7 height 7
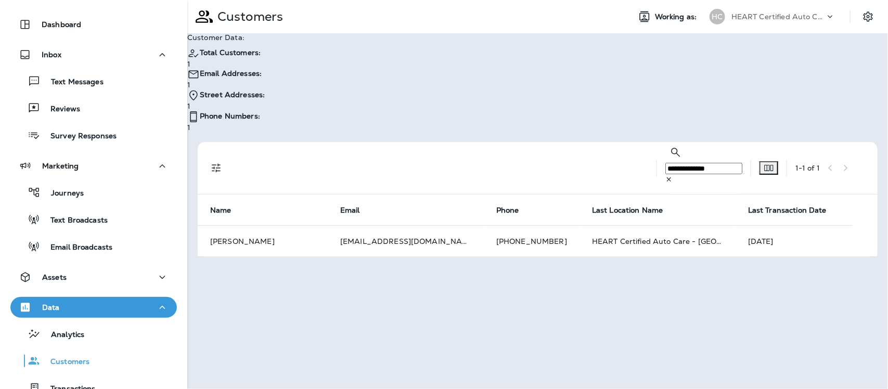
click at [675, 163] on input "**********" at bounding box center [703, 168] width 77 height 11
type input "*"
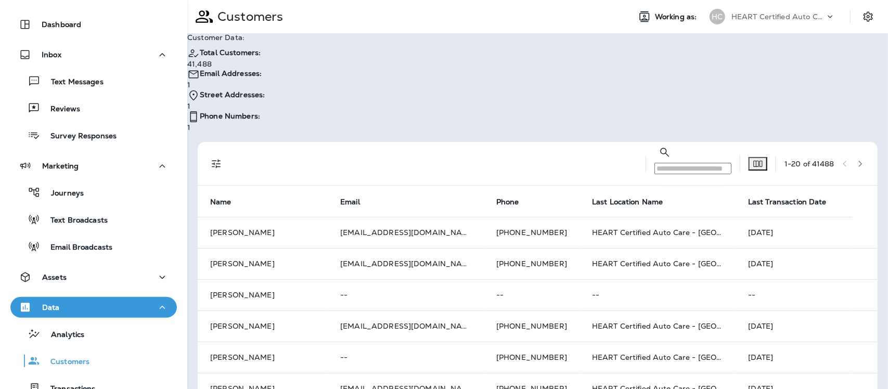
paste input "*********"
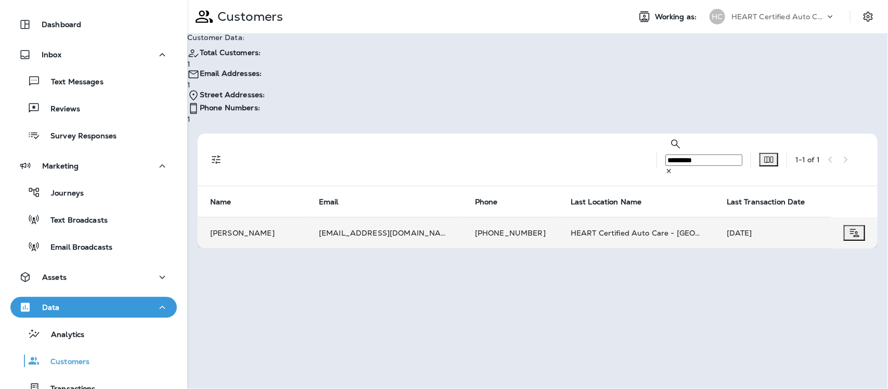
click at [235, 217] on td "[PERSON_NAME]" at bounding box center [252, 232] width 109 height 31
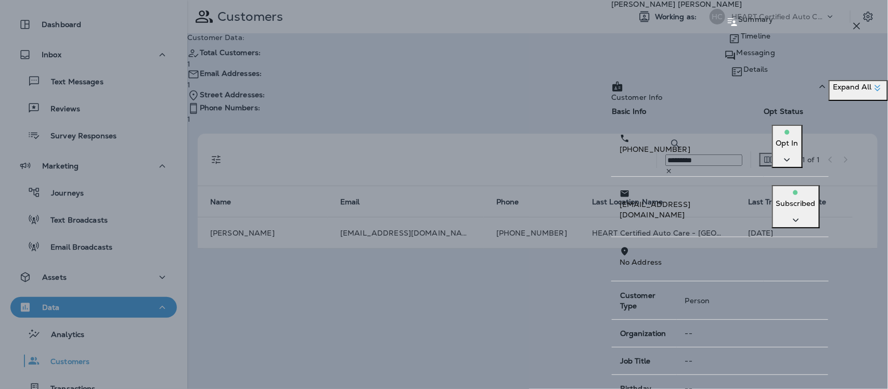
click at [740, 56] on div "Messaging" at bounding box center [749, 55] width 277 height 17
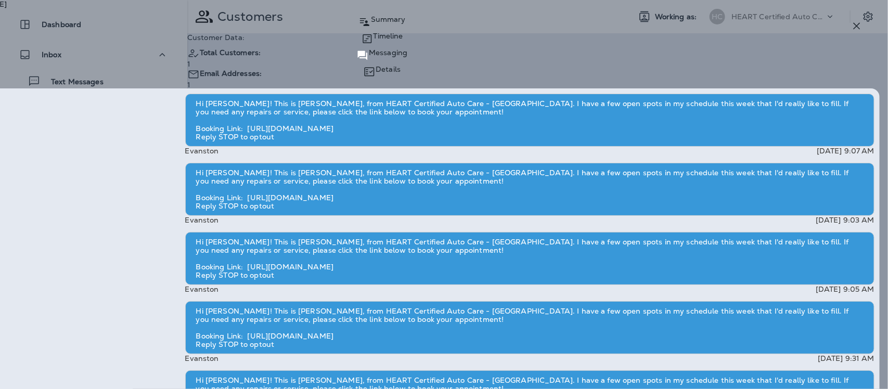
scroll to position [-390, 0]
click at [403, 40] on p "Timeline" at bounding box center [388, 36] width 30 height 8
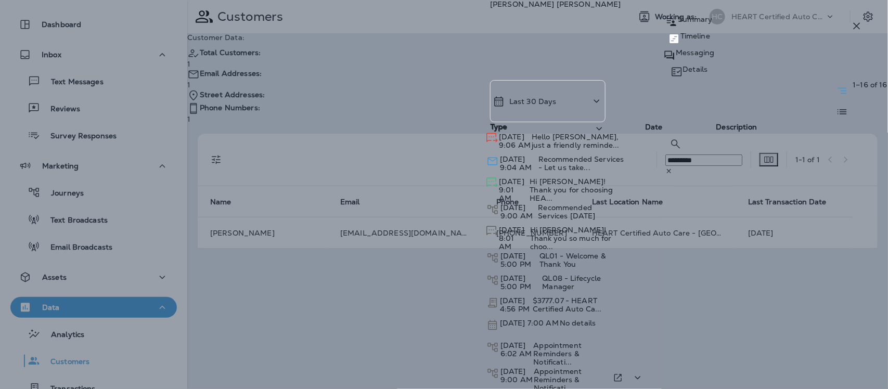
scroll to position [271, 0]
click at [854, 30] on icon "button" at bounding box center [857, 26] width 12 height 12
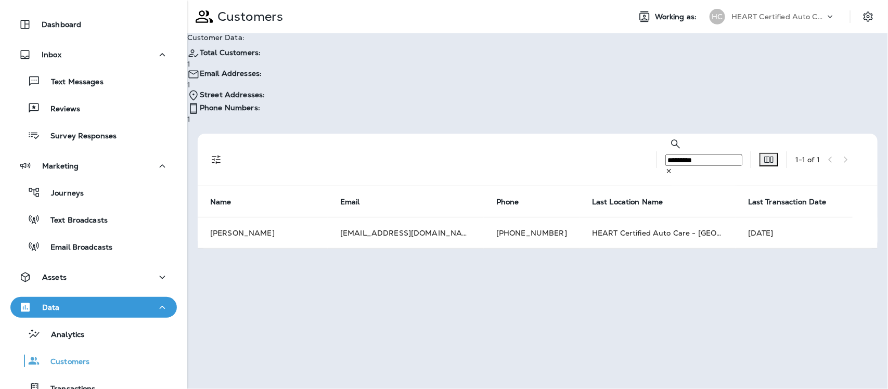
click at [668, 154] on input "*********" at bounding box center [703, 159] width 77 height 11
type input "*"
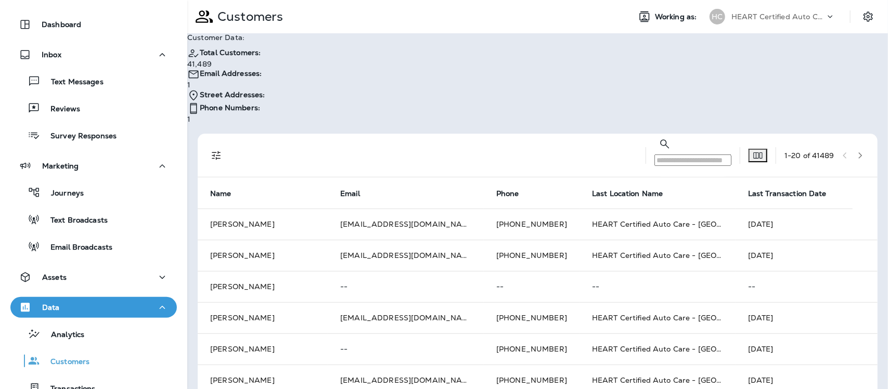
paste input "********"
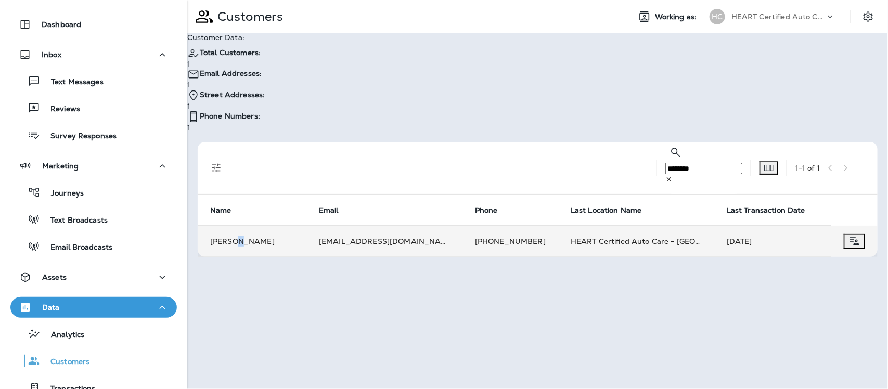
click at [239, 226] on td "[PERSON_NAME]" at bounding box center [252, 241] width 109 height 31
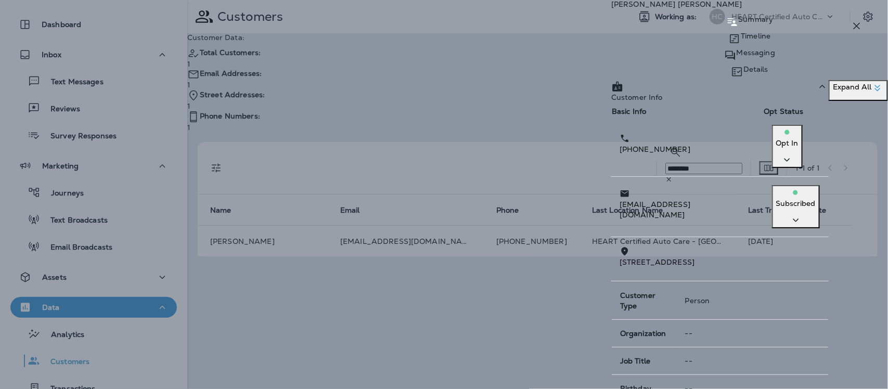
click at [741, 40] on p "Timeline" at bounding box center [756, 36] width 30 height 8
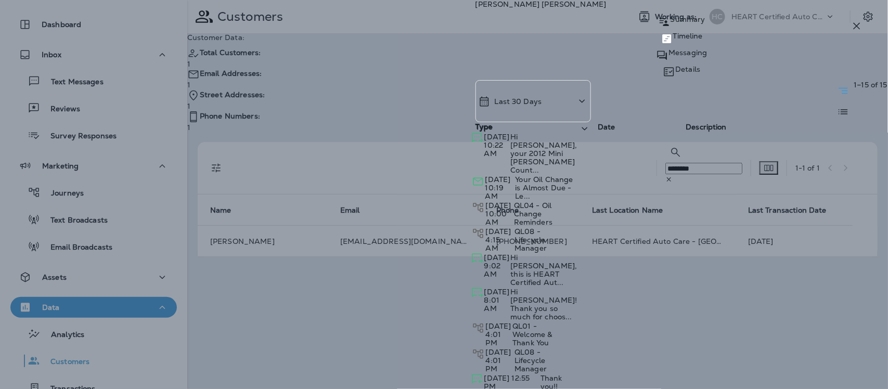
click at [707, 57] on p "Messaging" at bounding box center [687, 52] width 38 height 8
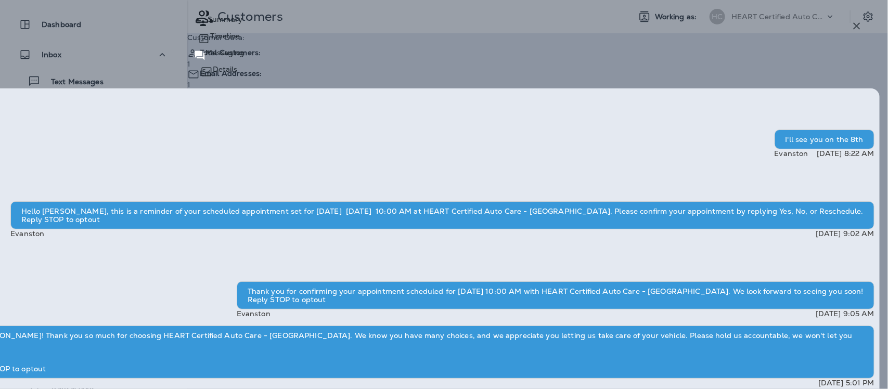
scroll to position [-325, 0]
click at [857, 24] on icon "button" at bounding box center [857, 26] width 12 height 12
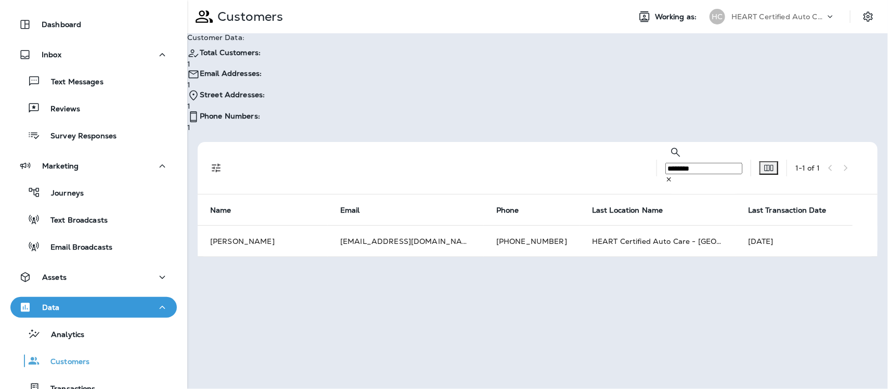
click at [673, 163] on input "********" at bounding box center [703, 168] width 77 height 11
type input "*"
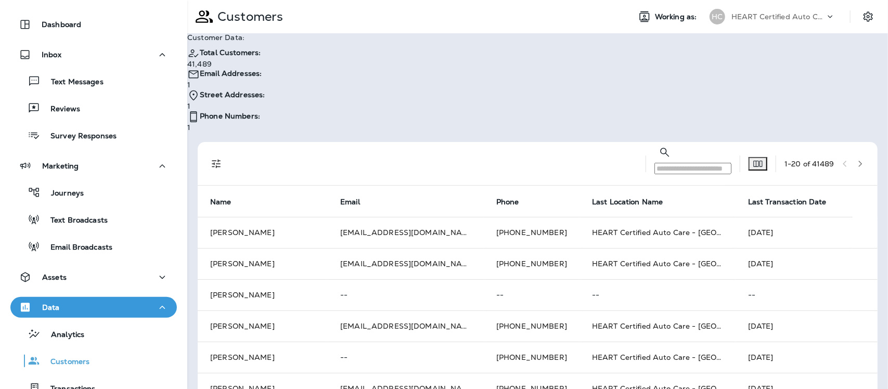
paste input "**********"
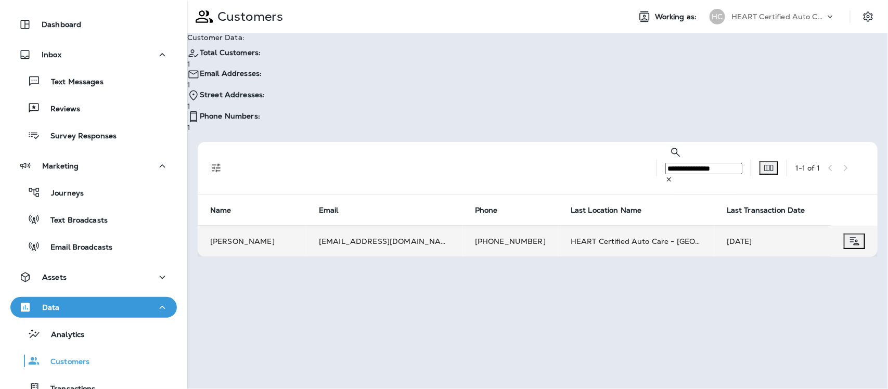
click at [240, 226] on td "[PERSON_NAME]" at bounding box center [252, 241] width 109 height 31
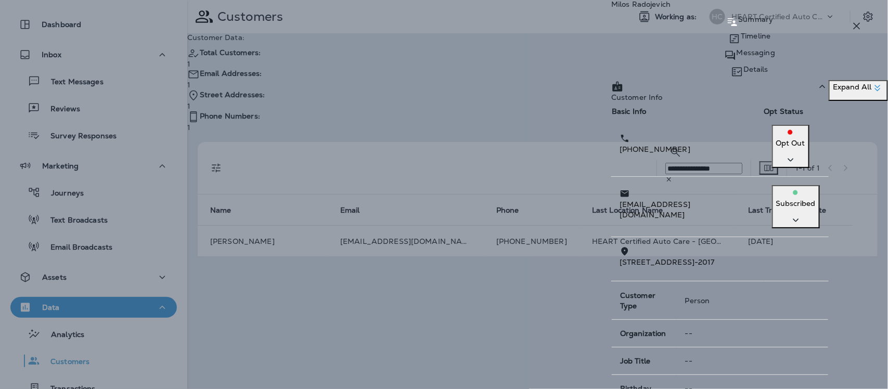
click at [741, 40] on p "Timeline" at bounding box center [756, 36] width 30 height 8
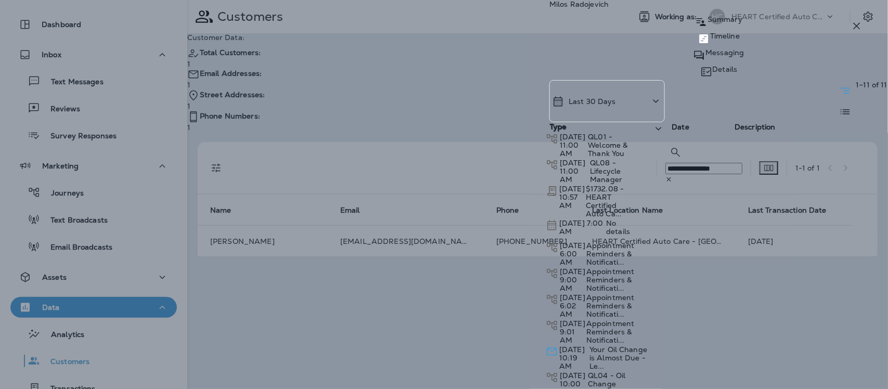
click at [744, 57] on p "Messaging" at bounding box center [724, 52] width 38 height 8
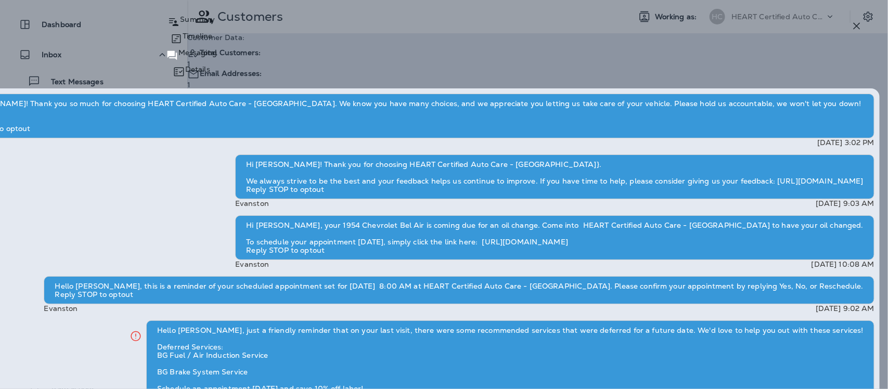
scroll to position [-325, 0]
click at [212, 40] on p "Timeline" at bounding box center [198, 36] width 30 height 8
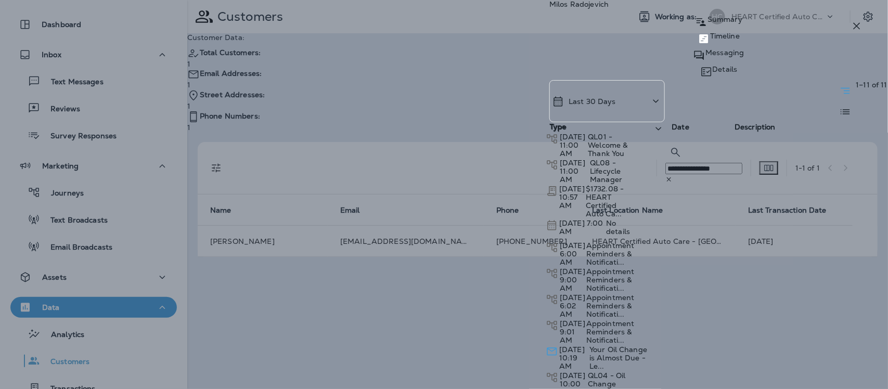
click at [859, 29] on icon "button" at bounding box center [857, 26] width 7 height 7
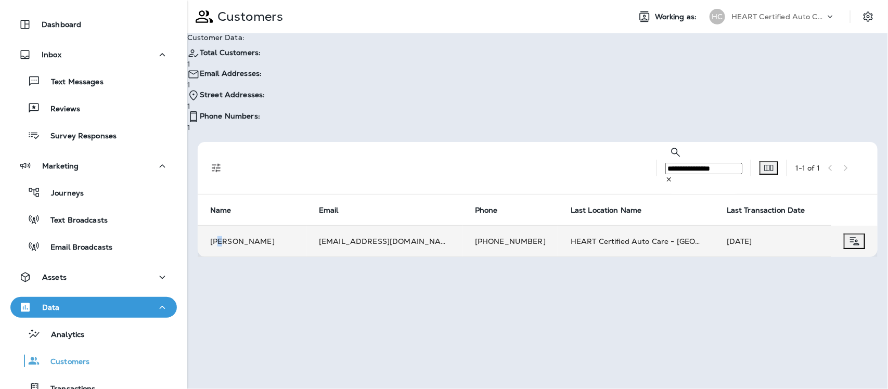
click at [221, 226] on td "[PERSON_NAME]" at bounding box center [252, 241] width 109 height 31
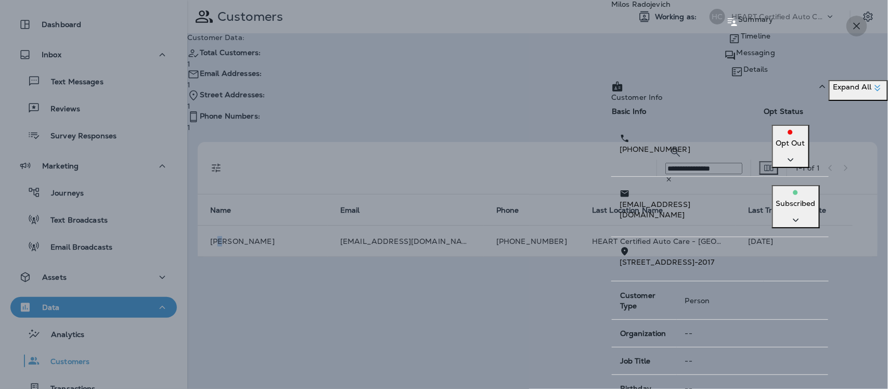
click at [852, 24] on icon "button" at bounding box center [857, 26] width 12 height 12
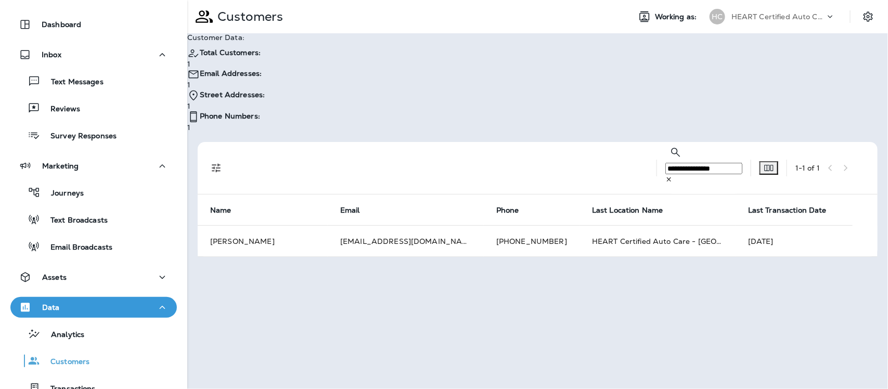
click at [688, 163] on input "**********" at bounding box center [703, 168] width 77 height 11
type input "*"
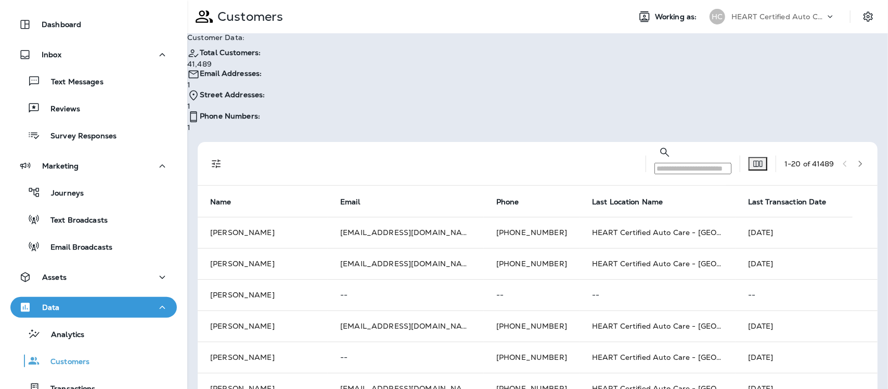
paste input "**********"
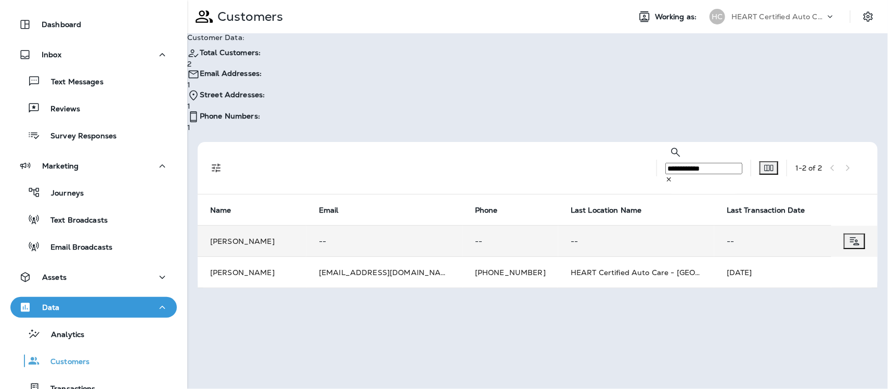
click at [260, 226] on td "[PERSON_NAME]" at bounding box center [252, 241] width 109 height 31
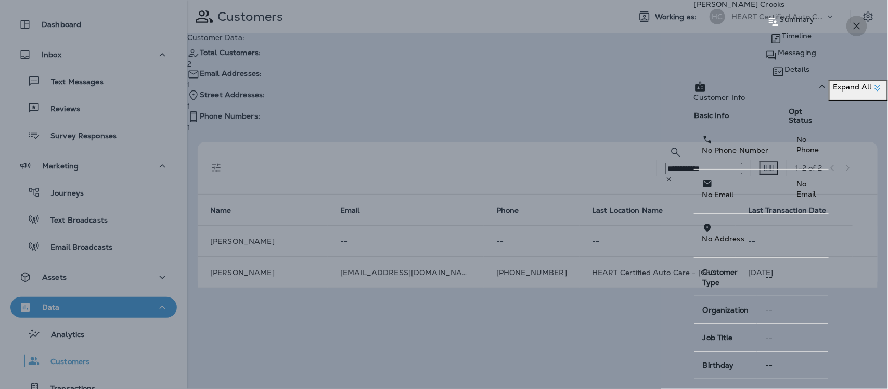
click at [853, 23] on icon "button" at bounding box center [857, 26] width 12 height 12
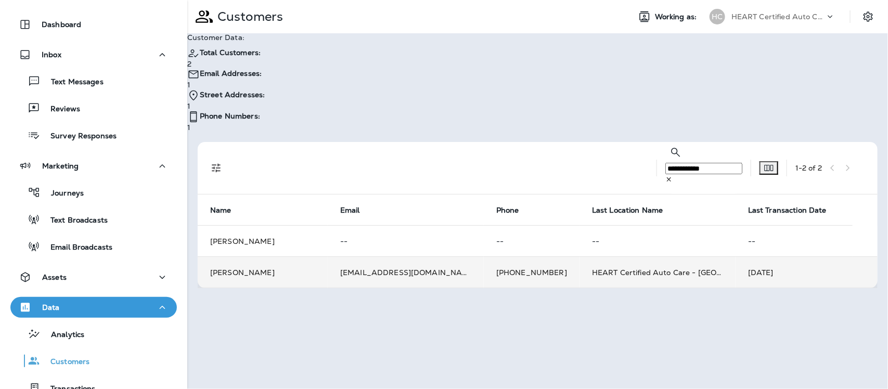
click at [258, 257] on td "[PERSON_NAME]" at bounding box center [263, 272] width 130 height 31
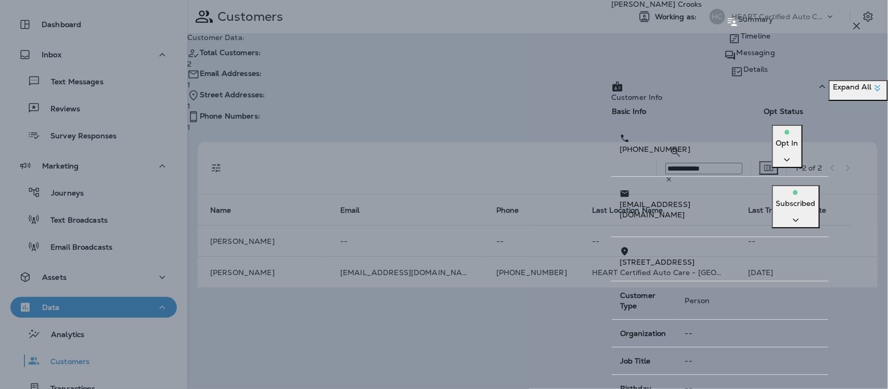
click at [737, 57] on p "Messaging" at bounding box center [756, 52] width 38 height 8
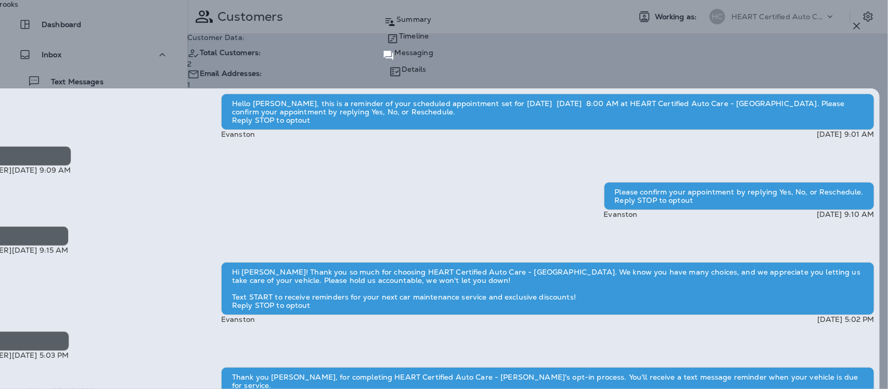
scroll to position [-130, 0]
click at [856, 27] on icon "button" at bounding box center [857, 26] width 7 height 7
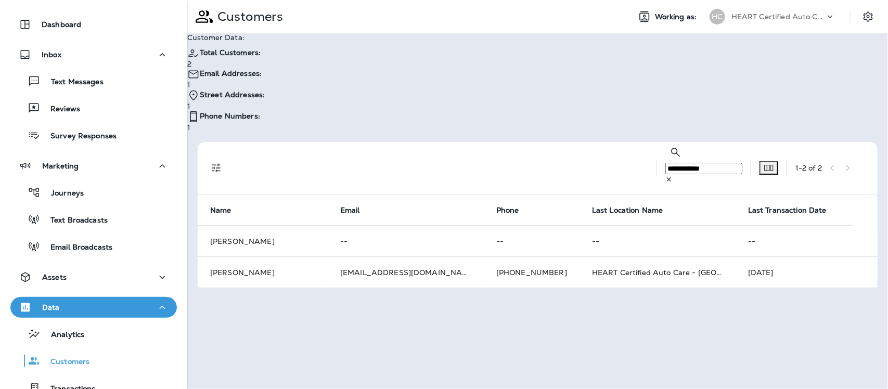
click at [675, 163] on input "**********" at bounding box center [703, 168] width 77 height 11
type input "*"
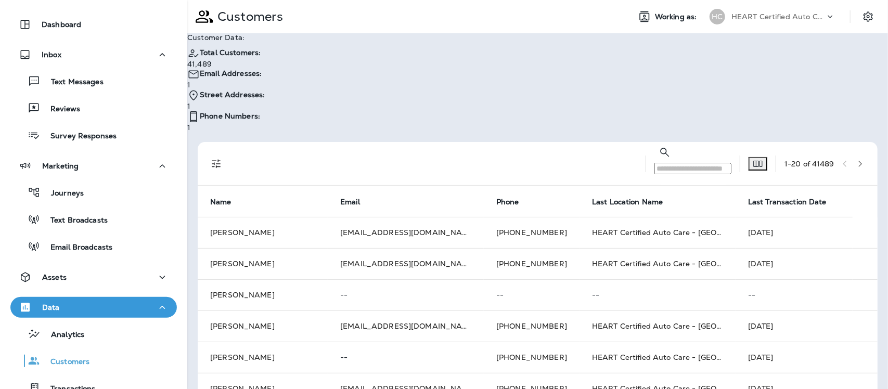
drag, startPoint x: 659, startPoint y: 104, endPoint x: 609, endPoint y: 102, distance: 50.5
click at [654, 163] on input "text" at bounding box center [692, 168] width 77 height 11
paste input "**********"
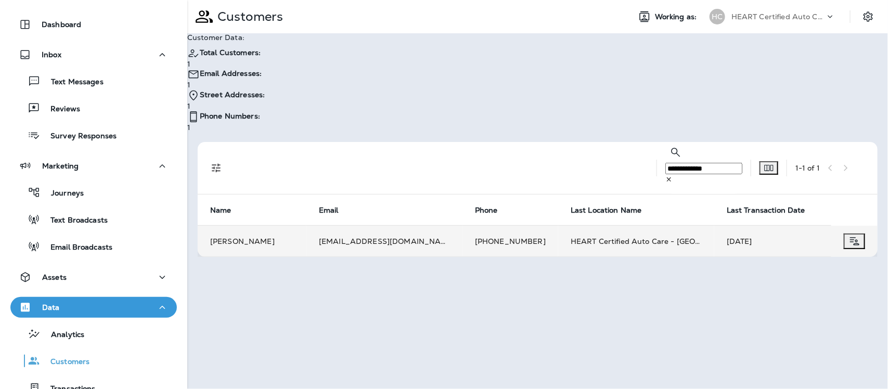
click at [222, 226] on td "[PERSON_NAME]" at bounding box center [252, 241] width 109 height 31
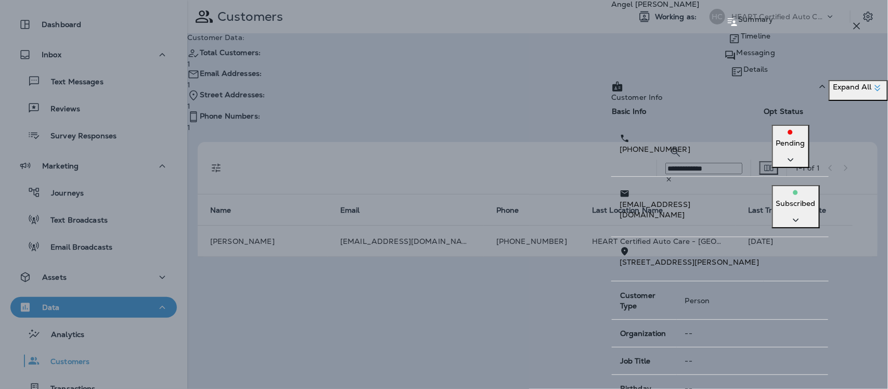
click at [741, 40] on p "Timeline" at bounding box center [756, 36] width 30 height 8
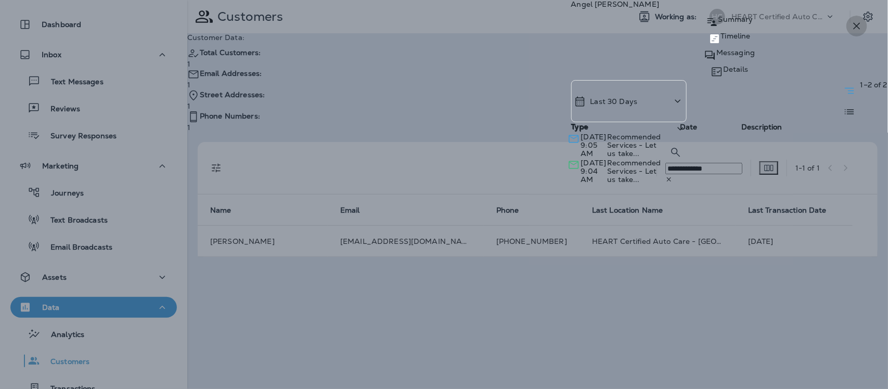
click at [857, 25] on icon "button" at bounding box center [857, 26] width 7 height 7
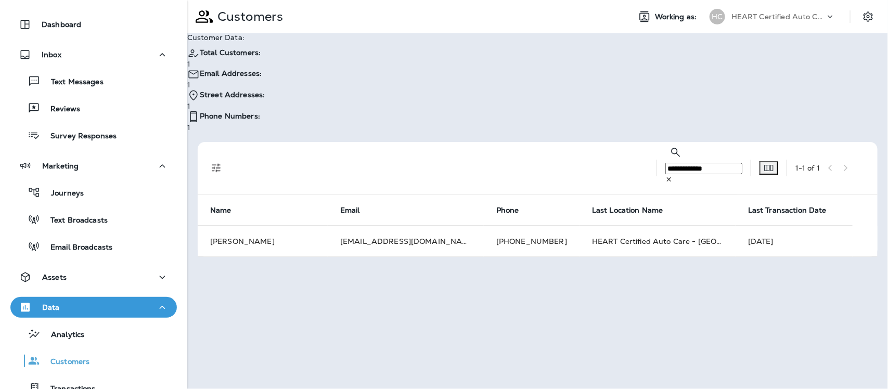
click at [689, 163] on input "**********" at bounding box center [703, 168] width 77 height 11
type input "*"
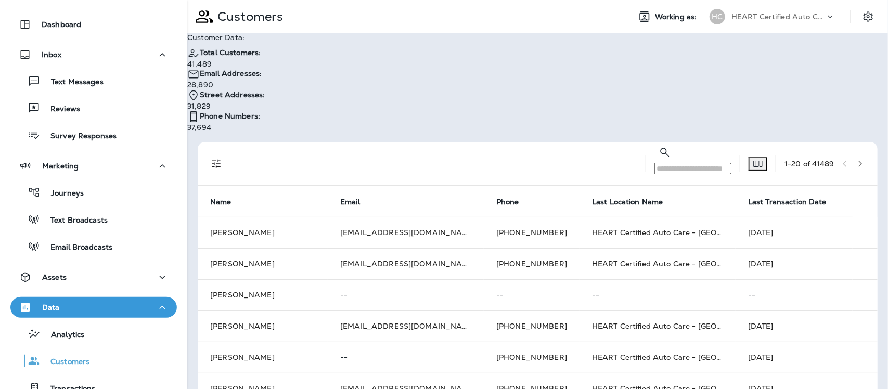
paste input "**********"
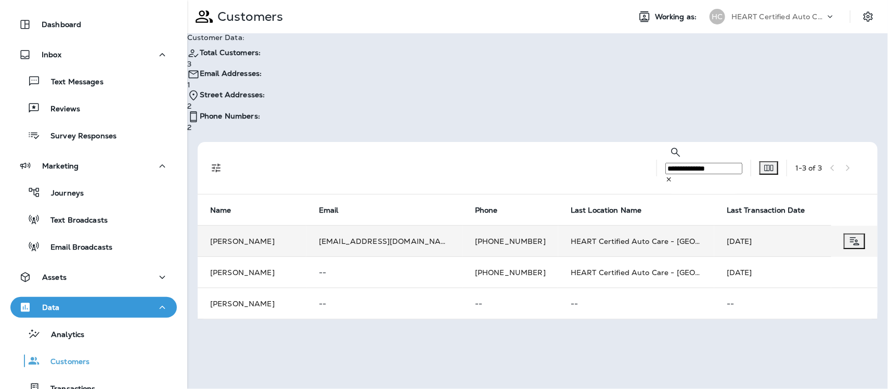
click at [235, 226] on td "[PERSON_NAME]" at bounding box center [252, 241] width 109 height 31
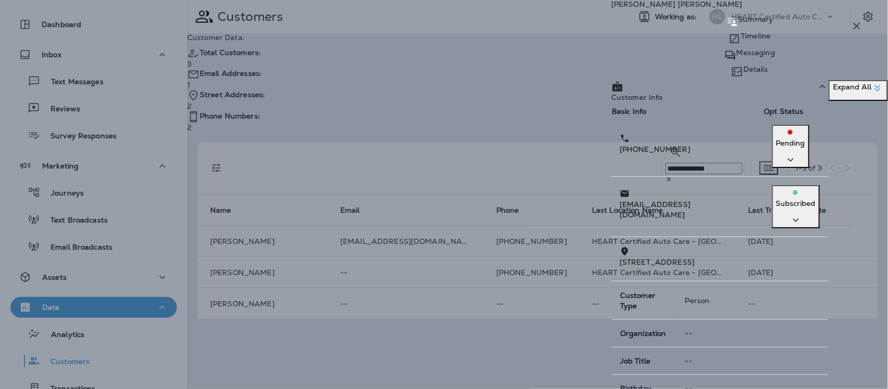
click at [737, 57] on p "Messaging" at bounding box center [756, 52] width 38 height 8
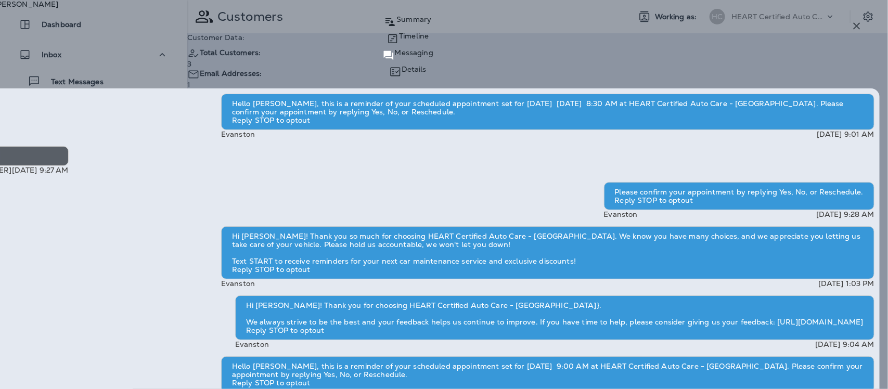
scroll to position [-129, 0]
click at [429, 40] on p "Timeline" at bounding box center [414, 36] width 30 height 8
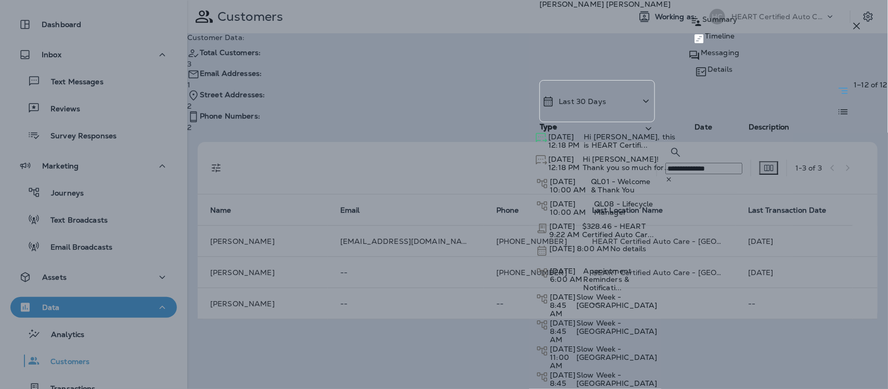
click at [859, 24] on icon "button" at bounding box center [857, 26] width 7 height 7
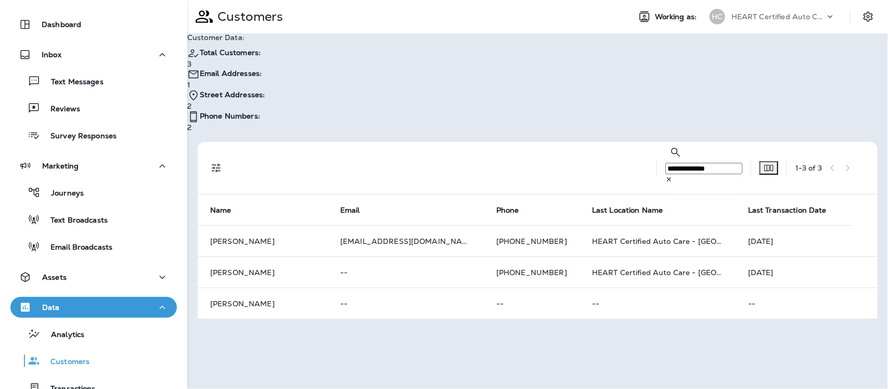
click at [686, 163] on input "**********" at bounding box center [703, 168] width 77 height 11
type input "*"
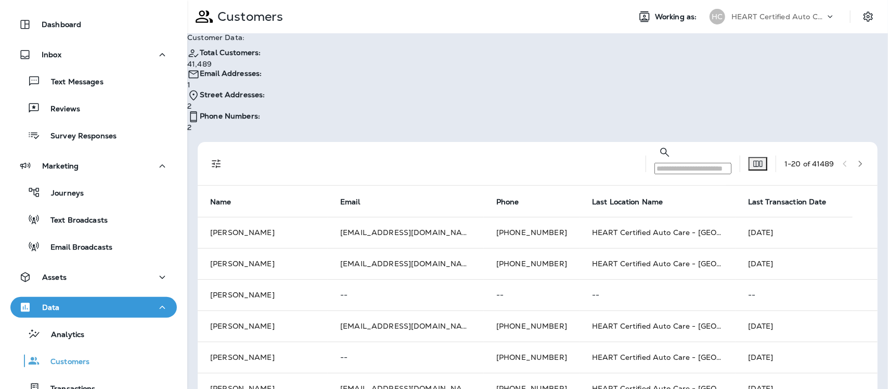
paste input "**********"
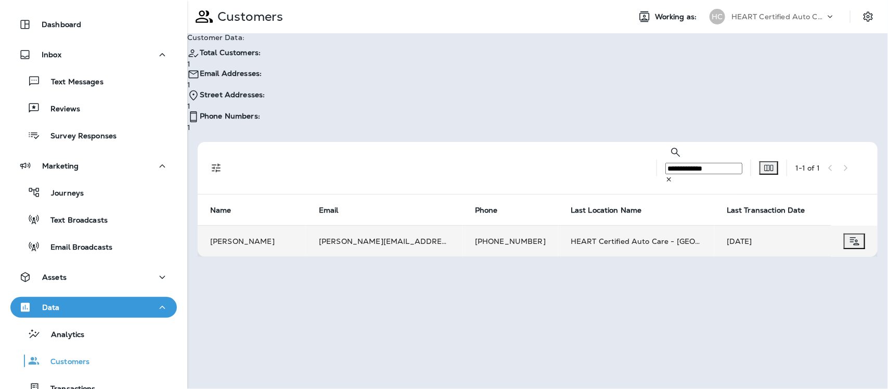
click at [233, 226] on td "[PERSON_NAME]" at bounding box center [252, 241] width 109 height 31
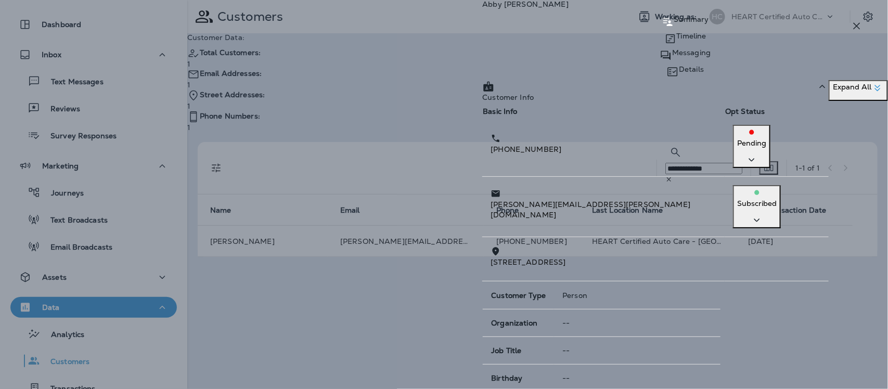
click at [711, 57] on p "Messaging" at bounding box center [691, 52] width 38 height 8
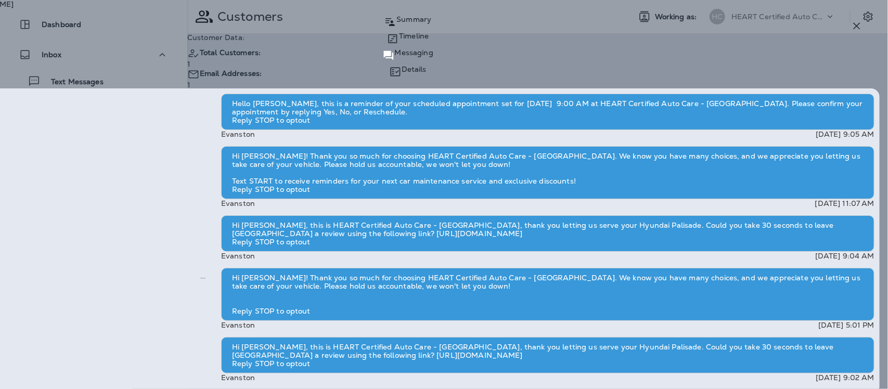
scroll to position [-150, 0]
click at [429, 40] on p "Timeline" at bounding box center [414, 36] width 30 height 8
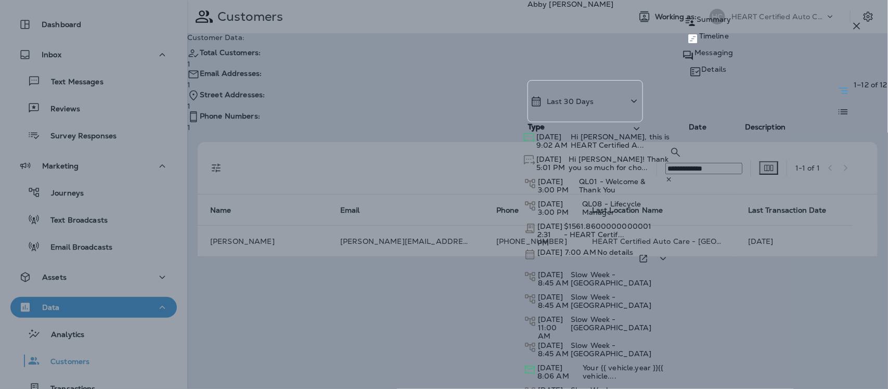
scroll to position [150, 0]
click at [599, 30] on div "Summary" at bounding box center [707, 22] width 360 height 17
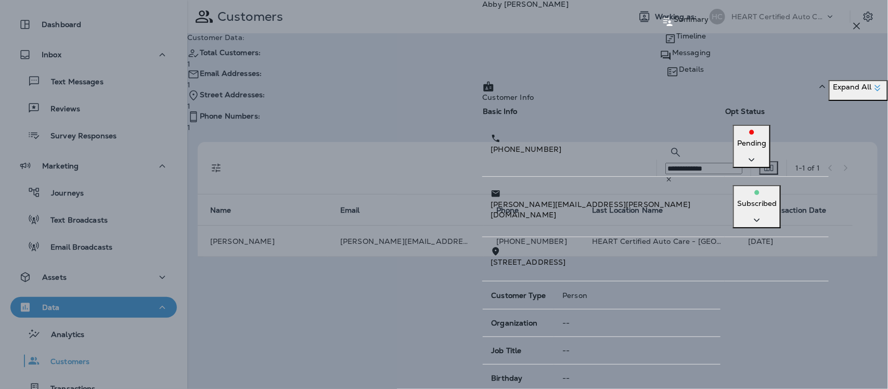
click at [857, 24] on icon "button" at bounding box center [857, 26] width 12 height 12
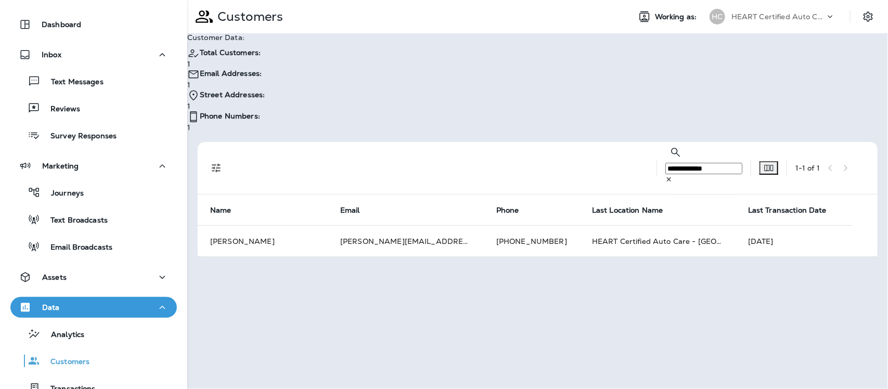
click at [669, 163] on input "**********" at bounding box center [703, 168] width 77 height 11
type input "*"
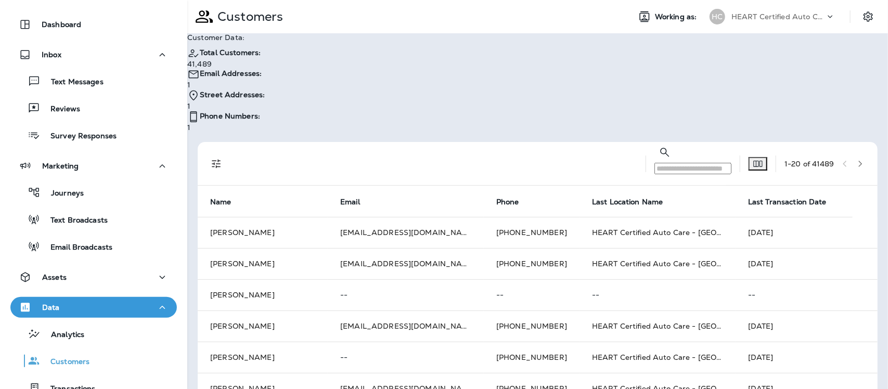
drag, startPoint x: 646, startPoint y: 105, endPoint x: 628, endPoint y: 105, distance: 17.2
click at [654, 163] on input "text" at bounding box center [692, 168] width 77 height 11
paste input "**********"
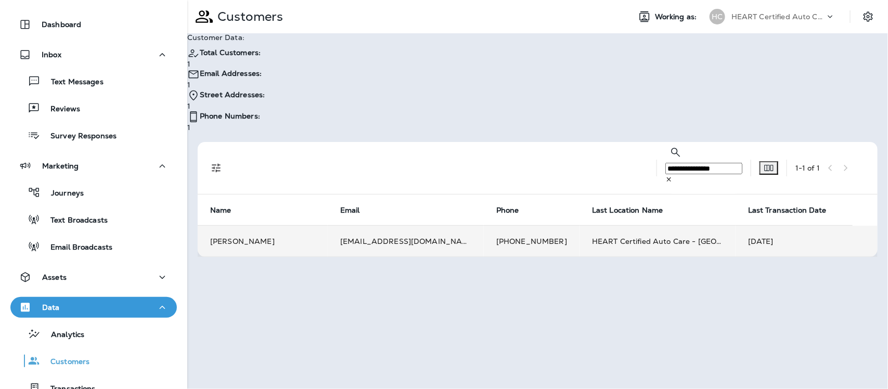
type input "**********"
click at [237, 226] on td "[PERSON_NAME]" at bounding box center [263, 241] width 130 height 31
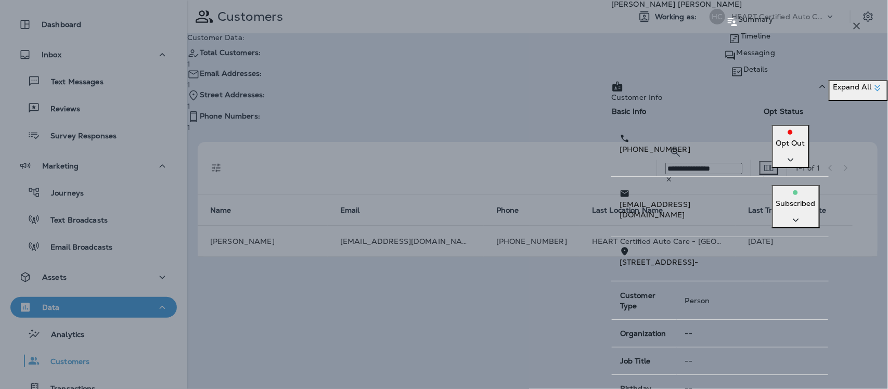
click at [745, 57] on p "Messaging" at bounding box center [756, 52] width 38 height 8
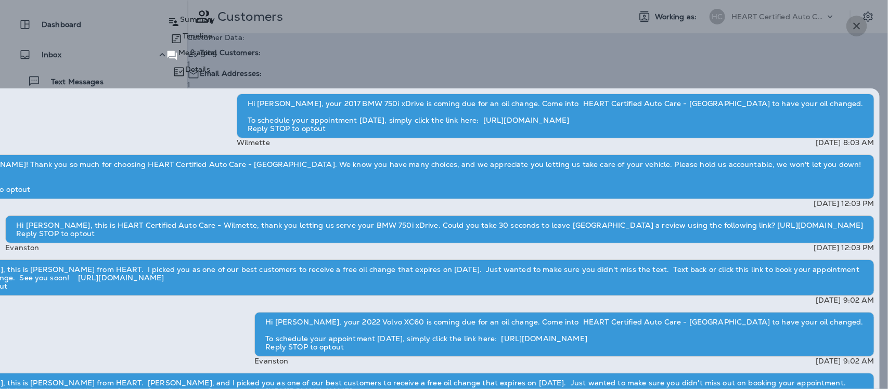
click at [857, 22] on icon "button" at bounding box center [857, 26] width 12 height 12
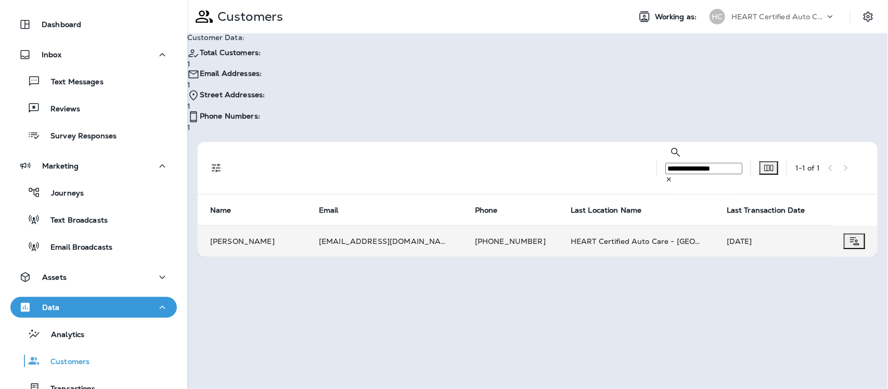
drag, startPoint x: 455, startPoint y: 172, endPoint x: 513, endPoint y: 177, distance: 58.4
click at [513, 226] on td "[PHONE_NUMBER]" at bounding box center [510, 241] width 96 height 31
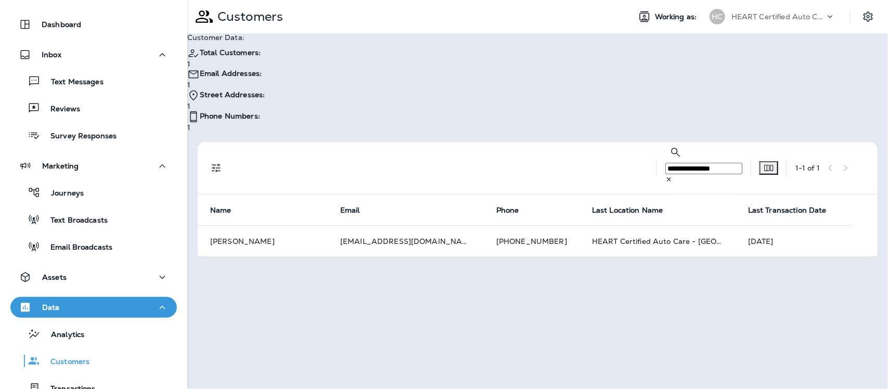
drag, startPoint x: 489, startPoint y: 167, endPoint x: 436, endPoint y: 227, distance: 80.0
click at [434, 233] on div "**********" at bounding box center [537, 194] width 701 height 389
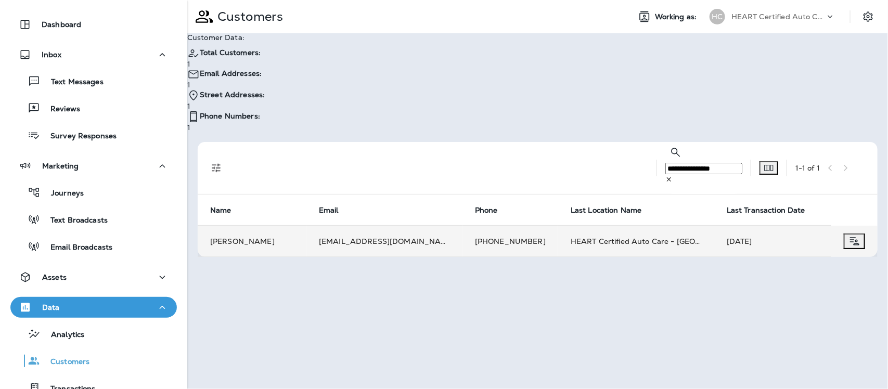
click at [235, 226] on td "[PERSON_NAME]" at bounding box center [252, 241] width 109 height 31
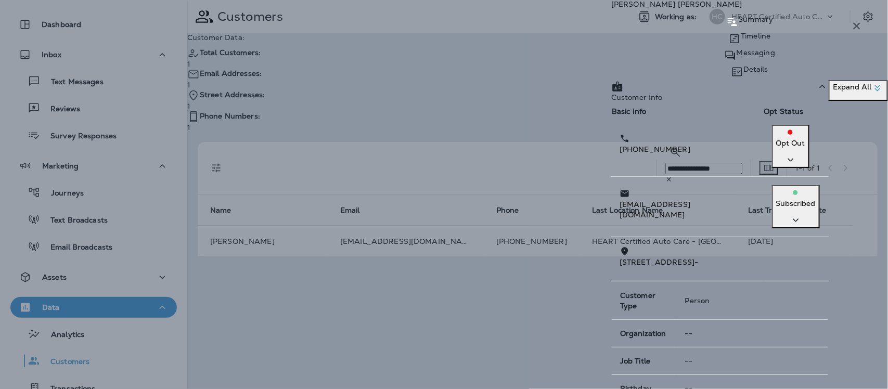
click at [62, 82] on div "[PERSON_NAME] Summary Timeline Messaging Details Customer Info Basic Info Opt S…" at bounding box center [444, 194] width 888 height 389
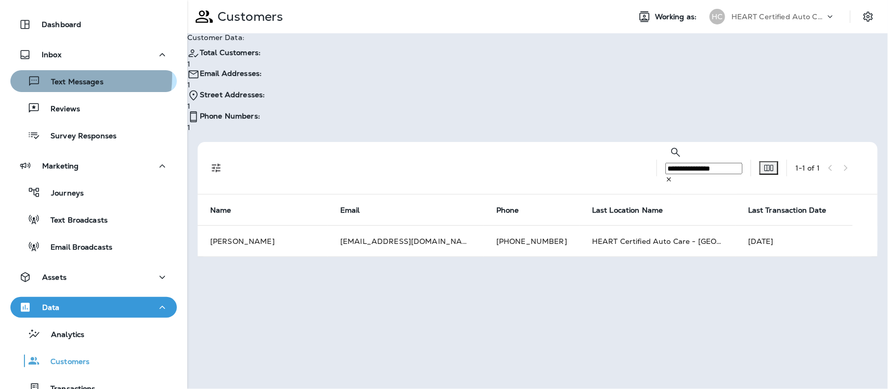
click at [56, 76] on div "Text Messages" at bounding box center [59, 81] width 89 height 16
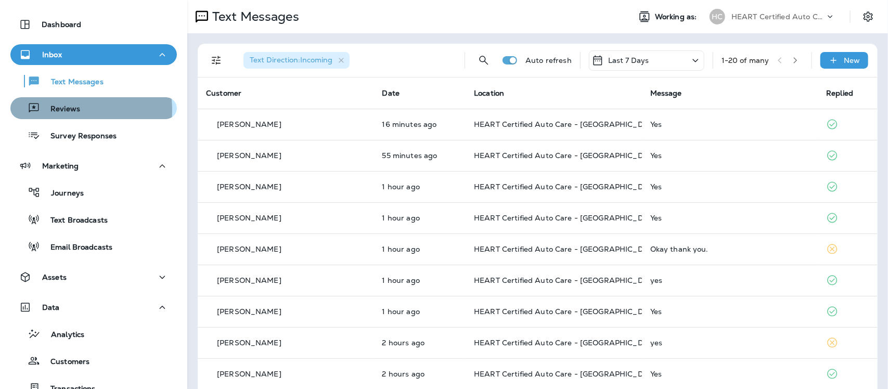
click at [60, 110] on p "Reviews" at bounding box center [60, 110] width 40 height 10
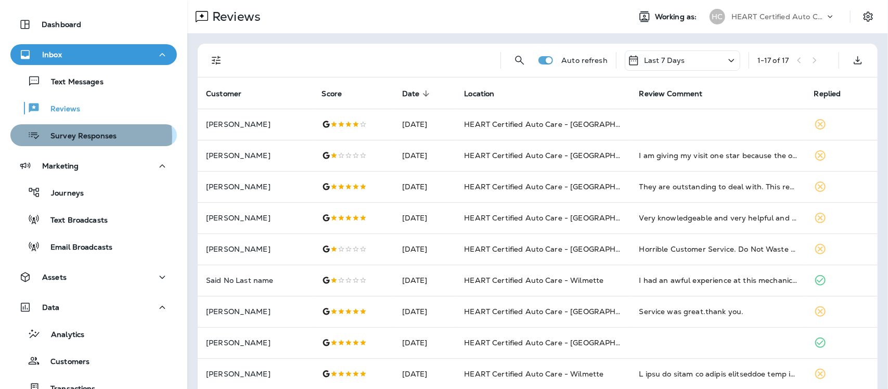
click at [76, 136] on p "Survey Responses" at bounding box center [78, 137] width 76 height 10
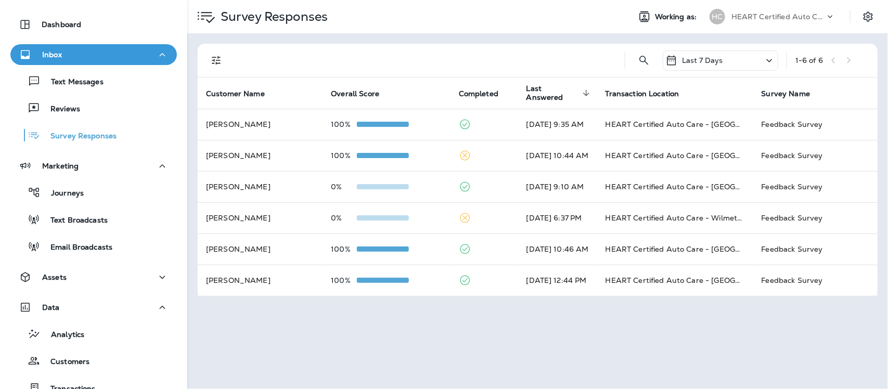
drag, startPoint x: 67, startPoint y: 85, endPoint x: 60, endPoint y: 36, distance: 48.8
click at [67, 84] on p "Text Messages" at bounding box center [72, 83] width 63 height 10
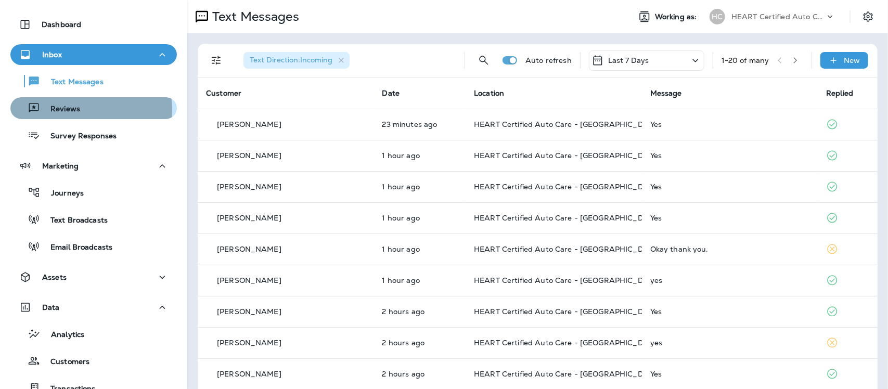
click at [56, 110] on p "Reviews" at bounding box center [60, 110] width 40 height 10
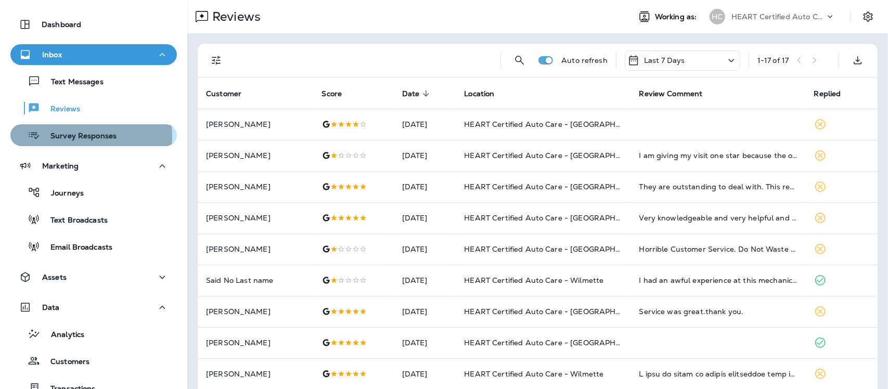
drag, startPoint x: 73, startPoint y: 136, endPoint x: 81, endPoint y: 136, distance: 7.8
click at [76, 136] on p "Survey Responses" at bounding box center [78, 137] width 76 height 10
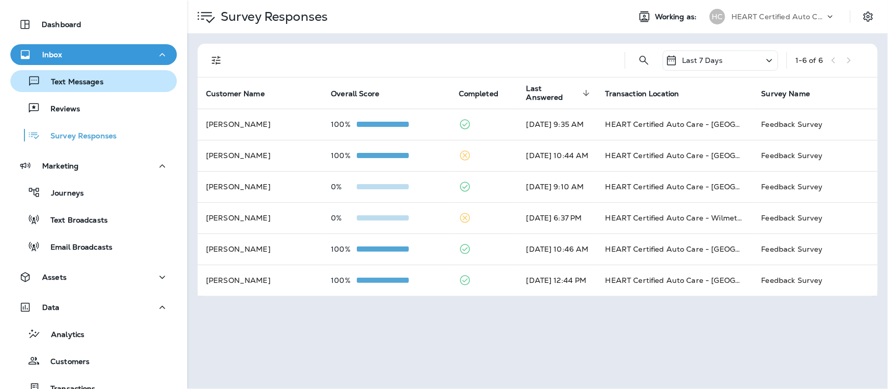
click at [73, 82] on p "Text Messages" at bounding box center [72, 83] width 63 height 10
